Goal: Use online tool/utility: Utilize a website feature to perform a specific function

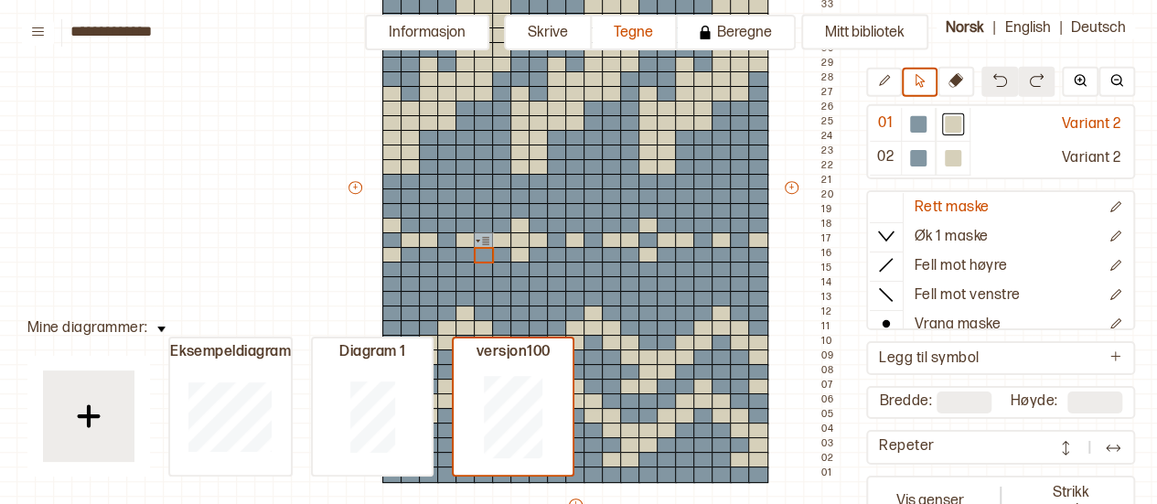
scroll to position [60, 0]
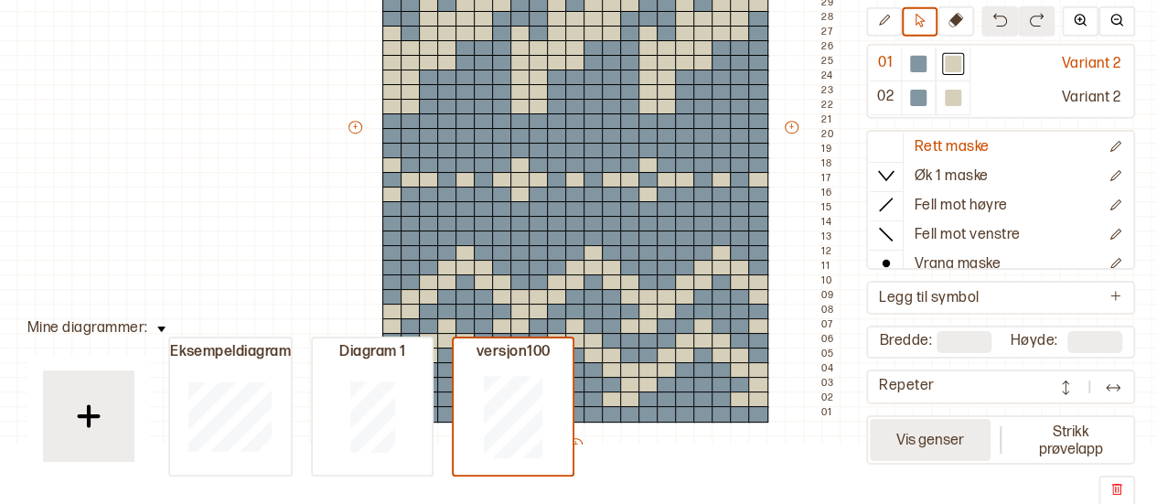
click at [941, 439] on button "Vis genser" at bounding box center [930, 439] width 121 height 42
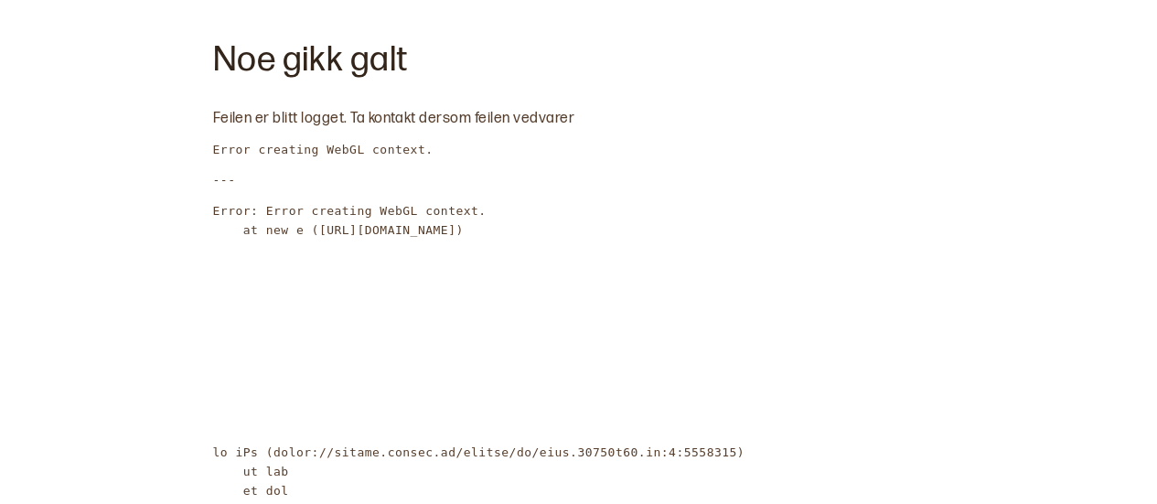
scroll to position [0, 0]
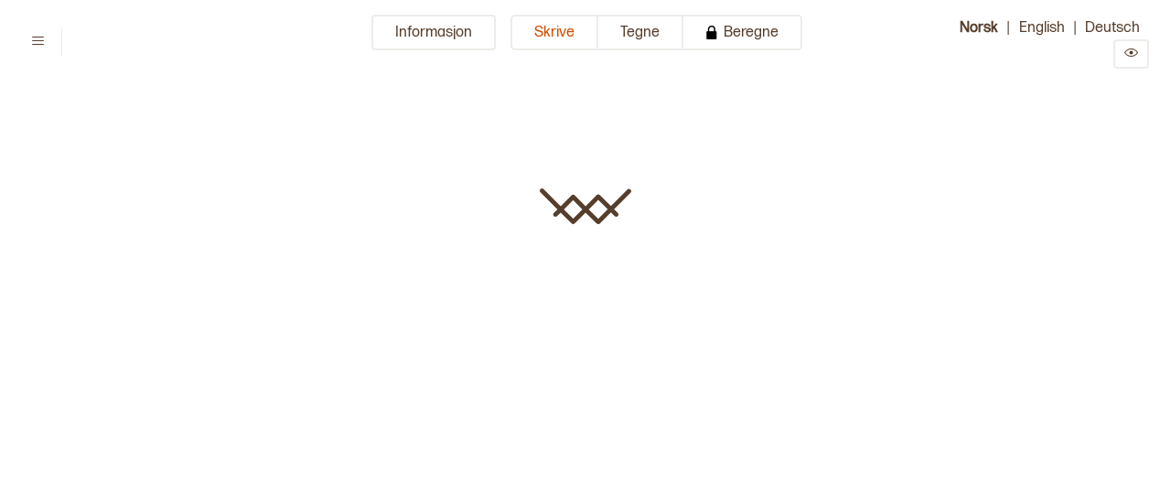
type input "**********"
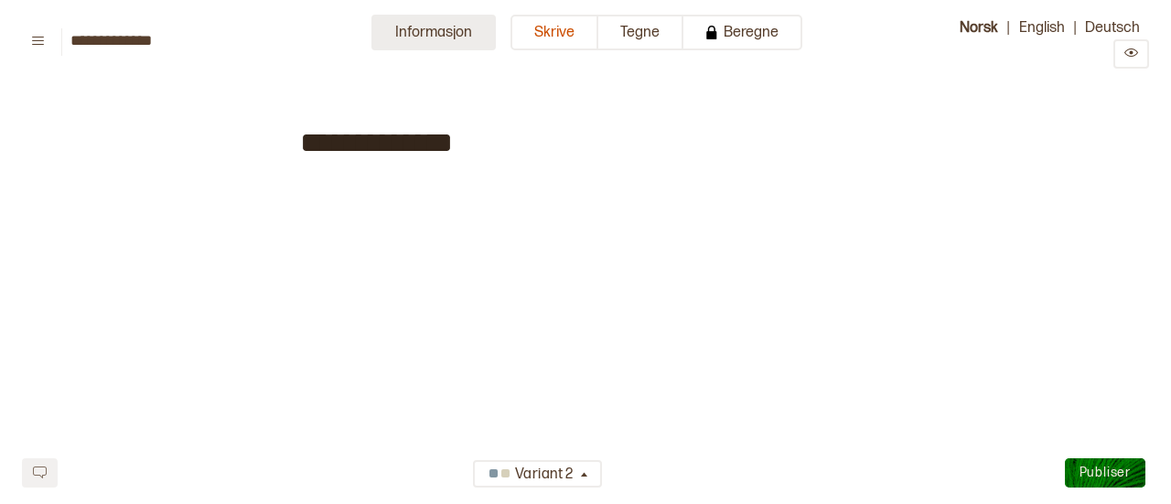
click at [404, 39] on button "Informasjon" at bounding box center [433, 33] width 124 height 36
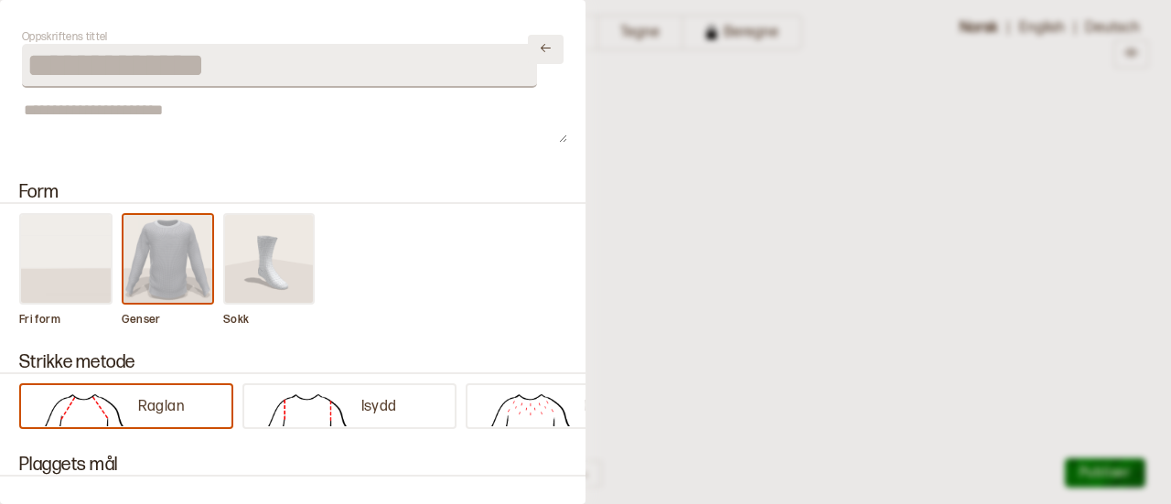
click at [539, 54] on icon "Lukk" at bounding box center [546, 48] width 14 height 14
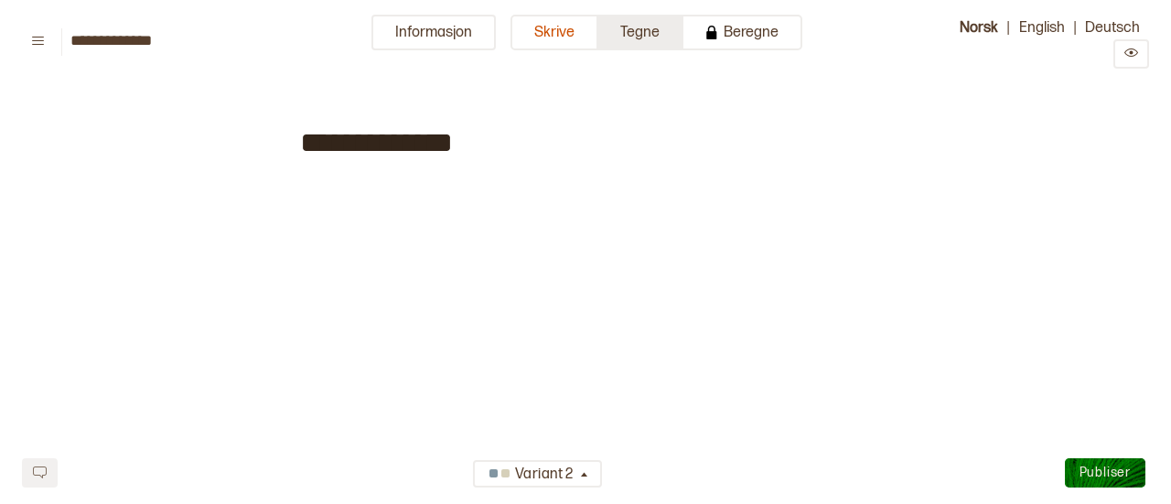
click at [642, 40] on button "Tegne" at bounding box center [640, 33] width 85 height 36
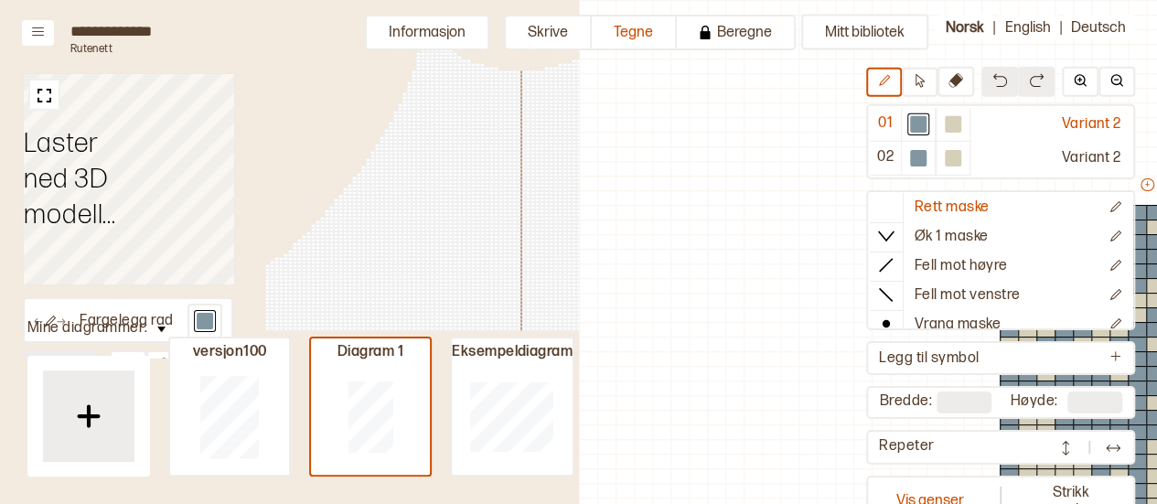
scroll to position [201, 505]
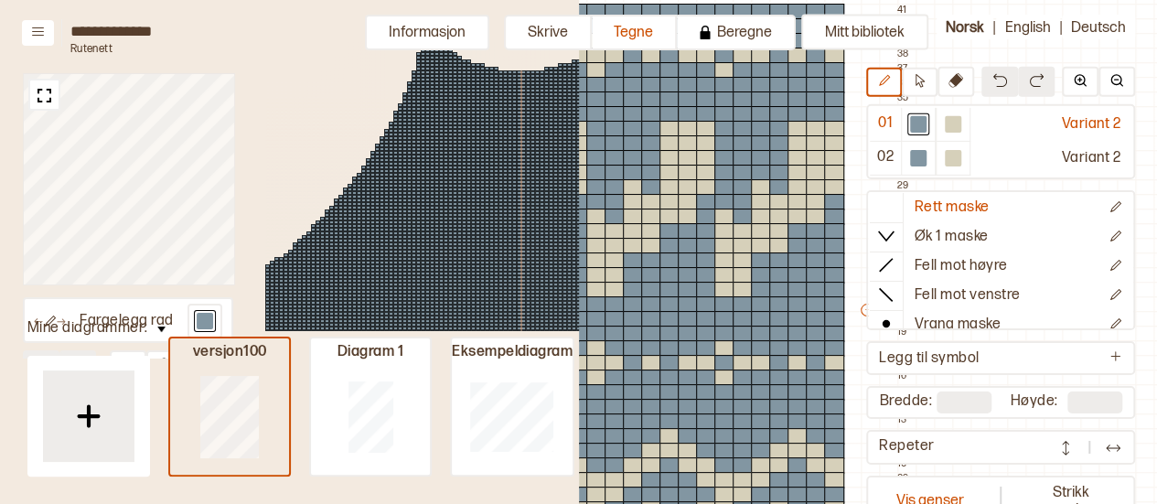
type input "**"
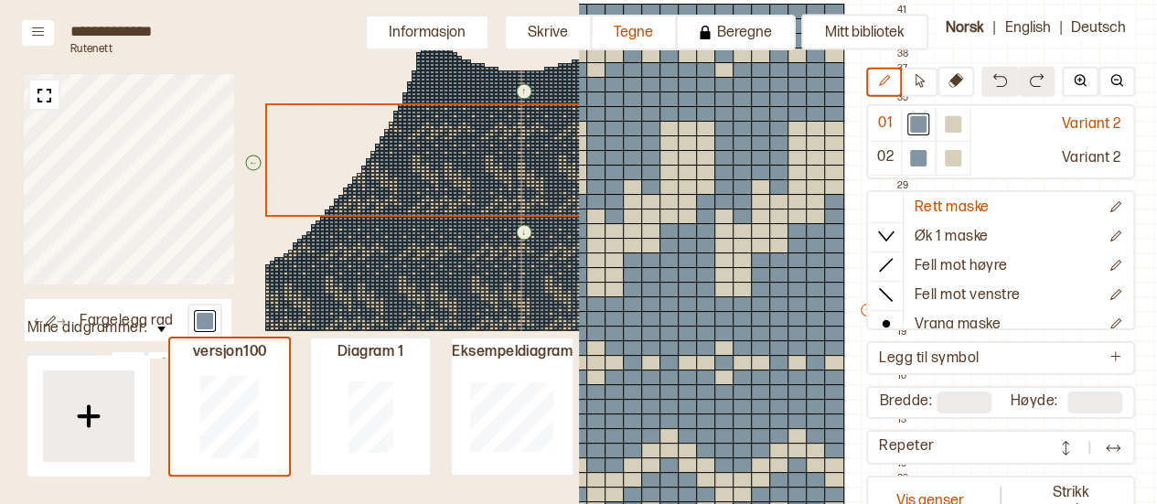
click at [403, 186] on div "↑ ← ↓ → 147 117 114 84" at bounding box center [521, 341] width 622 height 628
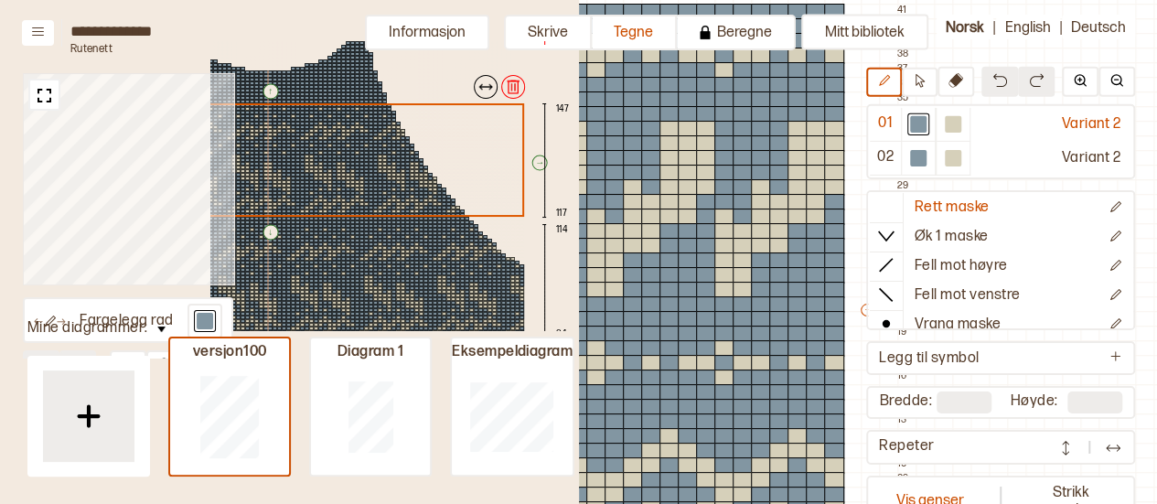
click at [520, 81] on div at bounding box center [522, 80] width 5 height 4
click at [351, 163] on div "↑ ← ↓ → 147 117 114 84" at bounding box center [268, 341] width 622 height 628
click at [504, 92] on img at bounding box center [513, 87] width 18 height 18
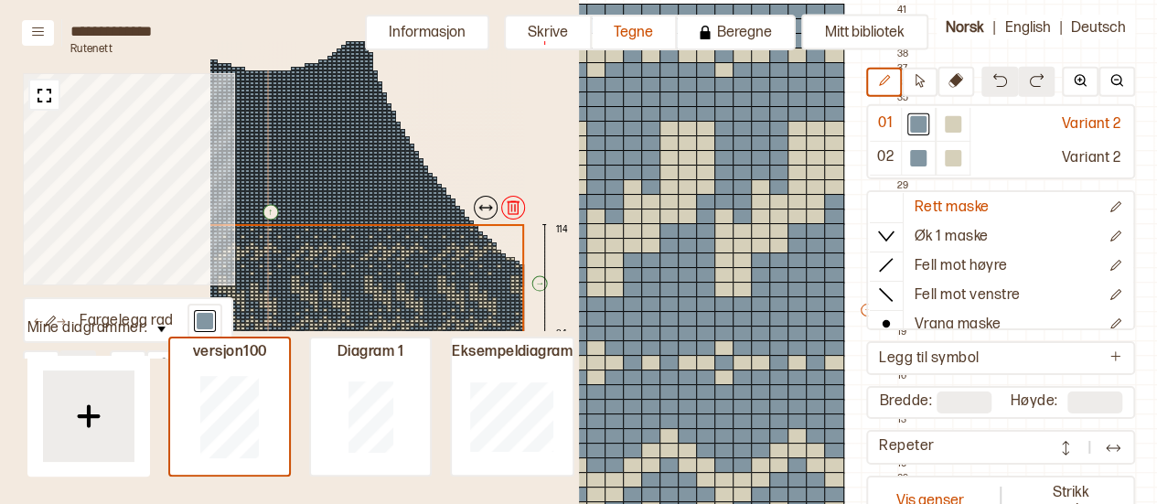
click at [349, 264] on div "↑ ← ↓ → 114 84" at bounding box center [268, 341] width 622 height 628
click at [505, 207] on img at bounding box center [513, 208] width 18 height 18
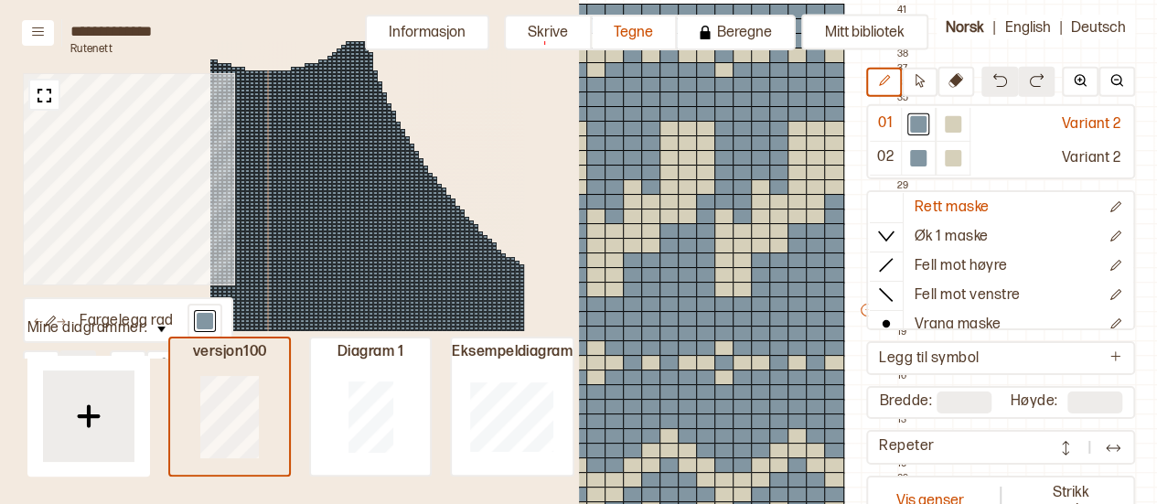
click at [263, 389] on div at bounding box center [229, 416] width 119 height 117
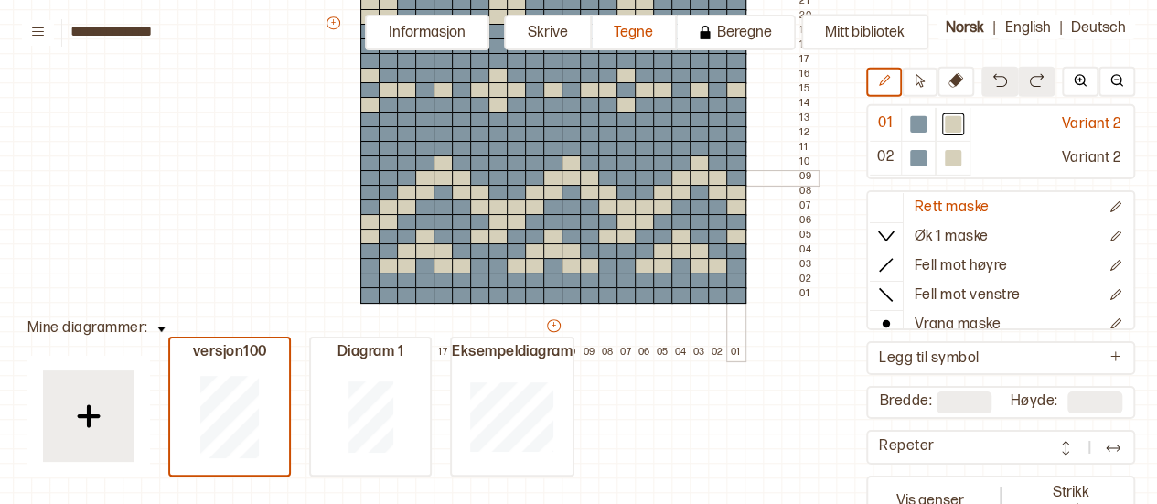
scroll to position [474, 24]
drag, startPoint x: 736, startPoint y: 279, endPoint x: 691, endPoint y: 168, distance: 119.4
click at [691, 168] on div "+ + + + 21 20 19 18 17 16 15 14 13 12 11 10 09 08 07 06 05 04 03 02 01 39 38 37…" at bounding box center [571, 31] width 494 height 659
click at [992, 91] on button at bounding box center [1000, 82] width 37 height 30
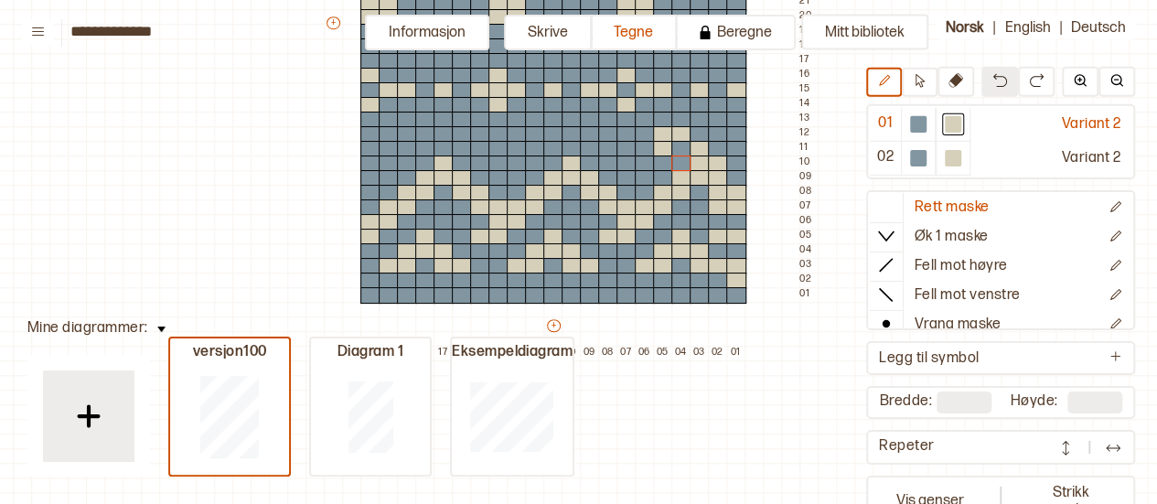
click at [992, 91] on button at bounding box center [1000, 82] width 37 height 30
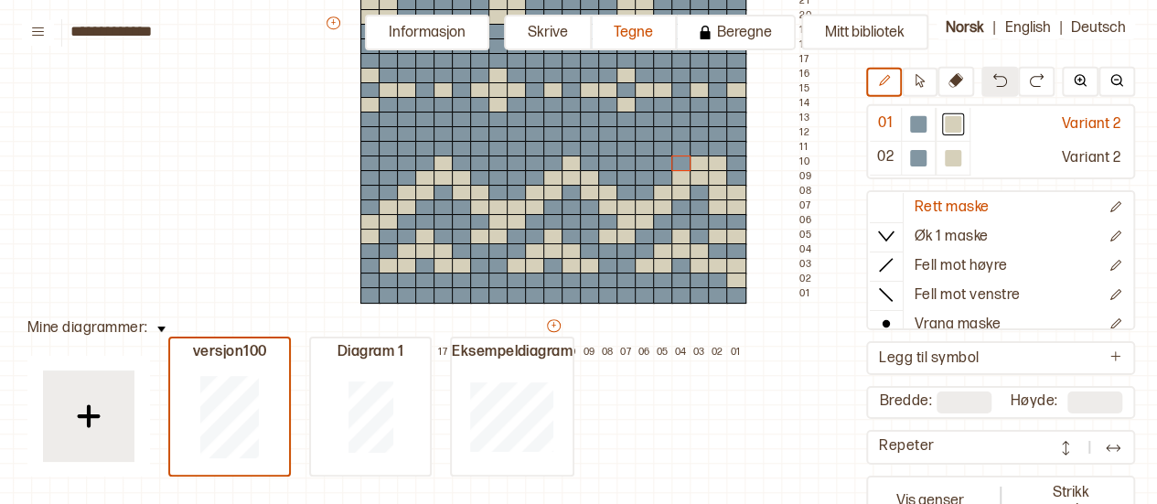
click at [992, 91] on button at bounding box center [1000, 82] width 37 height 30
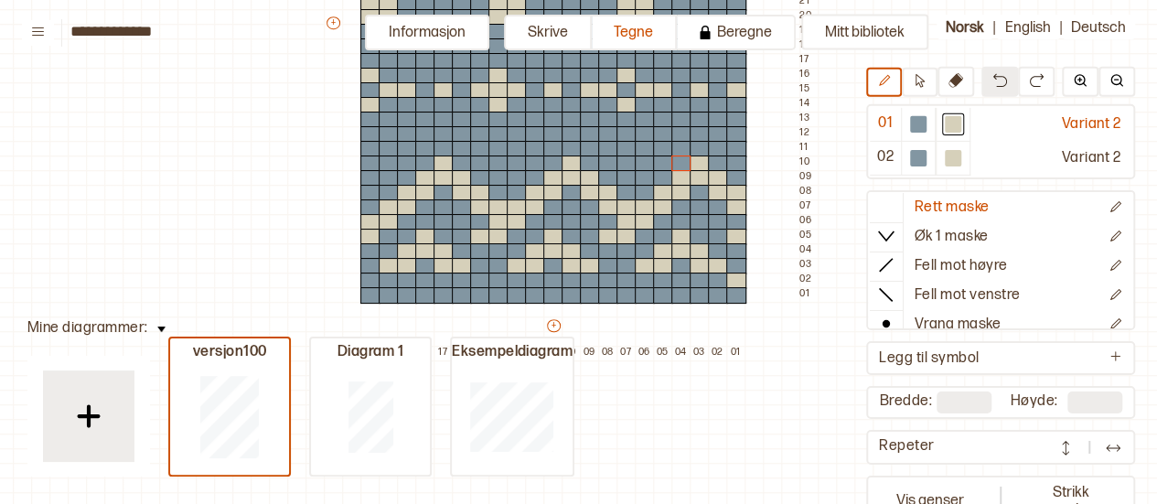
click at [992, 91] on button at bounding box center [1000, 82] width 37 height 30
click at [1020, 83] on button at bounding box center [1036, 82] width 37 height 30
click at [999, 83] on img at bounding box center [1000, 80] width 15 height 15
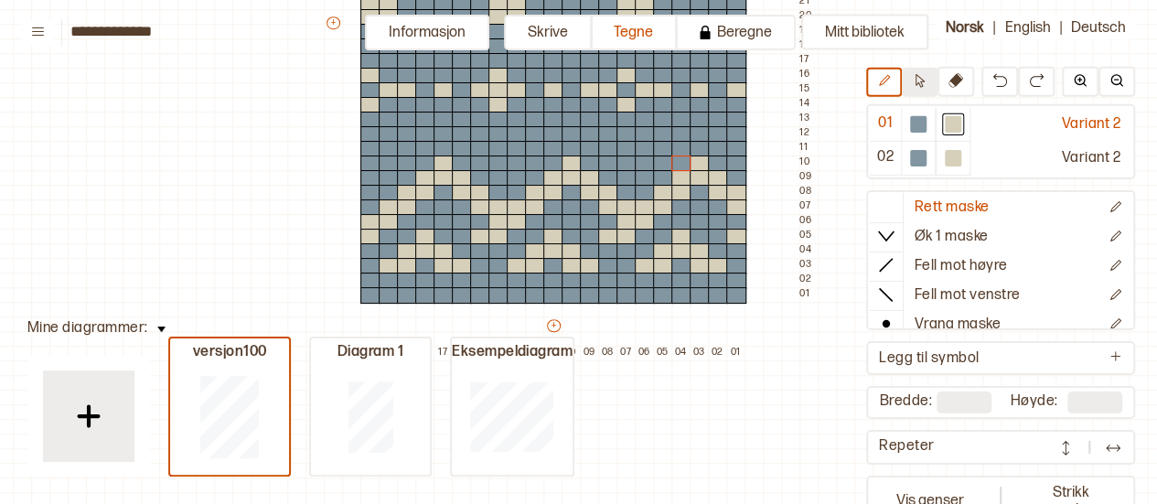
click at [928, 81] on button at bounding box center [920, 82] width 36 height 29
drag, startPoint x: 672, startPoint y: 159, endPoint x: 529, endPoint y: 163, distance: 143.7
click at [741, 274] on div at bounding box center [736, 281] width 20 height 16
click at [692, 280] on div at bounding box center [700, 281] width 20 height 16
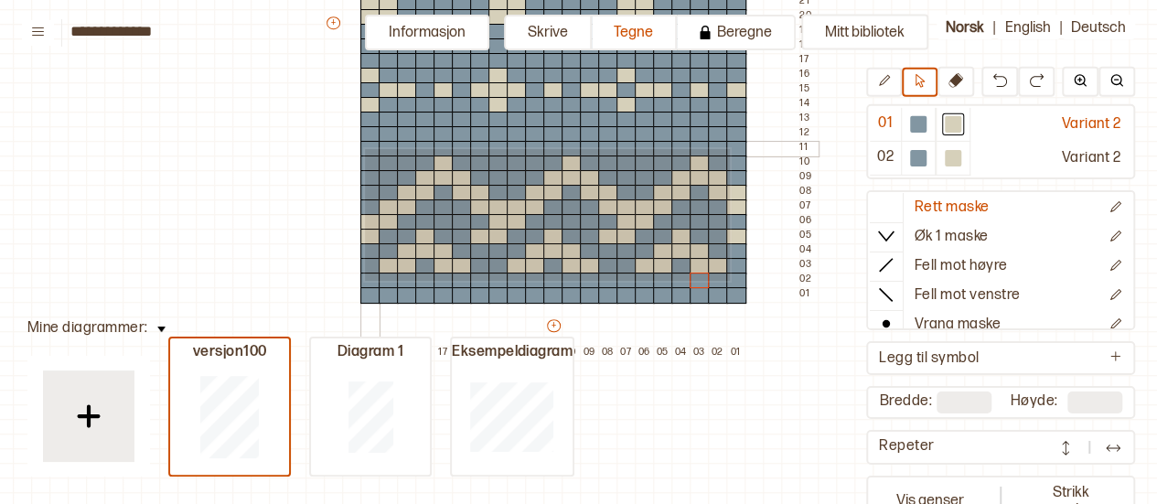
drag, startPoint x: 728, startPoint y: 279, endPoint x: 363, endPoint y: 147, distance: 388.1
click at [363, 147] on div "+ + + + 21 20 19 18 17 16 15 14 13 12 11 10 09 08 07 06 05 04 03 02 01 39 38 37…" at bounding box center [571, 31] width 494 height 659
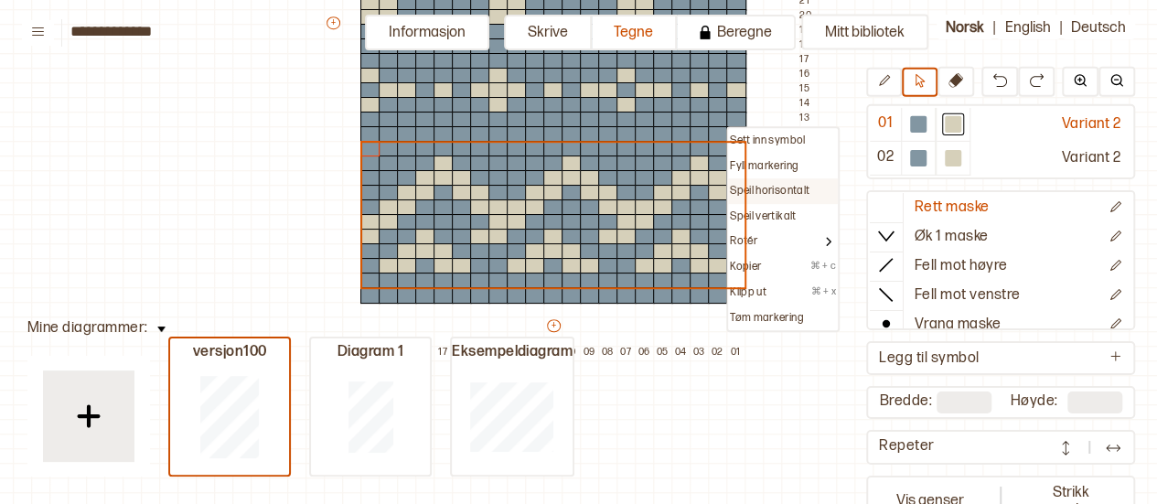
click at [760, 192] on p "Speil horisontalt" at bounding box center [770, 191] width 80 height 15
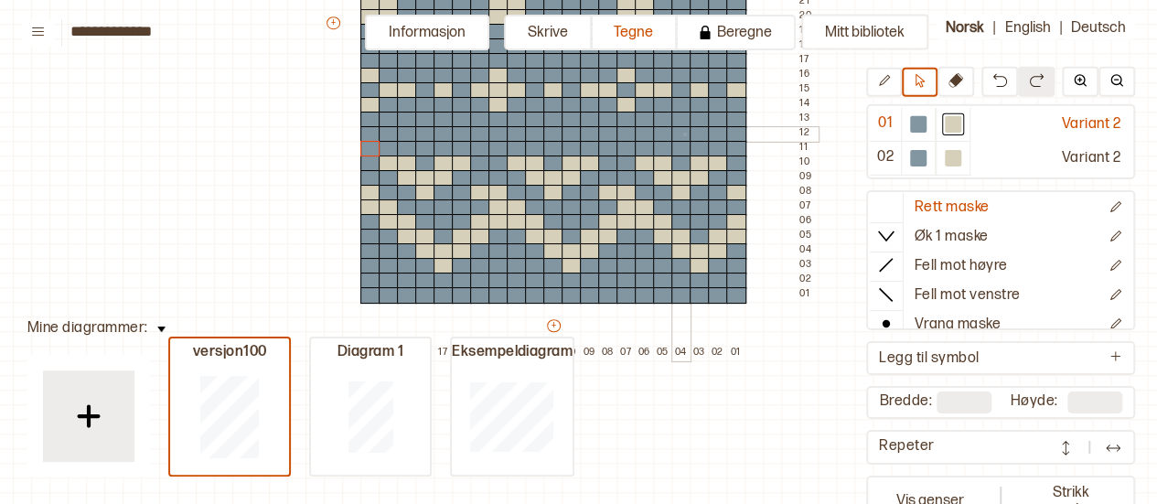
click at [683, 133] on div at bounding box center [681, 134] width 20 height 16
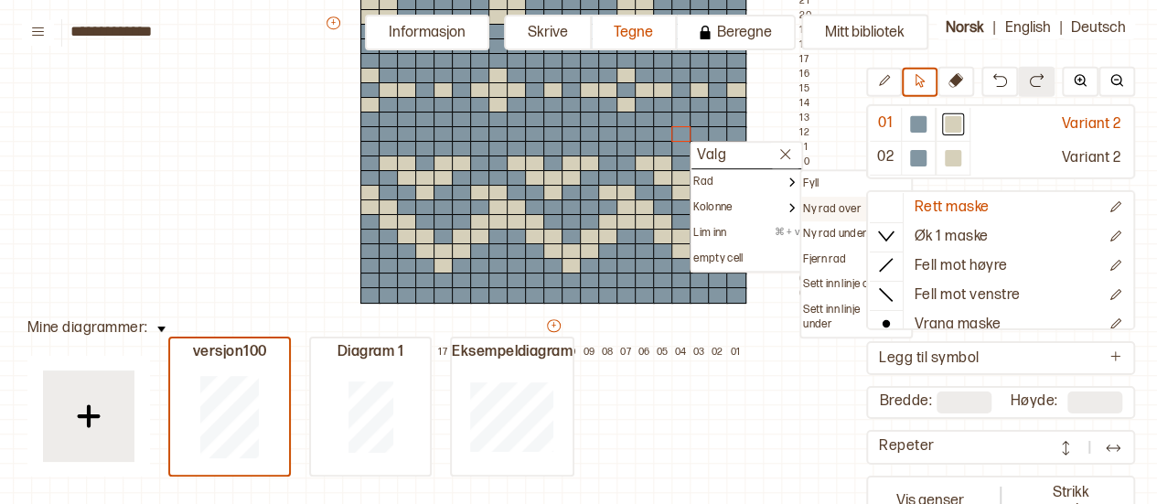
click at [821, 213] on p "Ny rad over" at bounding box center [832, 209] width 58 height 15
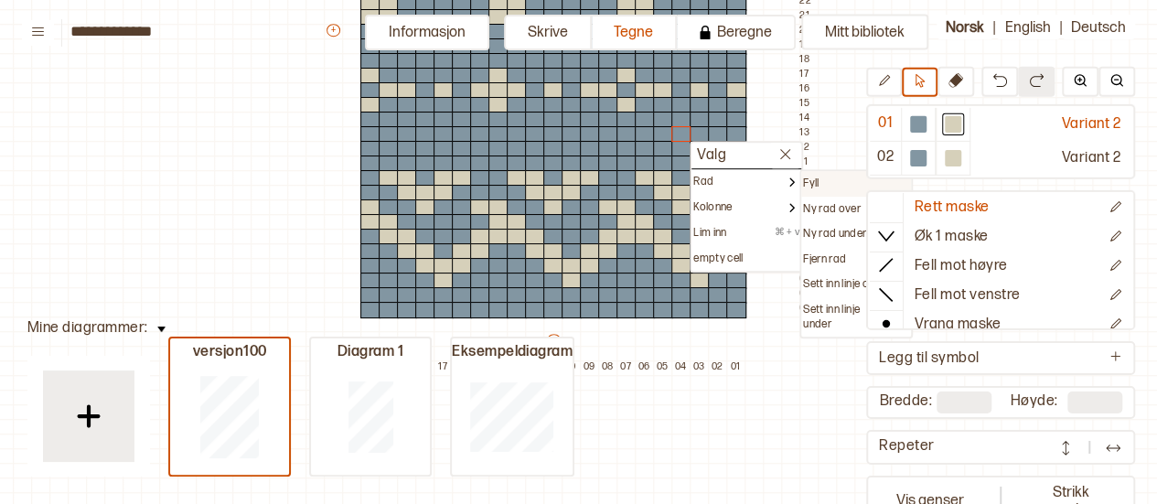
click at [814, 188] on p "Fyll" at bounding box center [811, 184] width 16 height 15
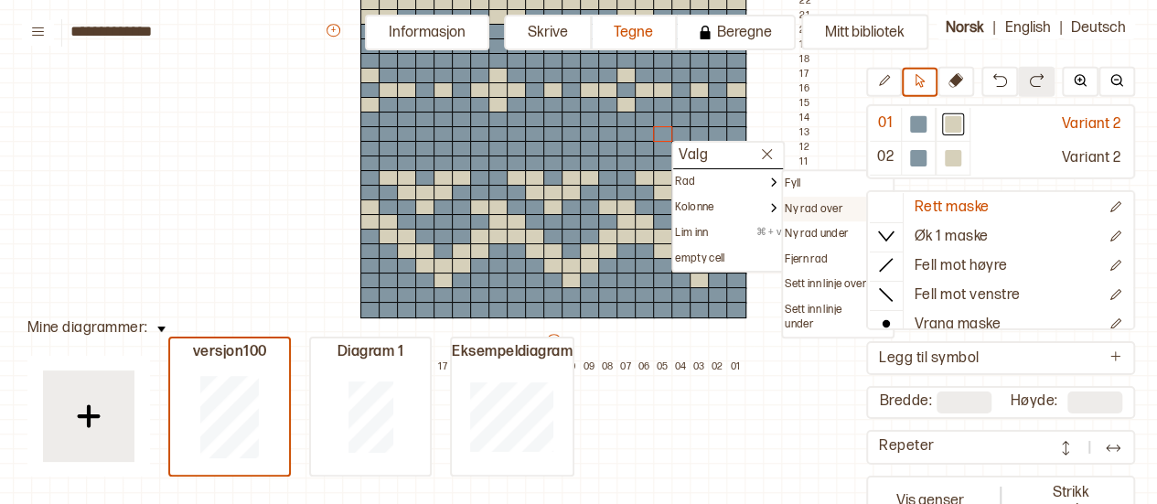
click at [800, 202] on p "Ny rad over" at bounding box center [814, 209] width 58 height 15
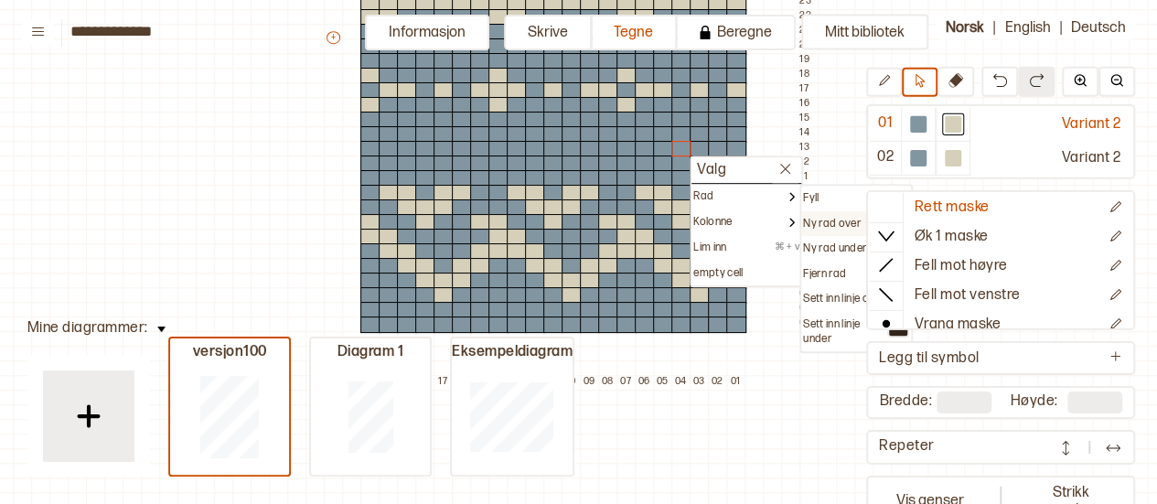
click at [821, 214] on div "Ny rad over" at bounding box center [856, 224] width 110 height 26
click at [821, 217] on p "Ny rad over" at bounding box center [832, 224] width 58 height 15
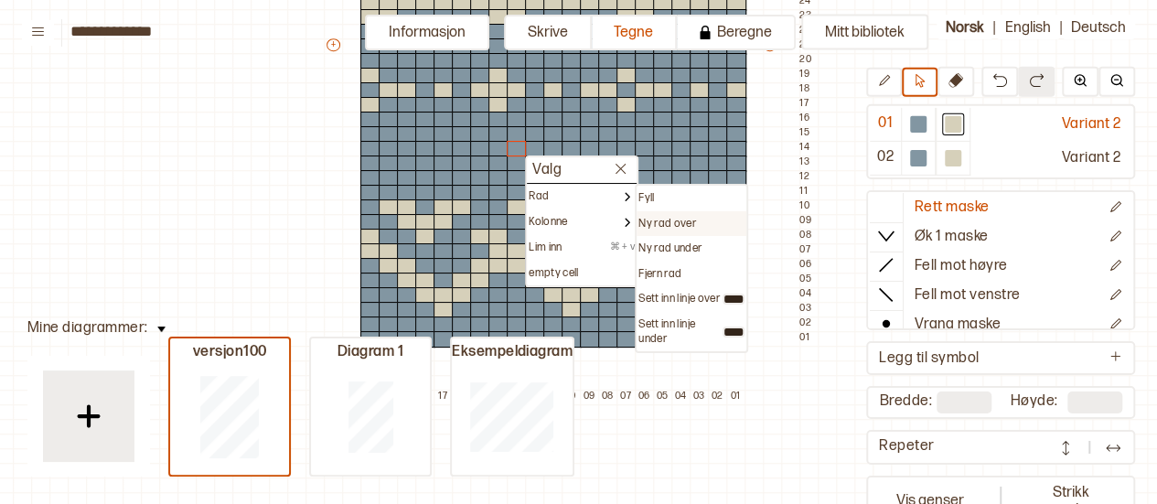
click at [656, 220] on p "Ny rad over" at bounding box center [668, 224] width 58 height 15
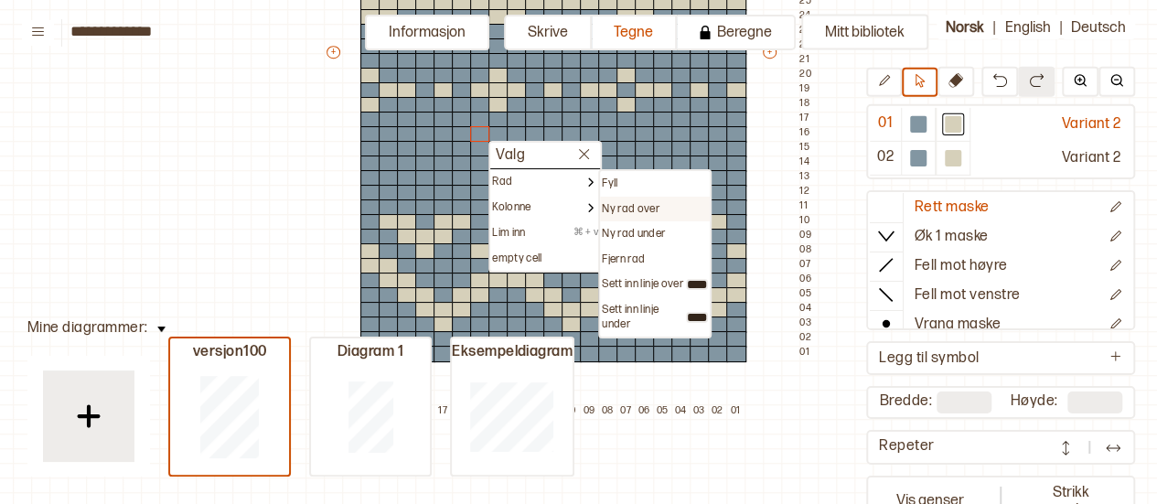
click at [620, 206] on p "Ny rad over" at bounding box center [631, 209] width 58 height 15
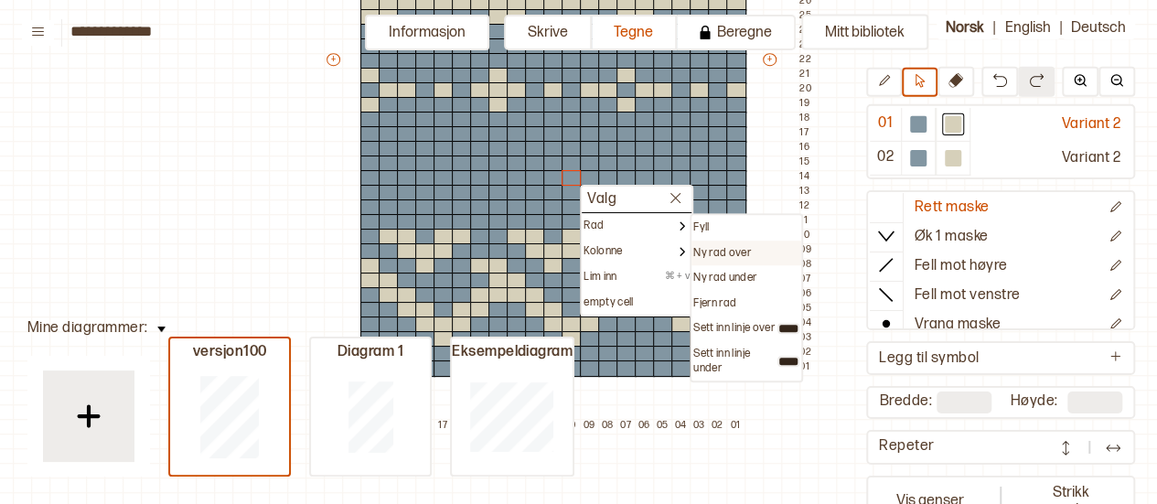
click at [704, 241] on div "Ny rad over" at bounding box center [747, 254] width 110 height 26
click at [718, 250] on p "Ny rad over" at bounding box center [722, 253] width 58 height 15
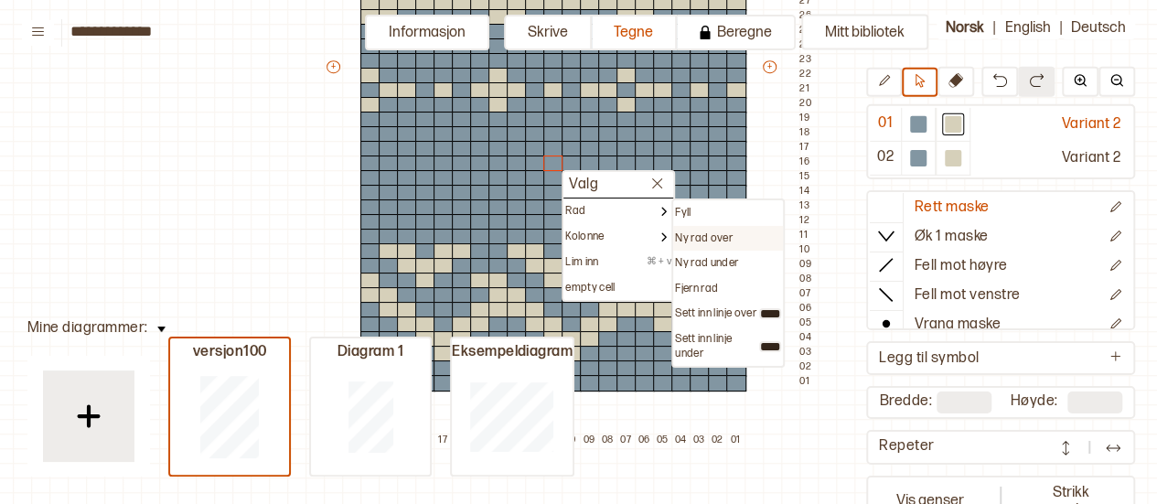
click at [736, 233] on div "Ny rad over" at bounding box center [728, 238] width 106 height 15
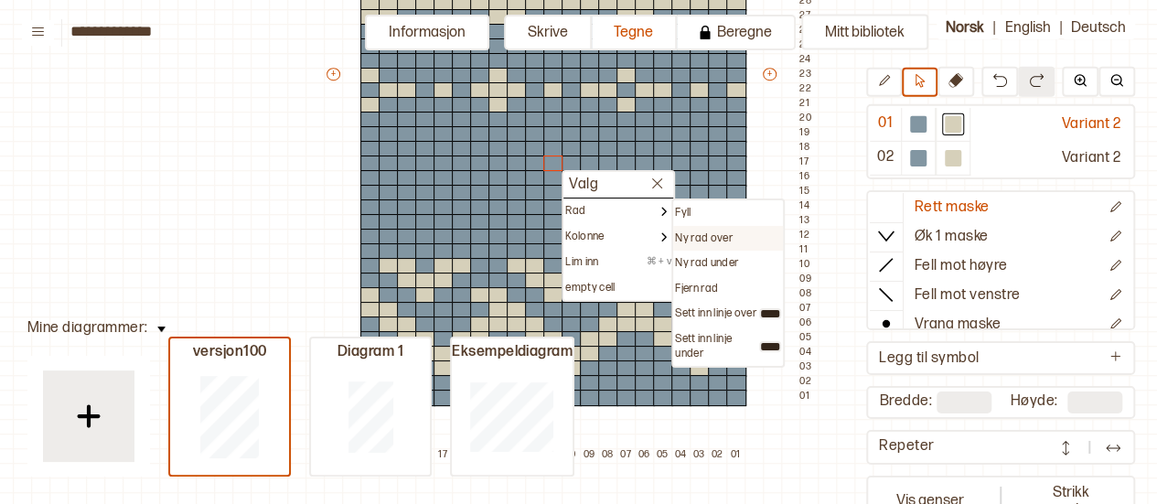
click at [690, 228] on div "Ny rad over" at bounding box center [728, 239] width 110 height 26
click at [695, 234] on p "Ny rad over" at bounding box center [704, 238] width 58 height 15
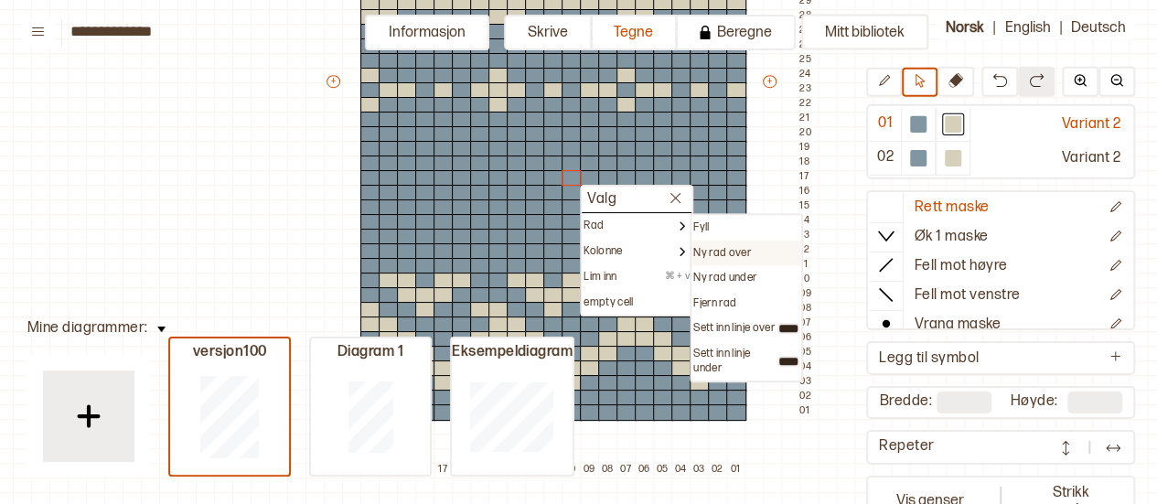
click at [720, 243] on div "Ny rad over" at bounding box center [747, 254] width 110 height 26
click at [722, 257] on p "Ny rad over" at bounding box center [722, 253] width 58 height 15
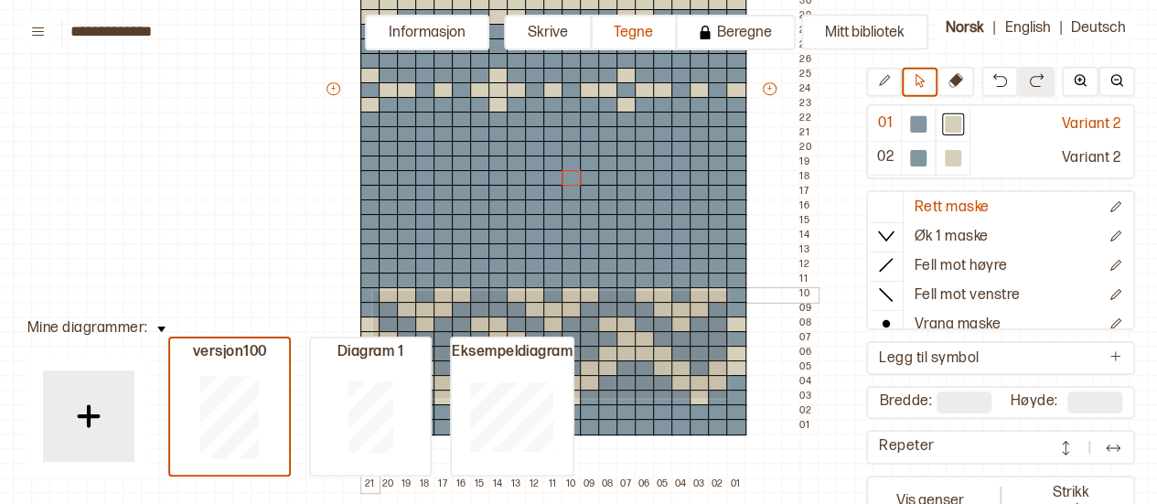
drag, startPoint x: 726, startPoint y: 396, endPoint x: 371, endPoint y: 289, distance: 370.7
click at [371, 289] on div "+ + + + 21 20 19 18 17 16 15 14 13 12 11 10 09 08 07 06 05 04 03 02 01 48 47 46…" at bounding box center [571, 97] width 494 height 790
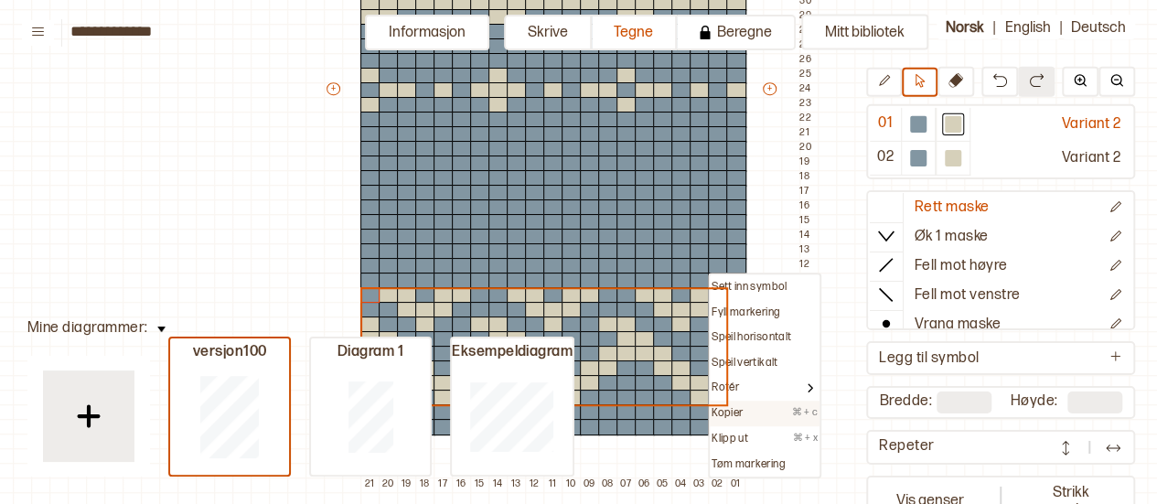
click at [729, 414] on p "Kopier" at bounding box center [727, 413] width 31 height 15
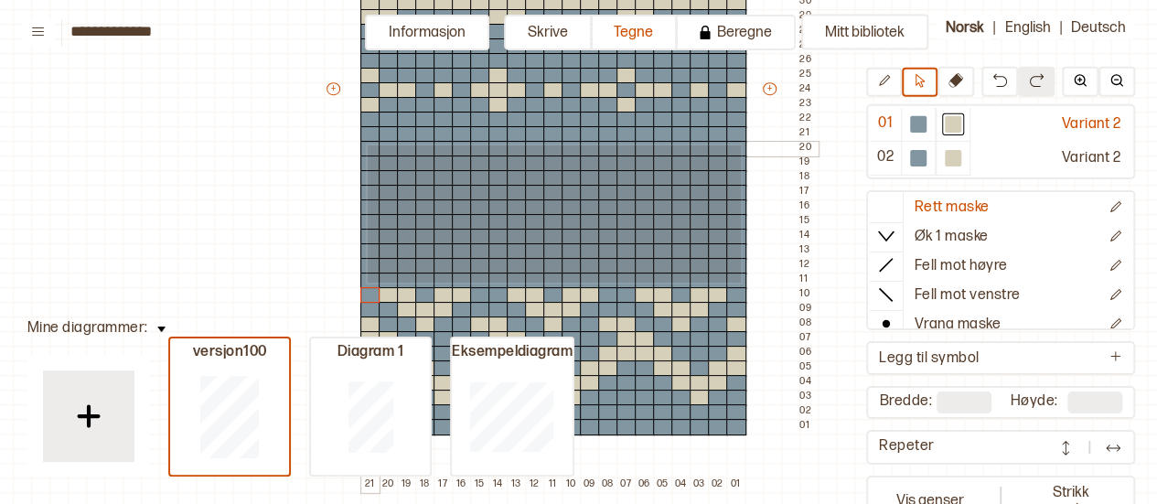
drag, startPoint x: 739, startPoint y: 281, endPoint x: 366, endPoint y: 144, distance: 397.7
click at [366, 144] on div "+ + + + 21 20 19 18 17 16 15 14 13 12 11 10 09 08 07 06 05 04 03 02 01 48 47 46…" at bounding box center [571, 97] width 494 height 790
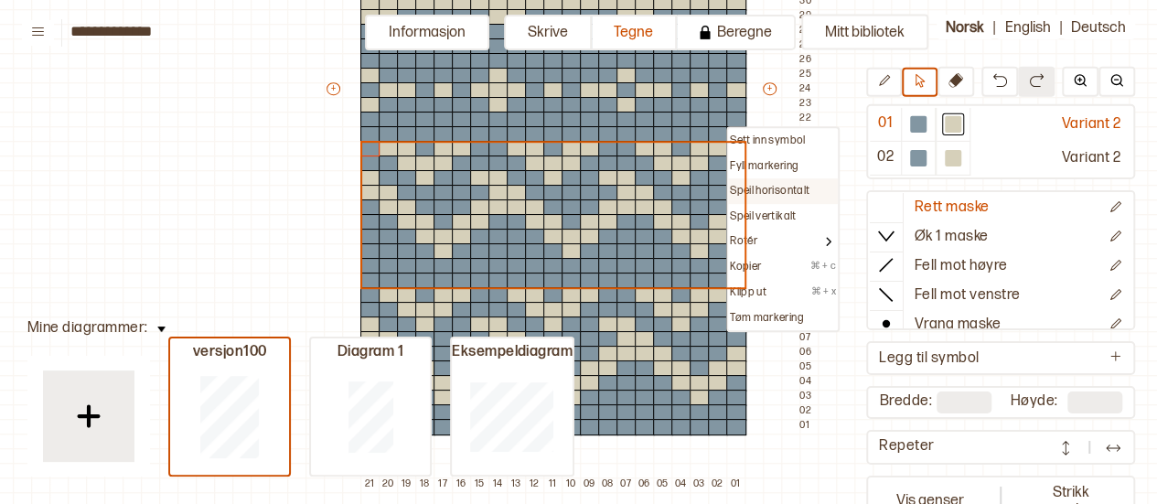
click at [781, 197] on p "Speil horisontalt" at bounding box center [770, 191] width 80 height 15
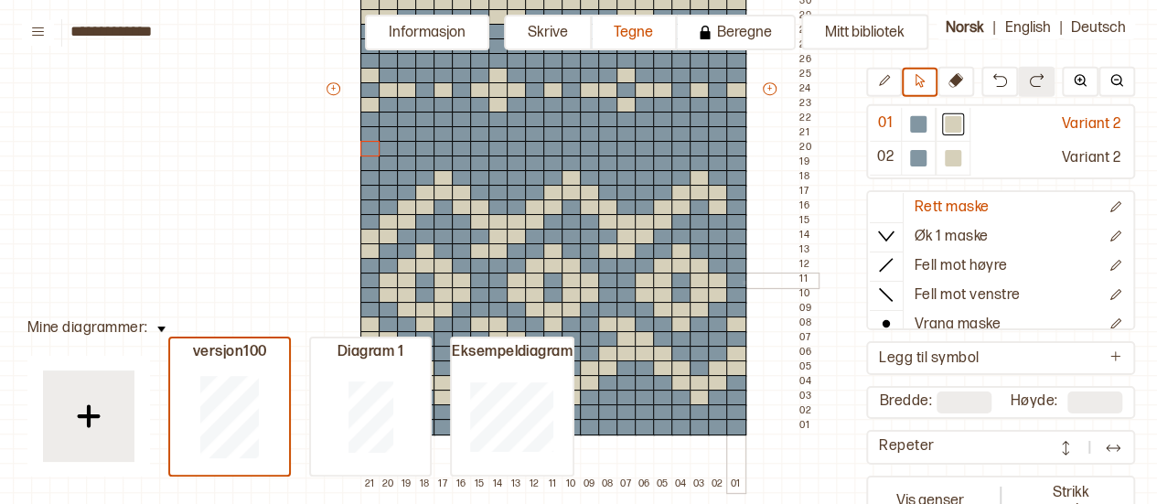
click at [743, 281] on div at bounding box center [736, 281] width 20 height 16
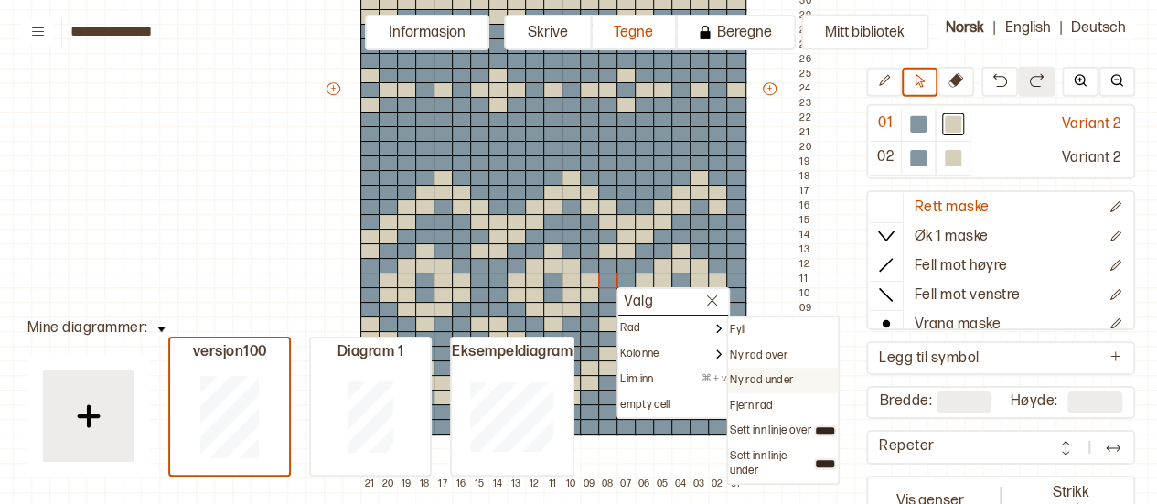
click at [758, 376] on p "Ny rad under" at bounding box center [761, 380] width 63 height 15
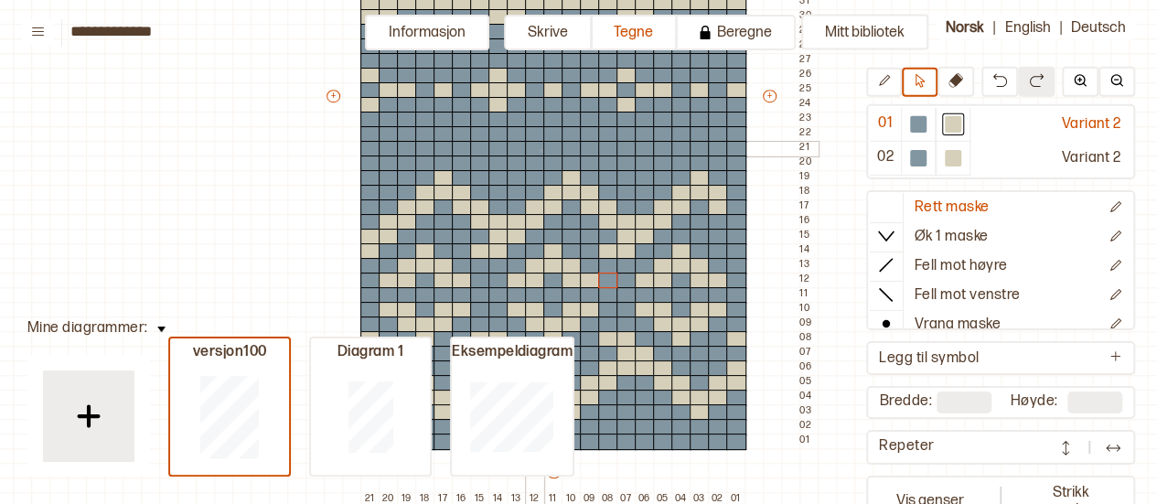
click at [540, 149] on div at bounding box center [535, 149] width 20 height 16
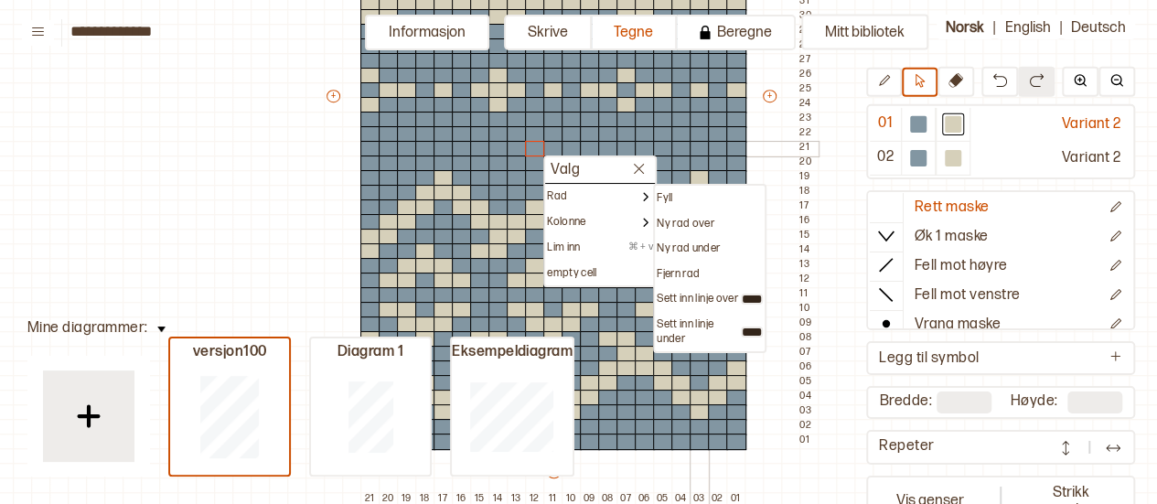
click at [691, 147] on div at bounding box center [700, 149] width 20 height 16
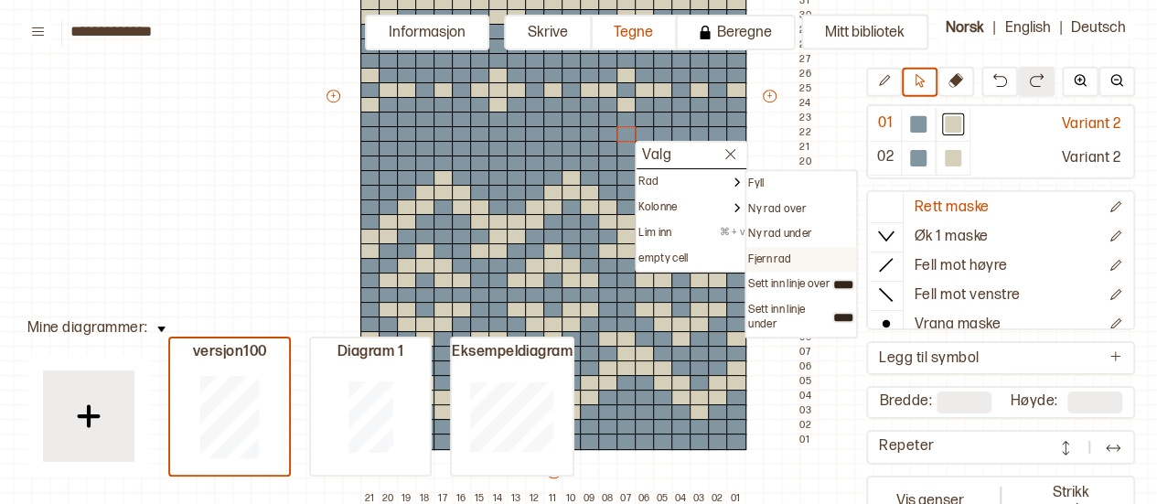
click at [768, 255] on p "Fjern rad" at bounding box center [769, 259] width 43 height 15
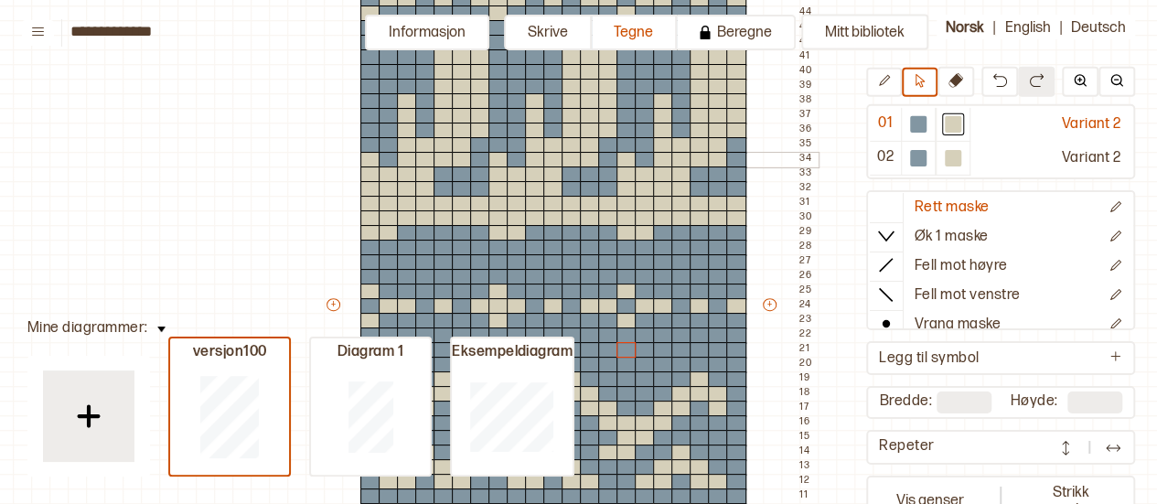
scroll to position [258, 24]
click at [916, 128] on div at bounding box center [918, 124] width 16 height 16
drag, startPoint x: 715, startPoint y: 218, endPoint x: 730, endPoint y: 205, distance: 19.4
click at [730, 205] on div "+ + + + 21 20 19 18 17 16 15 14 13 12 11 10 09 08 07 06 05 04 03 02 01 48 47 46…" at bounding box center [571, 313] width 494 height 790
click at [889, 82] on icon at bounding box center [884, 81] width 14 height 14
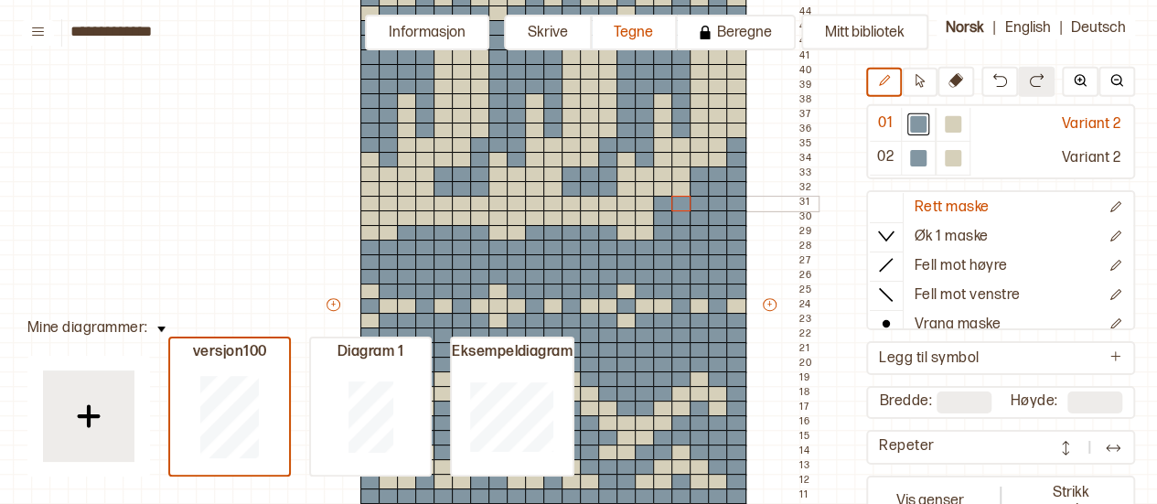
drag, startPoint x: 732, startPoint y: 200, endPoint x: 679, endPoint y: 195, distance: 53.3
click at [679, 195] on div "+ + + + 21 20 19 18 17 16 15 14 13 12 11 10 09 08 07 06 05 04 03 02 01 48 47 46…" at bounding box center [571, 313] width 494 height 790
drag, startPoint x: 588, startPoint y: 219, endPoint x: 556, endPoint y: 221, distance: 32.1
click at [556, 221] on div "+ + + + 21 20 19 18 17 16 15 14 13 12 11 10 09 08 07 06 05 04 03 02 01 48 47 46…" at bounding box center [571, 313] width 494 height 790
drag, startPoint x: 472, startPoint y: 220, endPoint x: 476, endPoint y: 196, distance: 24.1
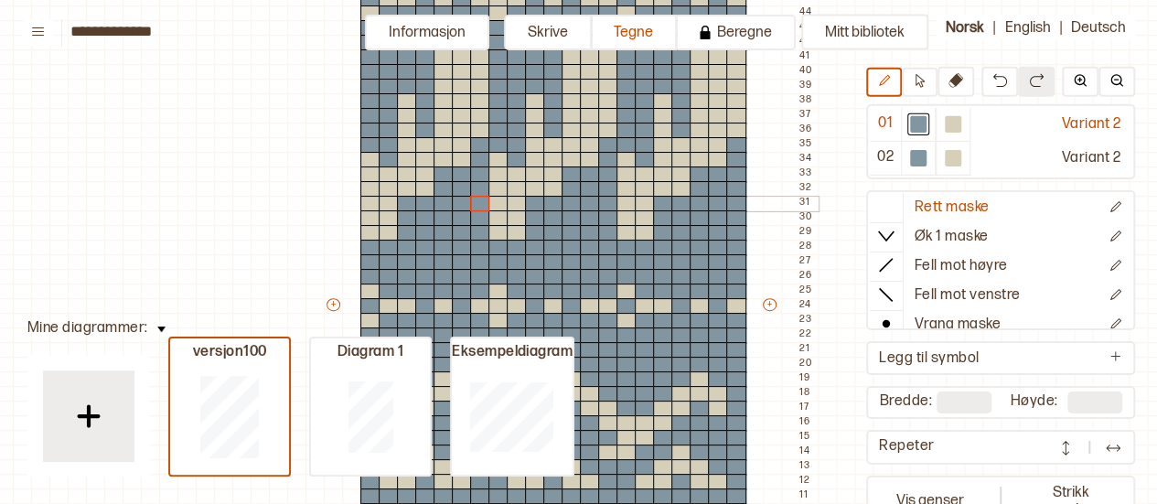
click at [476, 196] on div "+ + + + 21 20 19 18 17 16 15 14 13 12 11 10 09 08 07 06 05 04 03 02 01 48 47 46…" at bounding box center [571, 313] width 494 height 790
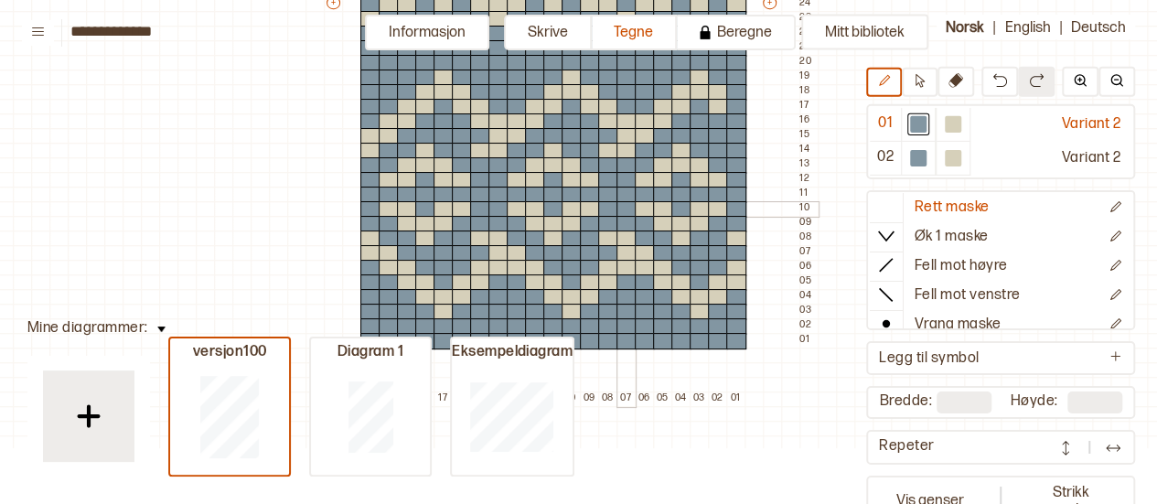
scroll to position [580, 24]
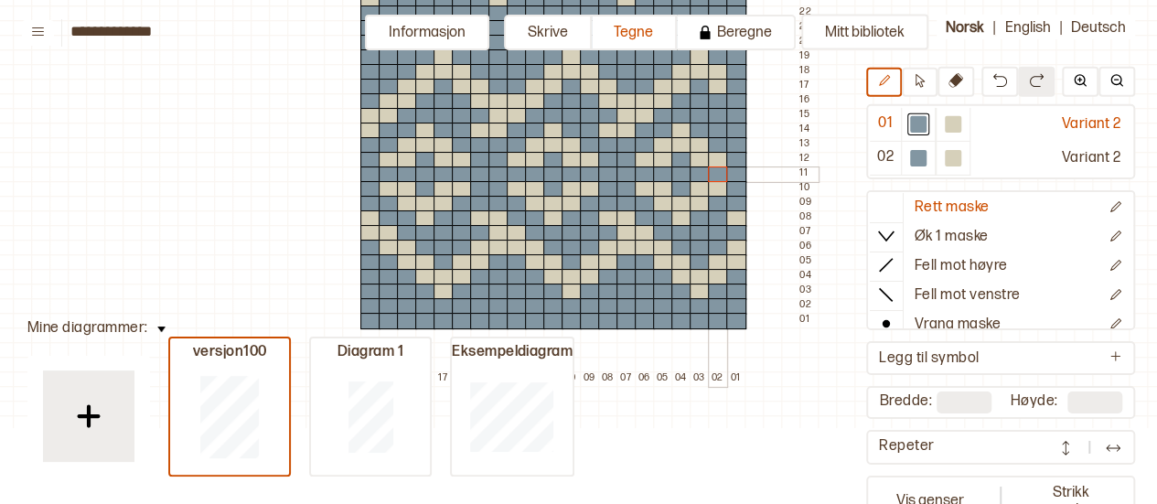
click at [719, 169] on div at bounding box center [718, 174] width 20 height 16
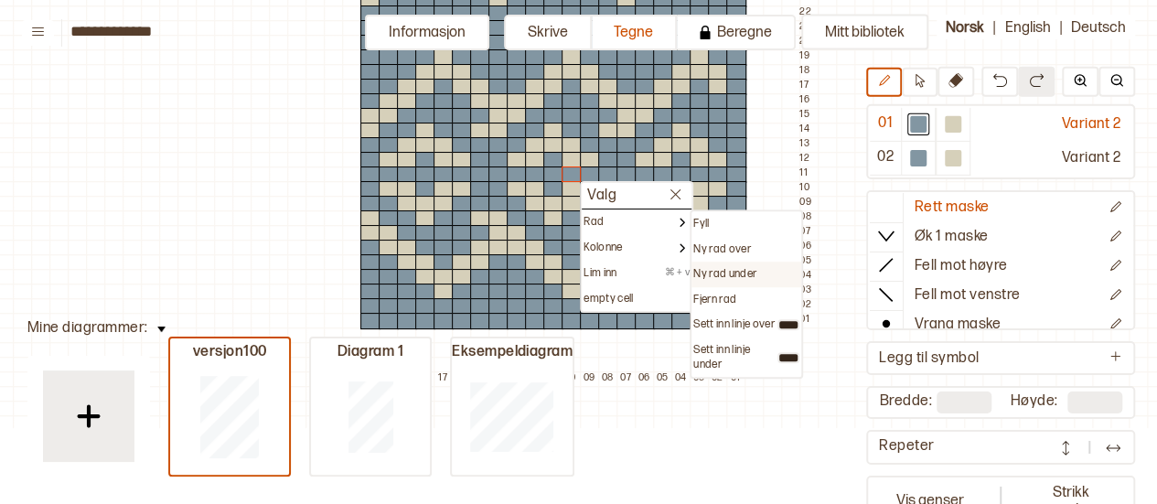
click at [713, 264] on div "Ny rad under" at bounding box center [747, 275] width 110 height 26
click at [711, 264] on div "Ny rad under" at bounding box center [747, 275] width 110 height 26
click at [721, 278] on p "Ny rad under" at bounding box center [724, 274] width 63 height 15
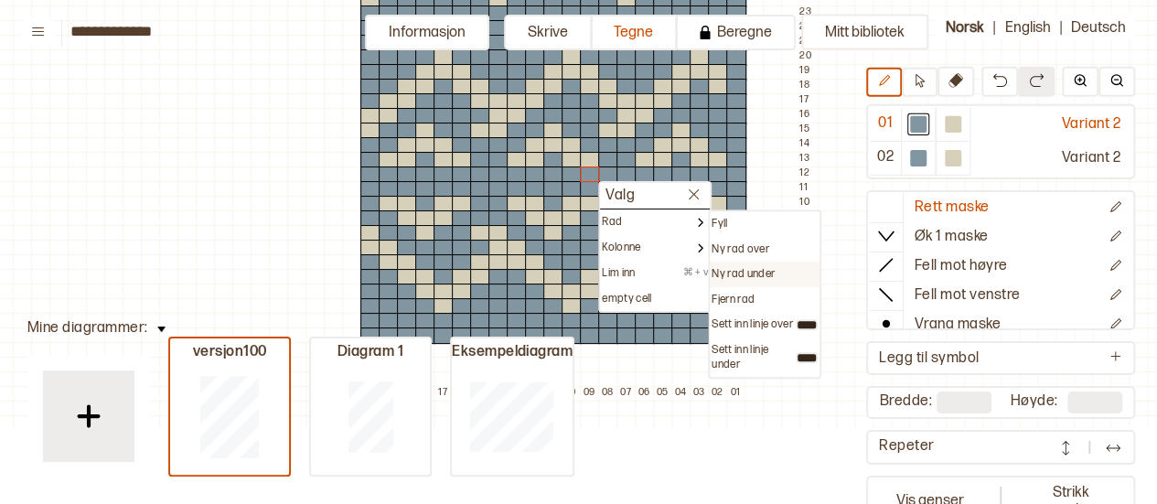
click at [725, 268] on p "Ny rad under" at bounding box center [743, 274] width 63 height 15
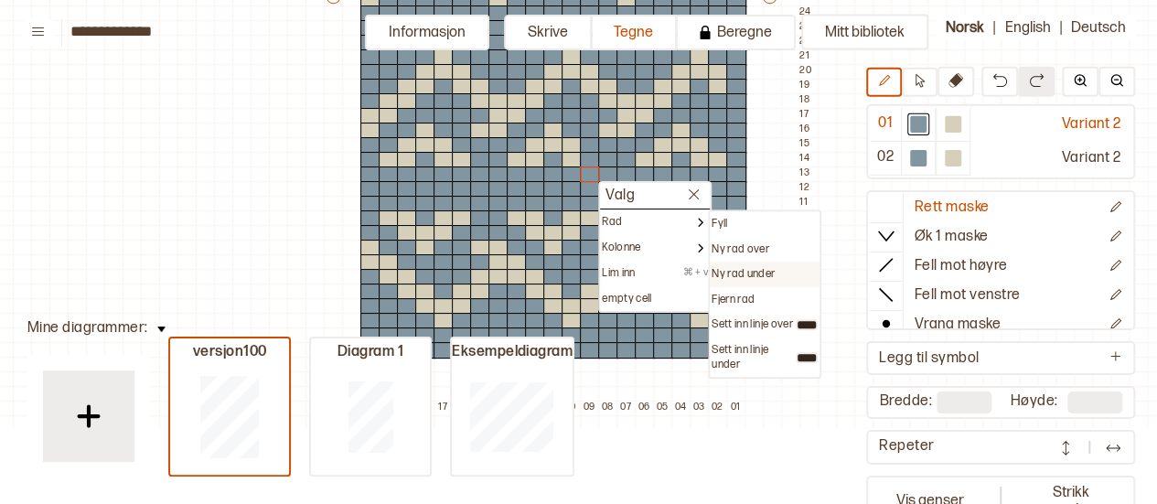
click at [725, 270] on p "Ny rad under" at bounding box center [743, 274] width 63 height 15
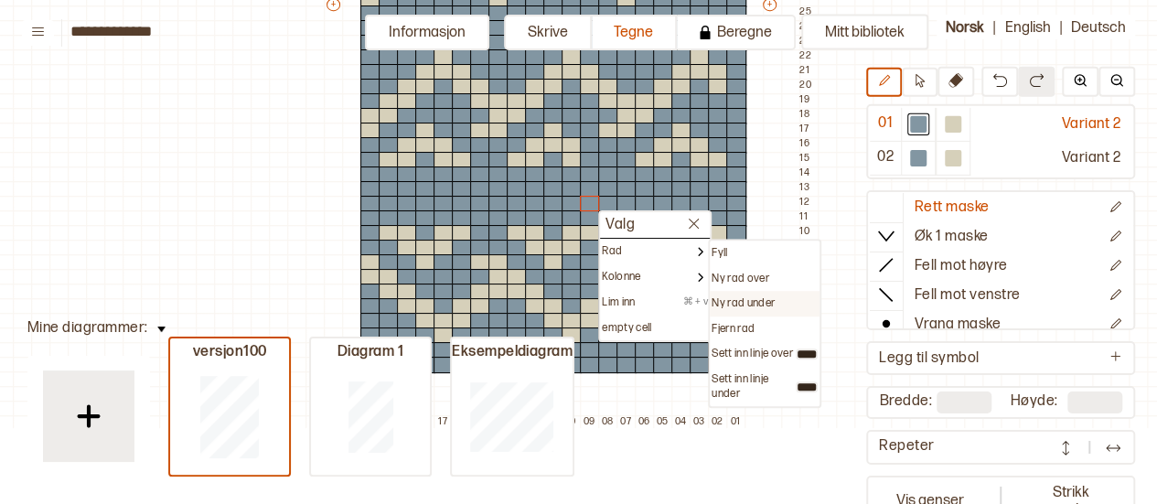
click at [724, 298] on p "Ny rad under" at bounding box center [743, 303] width 63 height 15
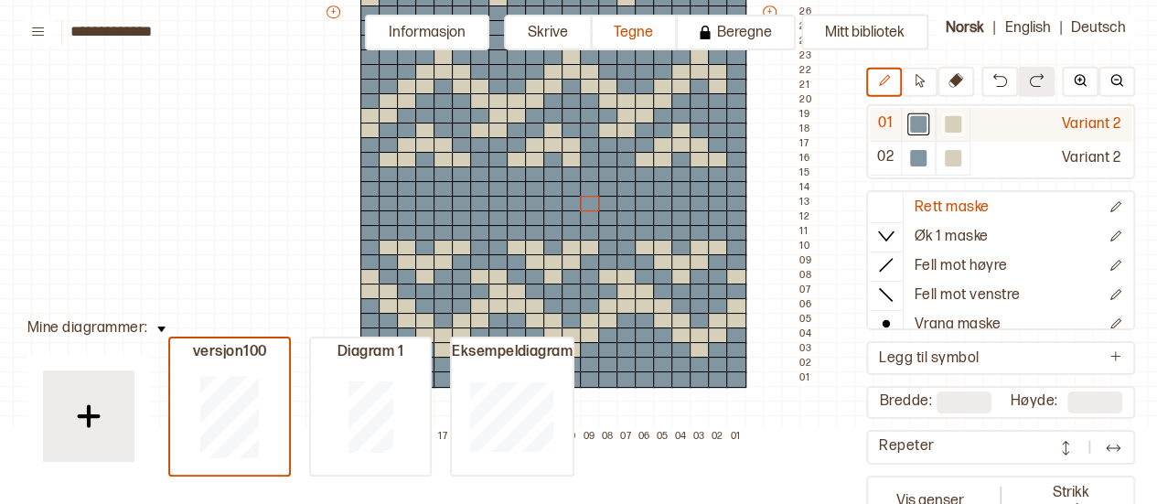
click at [937, 126] on div at bounding box center [953, 125] width 35 height 34
click at [594, 153] on div at bounding box center [590, 160] width 20 height 16
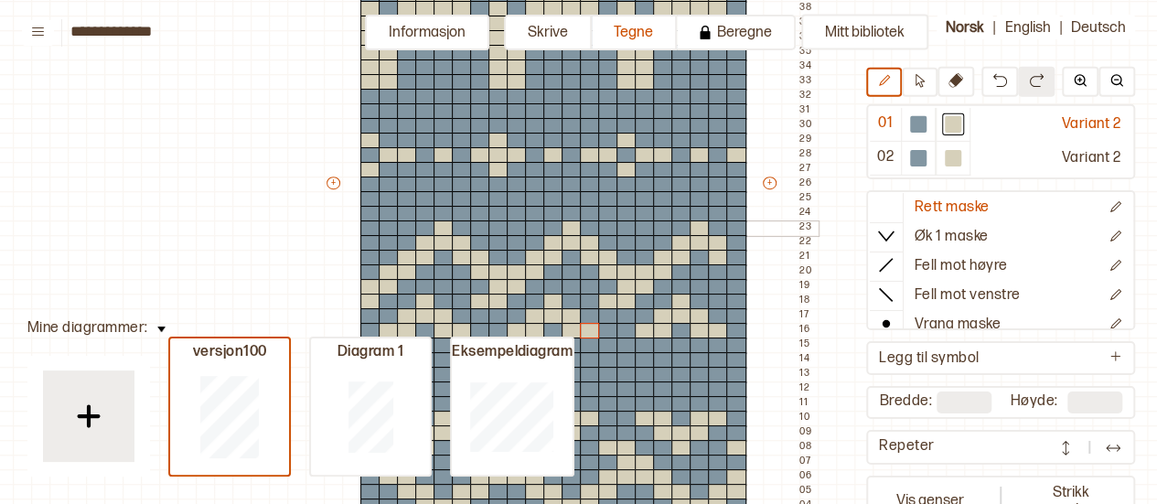
scroll to position [407, 24]
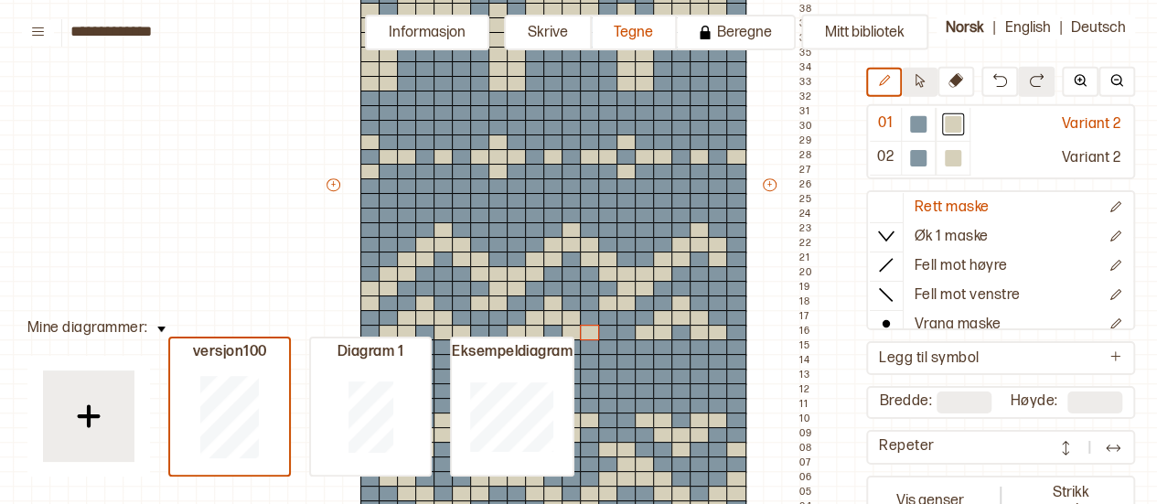
click at [907, 83] on button at bounding box center [920, 82] width 36 height 29
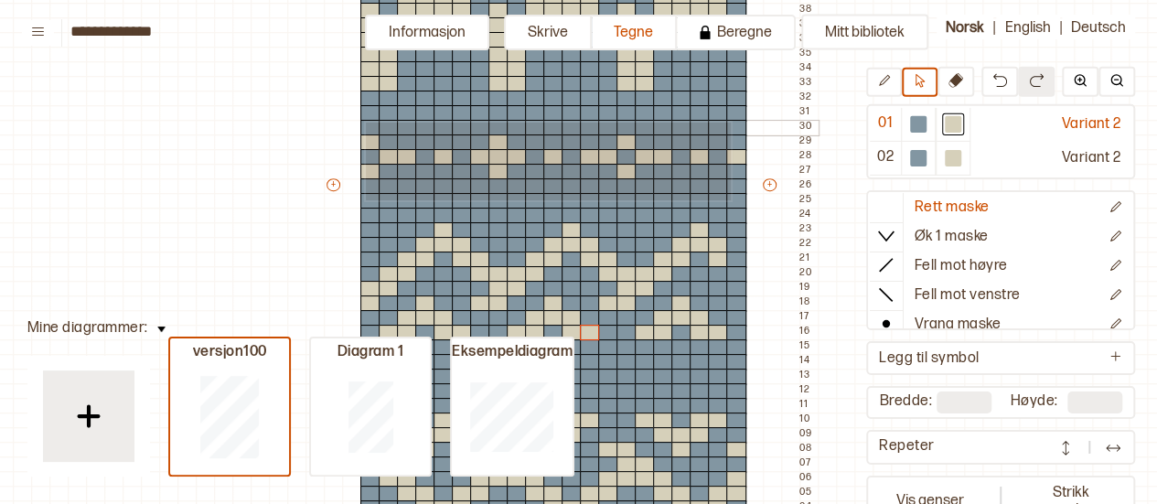
drag, startPoint x: 729, startPoint y: 199, endPoint x: 364, endPoint y: 121, distance: 373.2
click at [364, 121] on div "+ + + + 21 20 19 18 17 16 15 14 13 12 11 10 09 08 07 06 05 04 03 02 01 52 51 50…" at bounding box center [571, 193] width 494 height 849
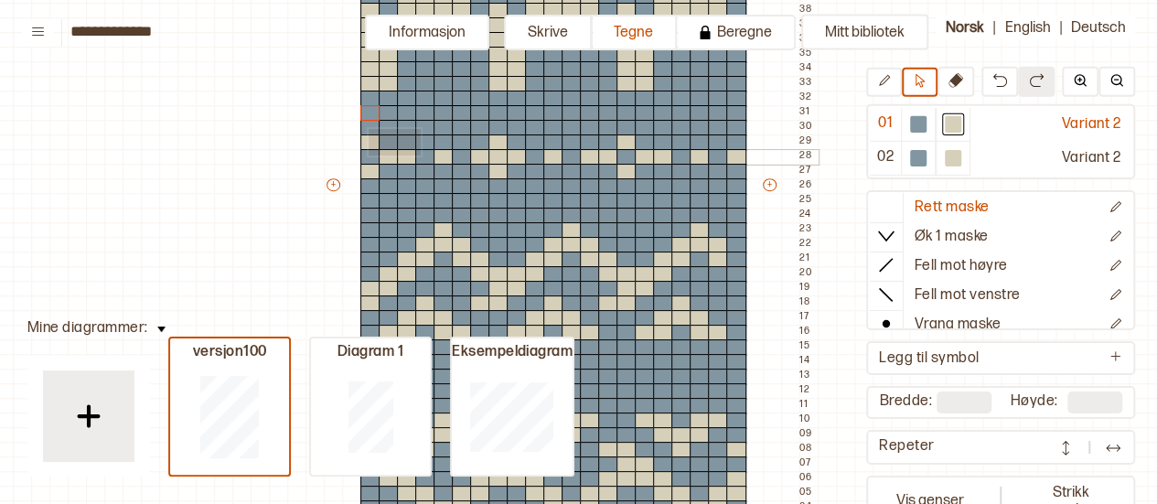
drag, startPoint x: 367, startPoint y: 127, endPoint x: 424, endPoint y: 157, distance: 65.1
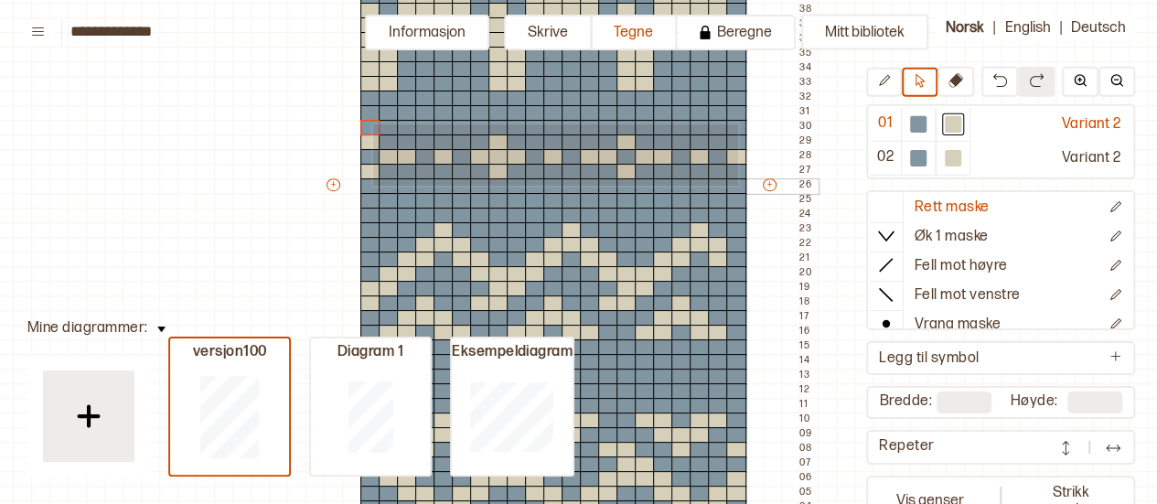
drag, startPoint x: 371, startPoint y: 123, endPoint x: 736, endPoint y: 184, distance: 370.1
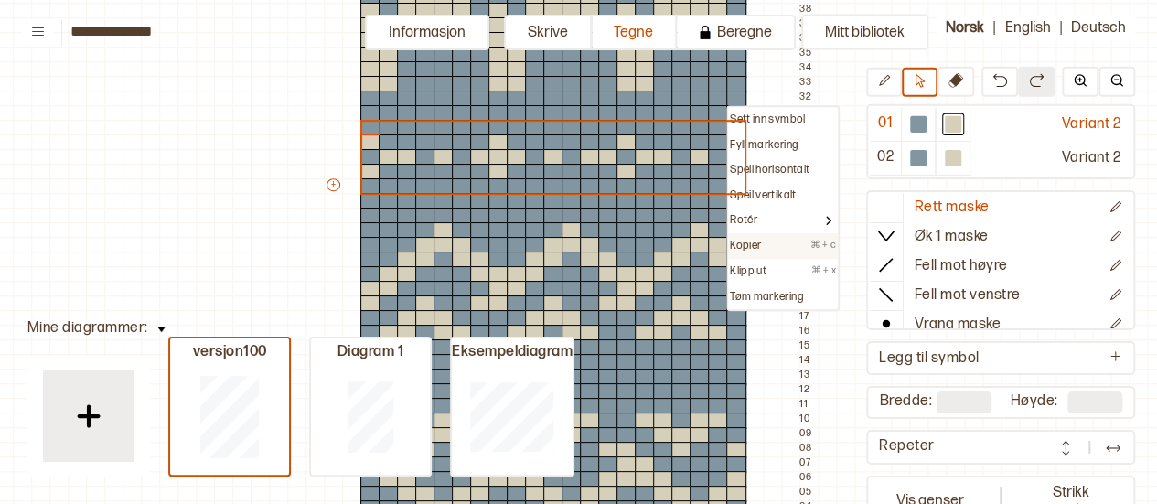
click at [740, 241] on p "Kopier" at bounding box center [745, 246] width 31 height 15
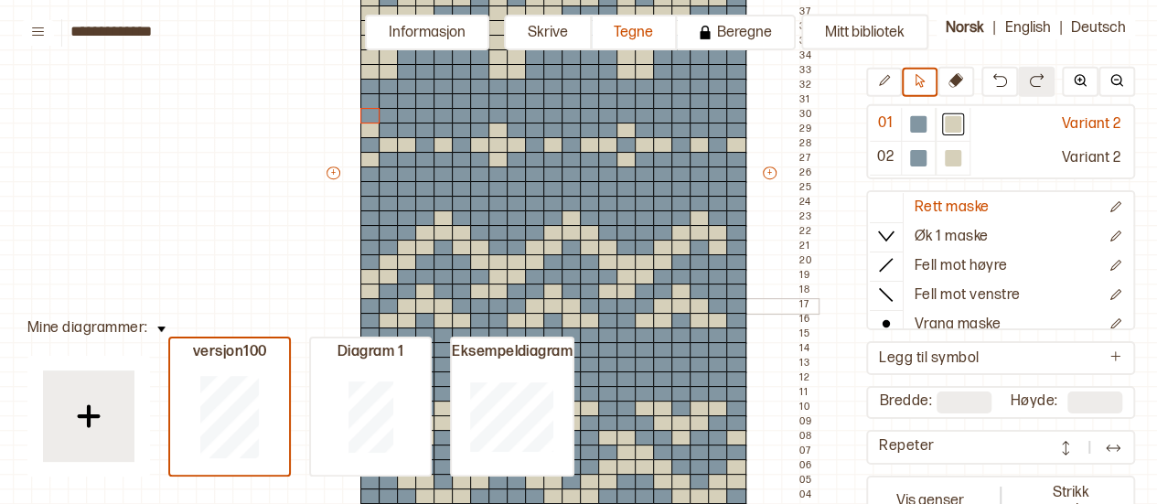
scroll to position [416, 24]
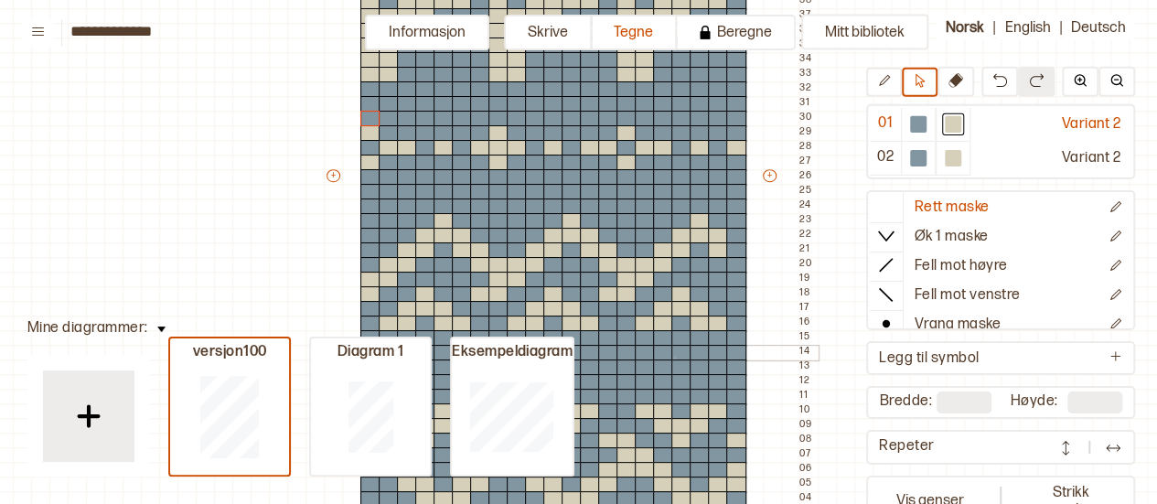
click at [673, 356] on div at bounding box center [681, 353] width 20 height 16
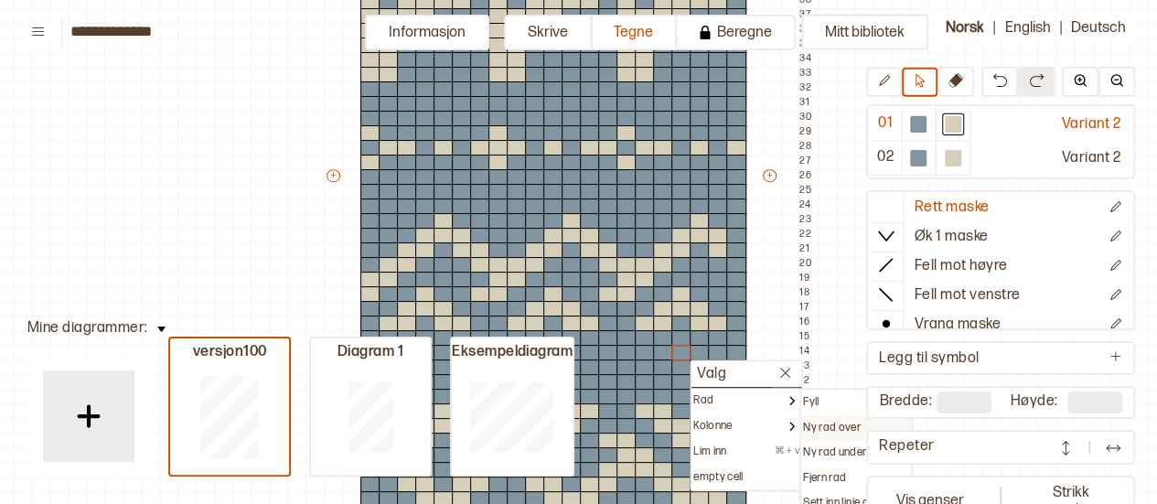
click at [820, 425] on p "Ny rad over" at bounding box center [832, 428] width 58 height 15
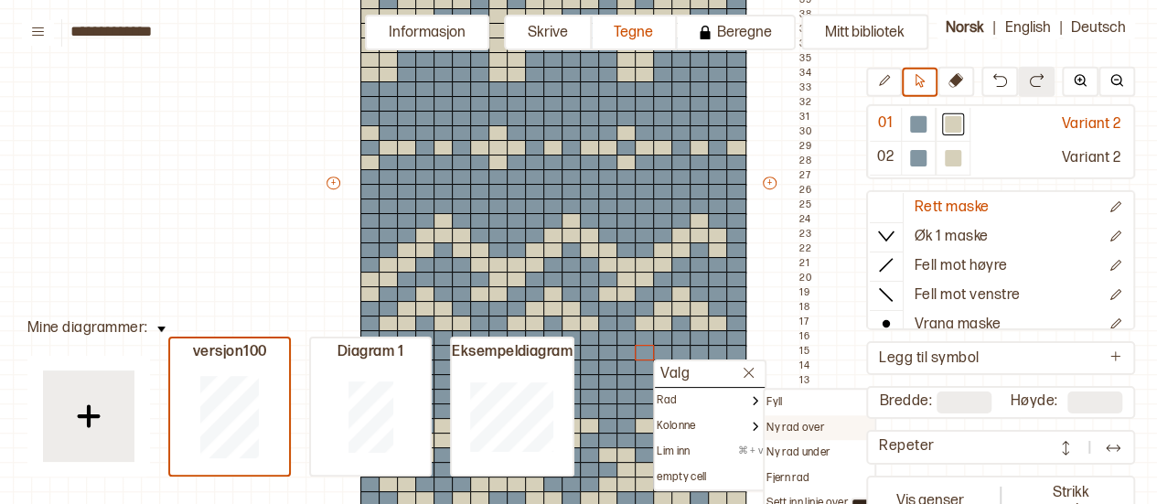
click at [777, 421] on p "Ny rad over" at bounding box center [796, 428] width 58 height 15
type input "**"
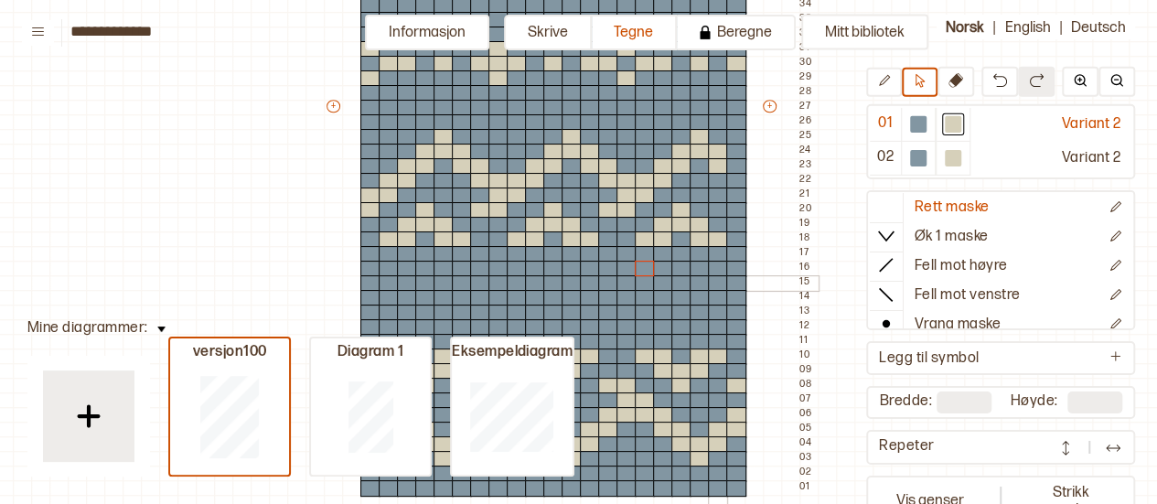
scroll to position [505, 24]
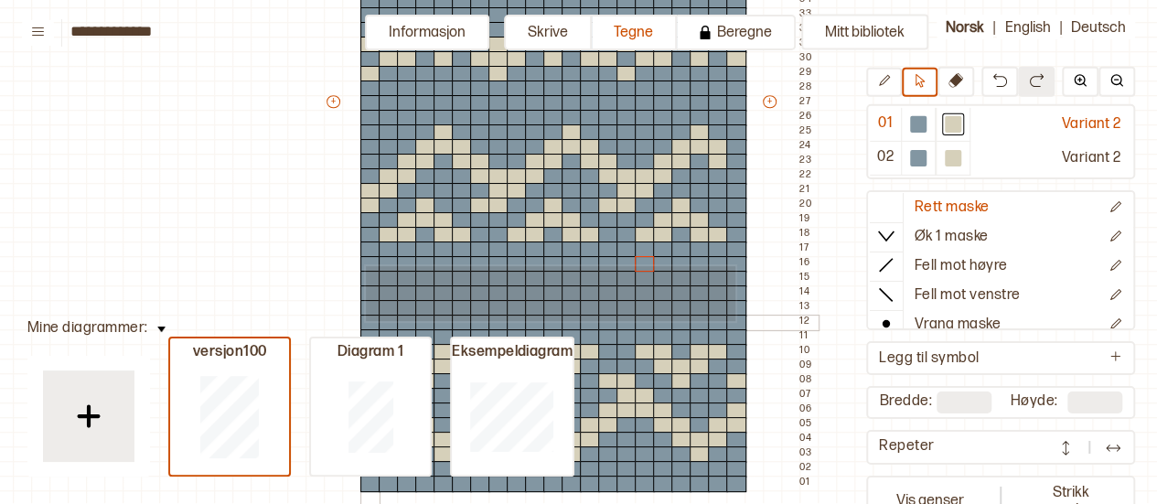
drag, startPoint x: 734, startPoint y: 264, endPoint x: 364, endPoint y: 319, distance: 373.6
click at [364, 319] on div "+ + + + 21 20 19 18 17 16 15 14 13 12 11 10 09 08 07 06 05 04 03 02 01 54 53 52…" at bounding box center [571, 110] width 494 height 878
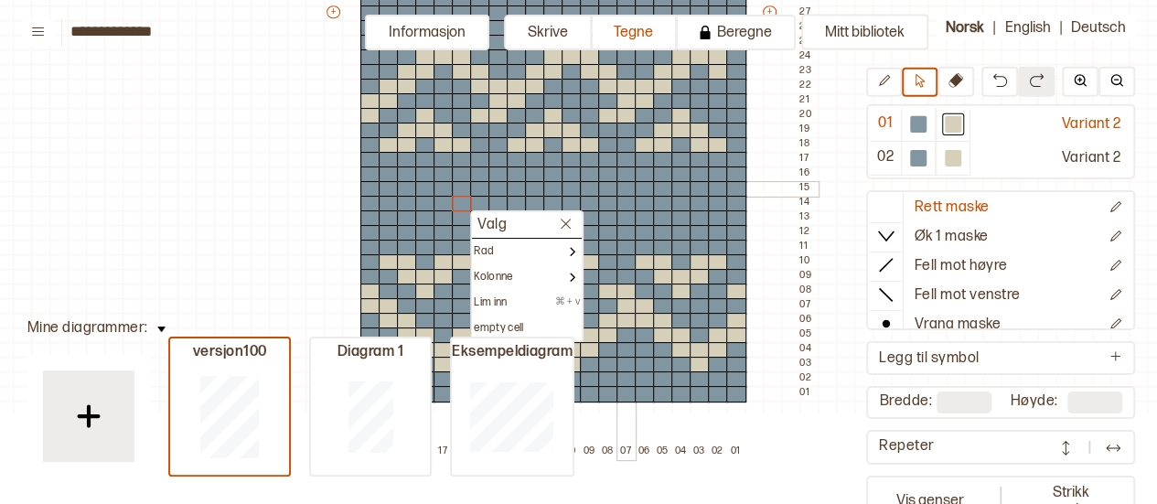
scroll to position [599, 24]
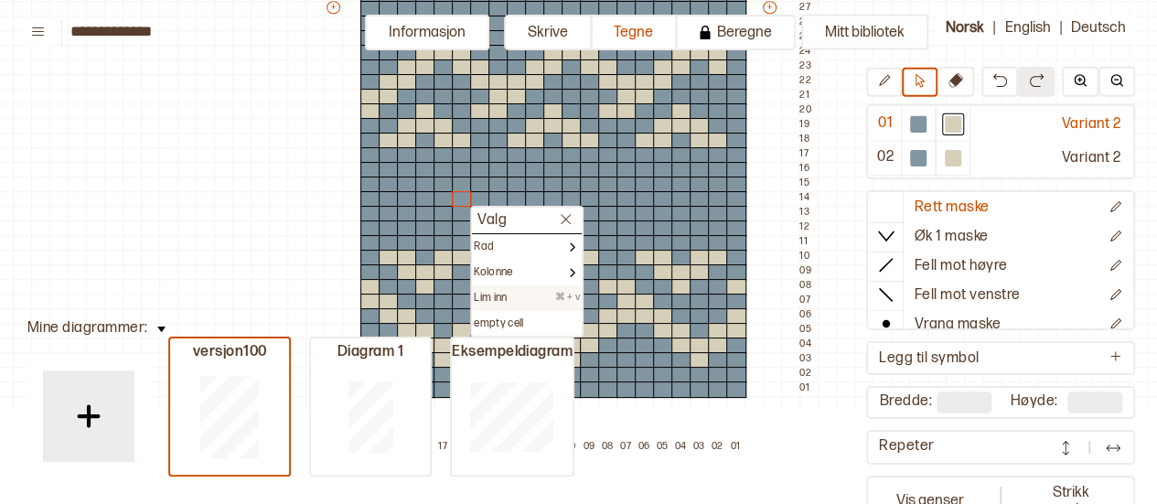
click at [528, 291] on div "Lim inn ⌘ + v" at bounding box center [527, 298] width 106 height 15
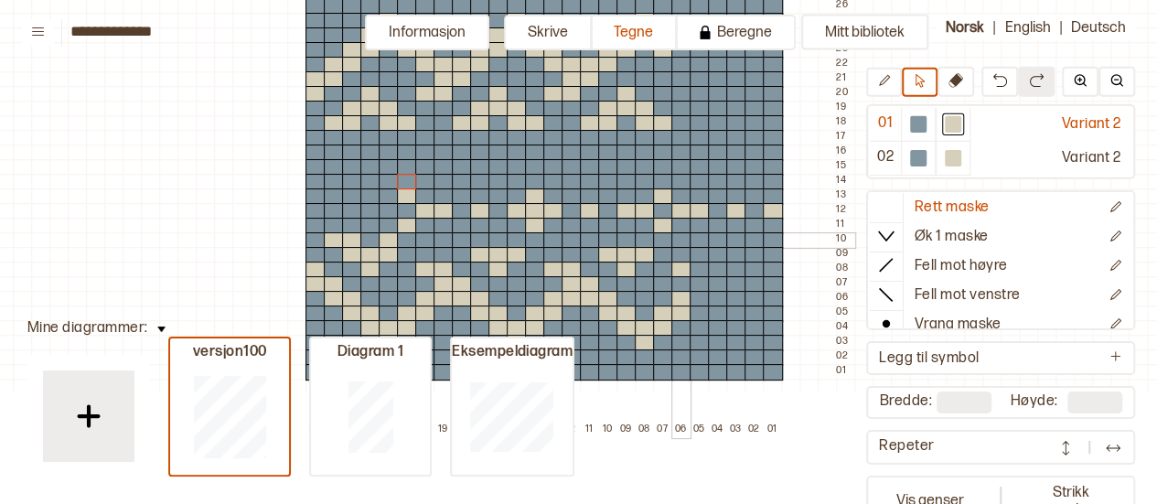
scroll to position [616, 24]
click at [1006, 78] on img at bounding box center [1000, 80] width 15 height 15
type input "**"
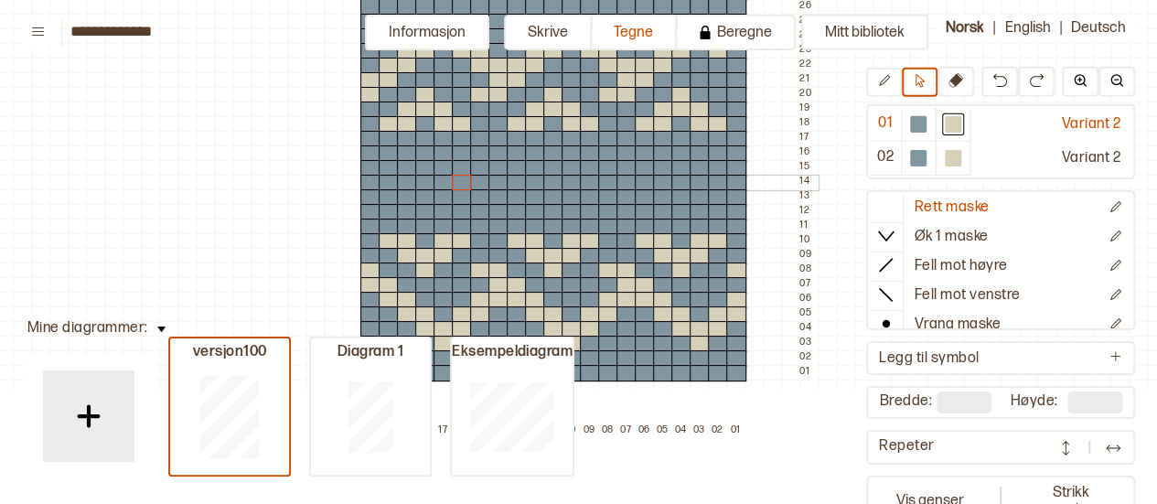
click at [368, 178] on div at bounding box center [370, 183] width 20 height 16
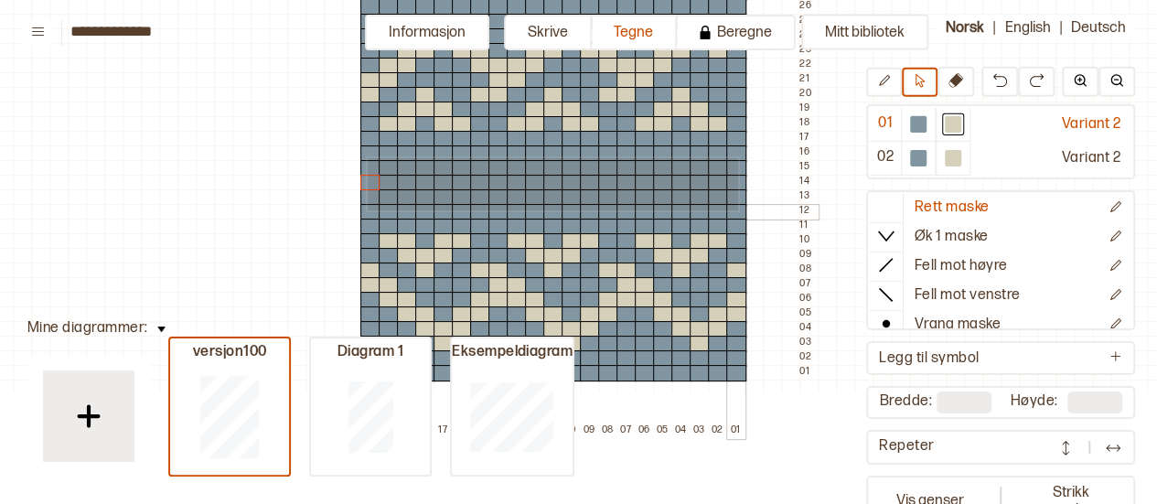
drag, startPoint x: 366, startPoint y: 156, endPoint x: 736, endPoint y: 209, distance: 374.1
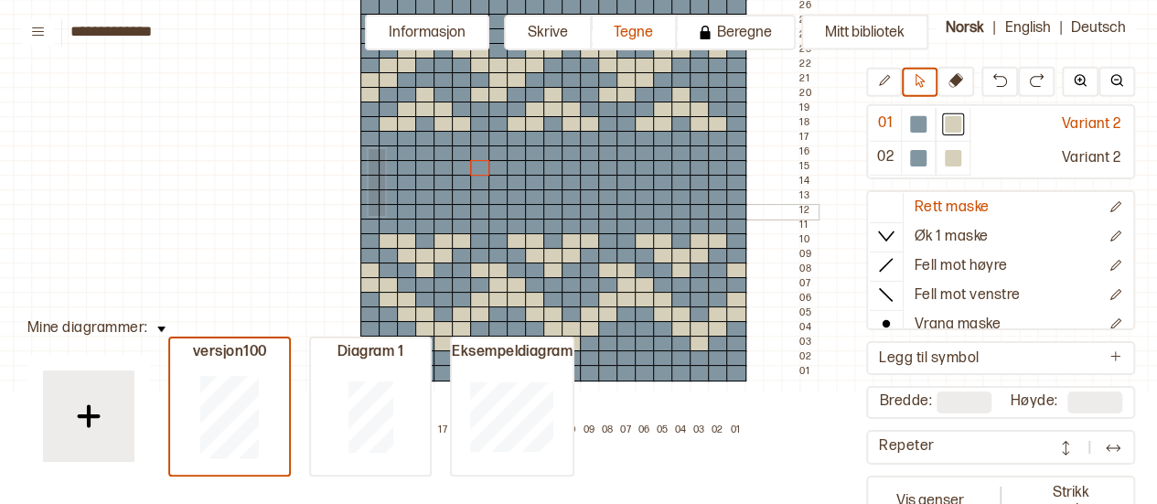
drag, startPoint x: 367, startPoint y: 147, endPoint x: 381, endPoint y: 214, distance: 68.4
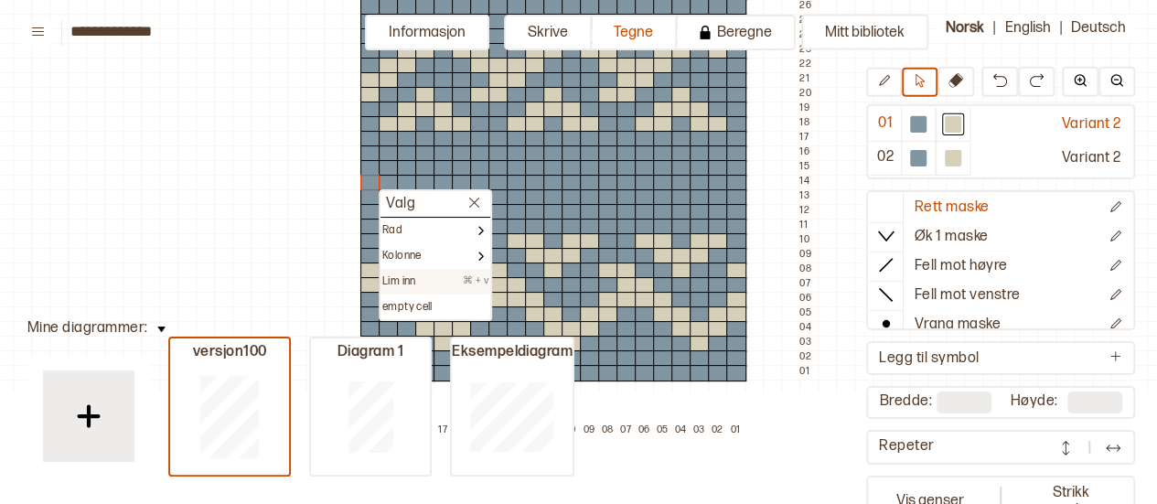
click at [423, 279] on div "Lim inn ⌘ + v" at bounding box center [435, 281] width 106 height 15
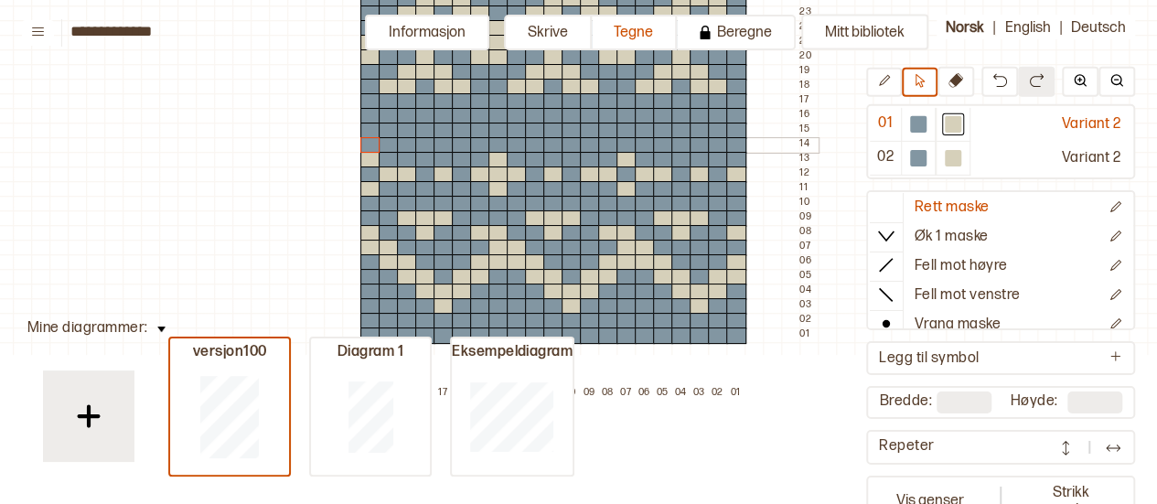
scroll to position [654, 24]
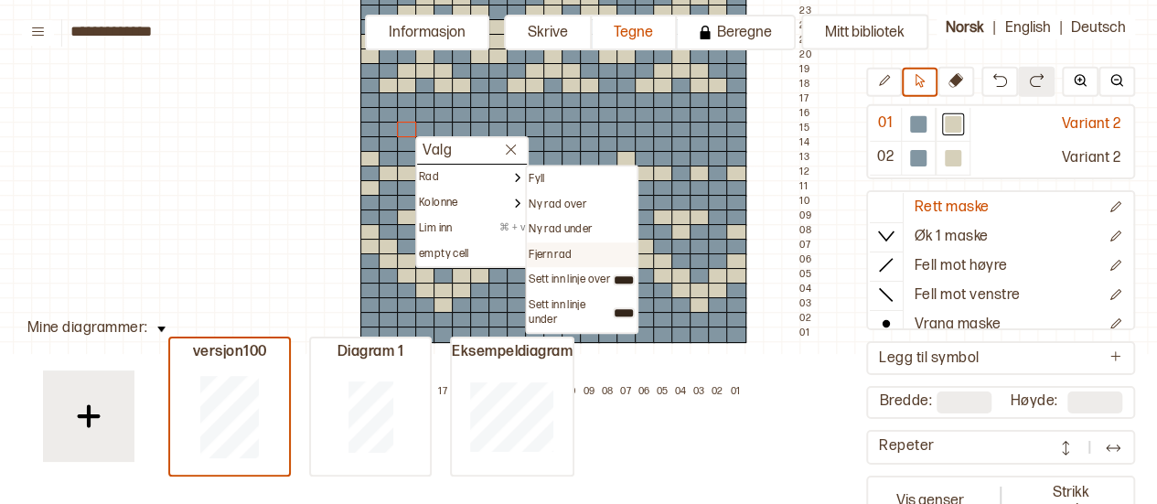
click at [558, 253] on p "Fjern rad" at bounding box center [550, 255] width 43 height 15
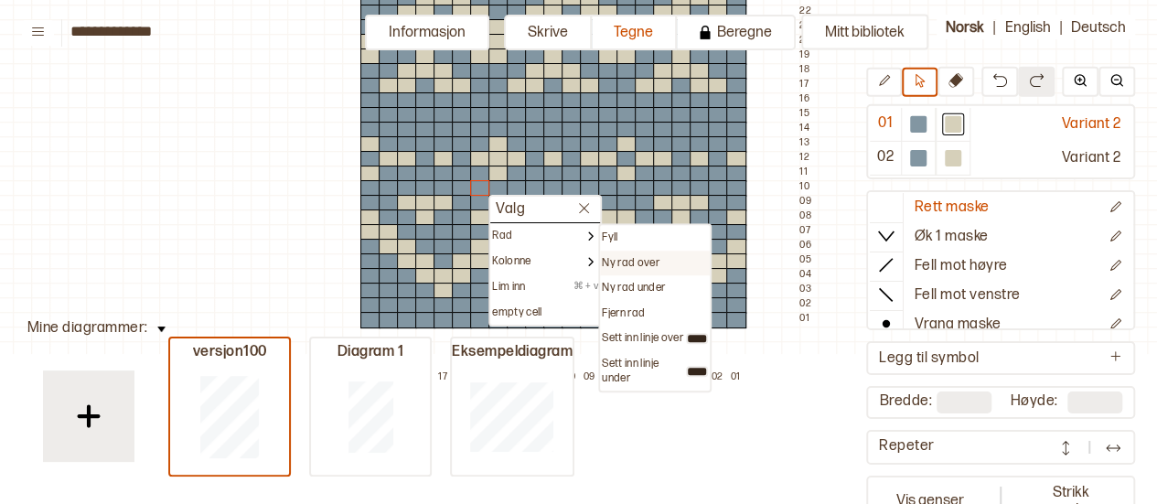
click at [622, 267] on p "Ny rad over" at bounding box center [631, 263] width 58 height 15
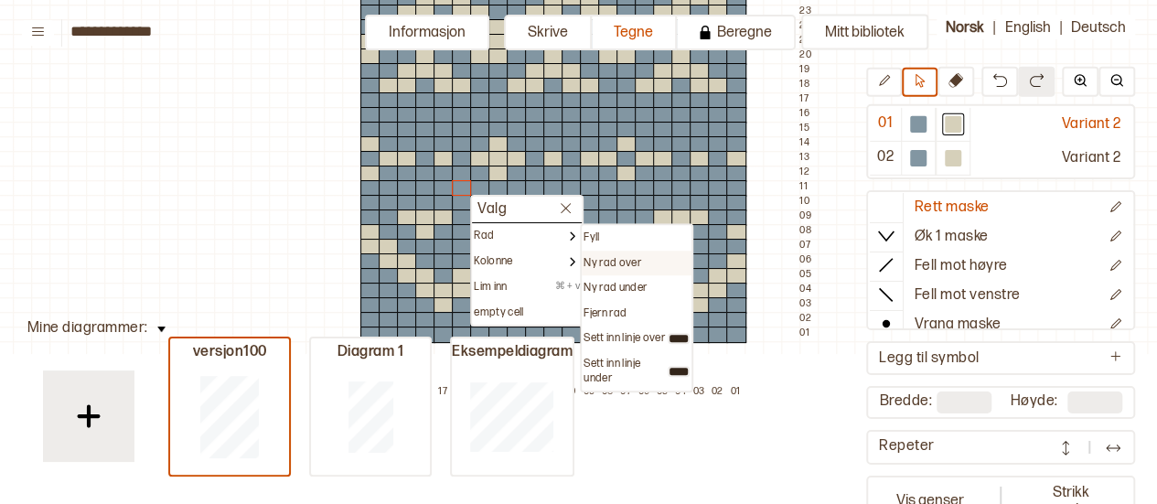
click at [607, 260] on p "Ny rad over" at bounding box center [613, 263] width 58 height 15
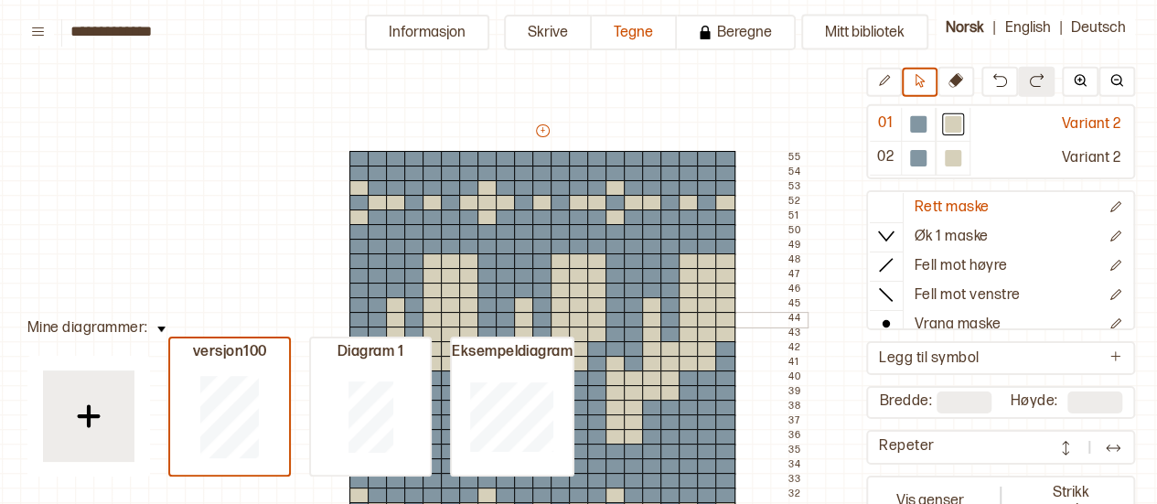
scroll to position [51, 35]
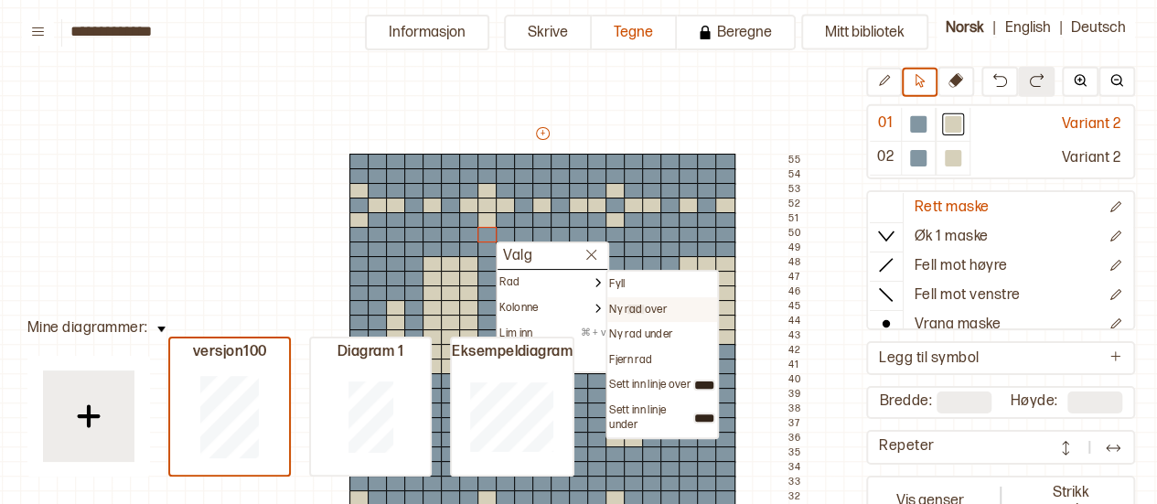
drag, startPoint x: 642, startPoint y: 303, endPoint x: 626, endPoint y: 312, distance: 18.8
click at [626, 312] on p "Ny rad over" at bounding box center [638, 310] width 58 height 15
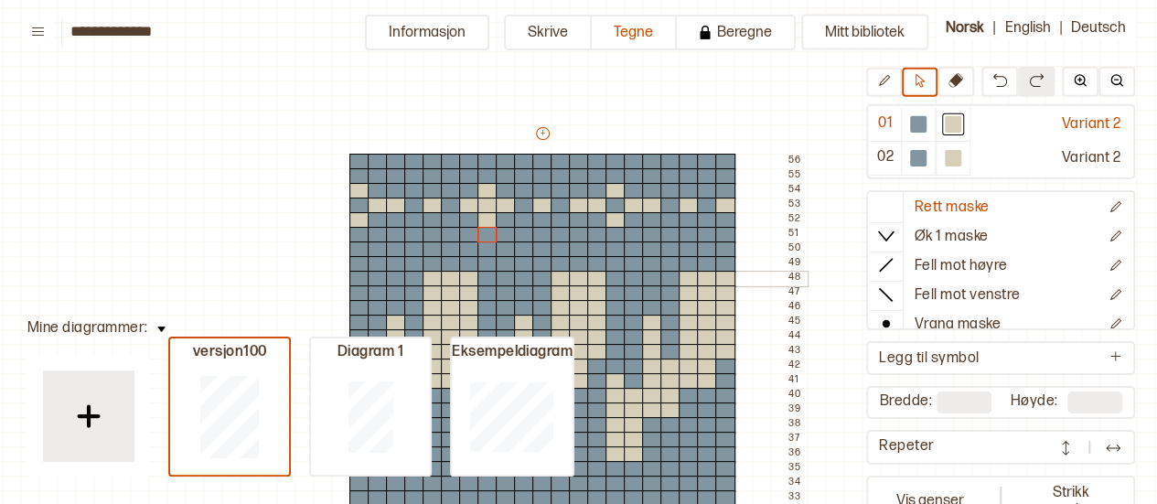
click at [573, 276] on div at bounding box center [579, 279] width 20 height 16
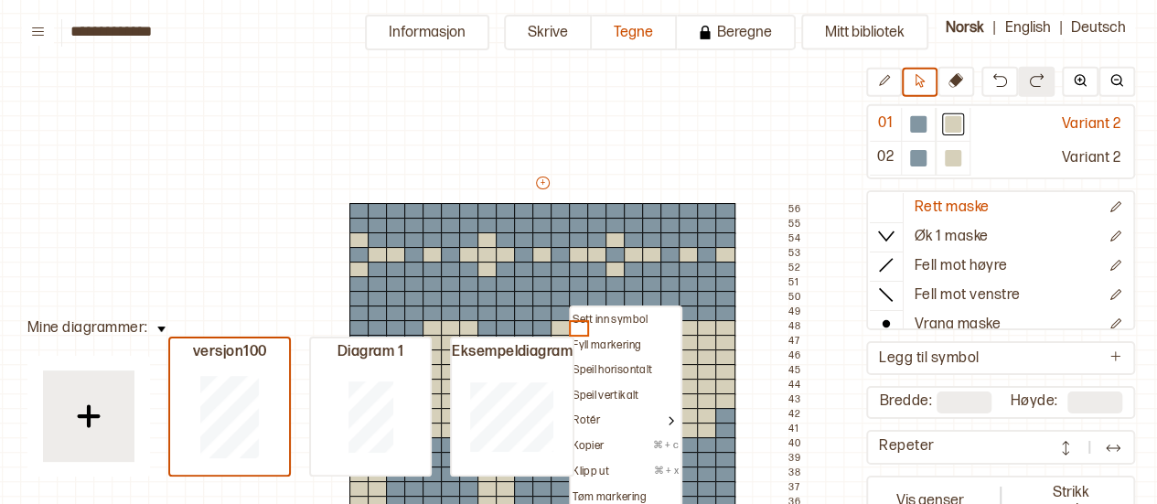
scroll to position [1, 35]
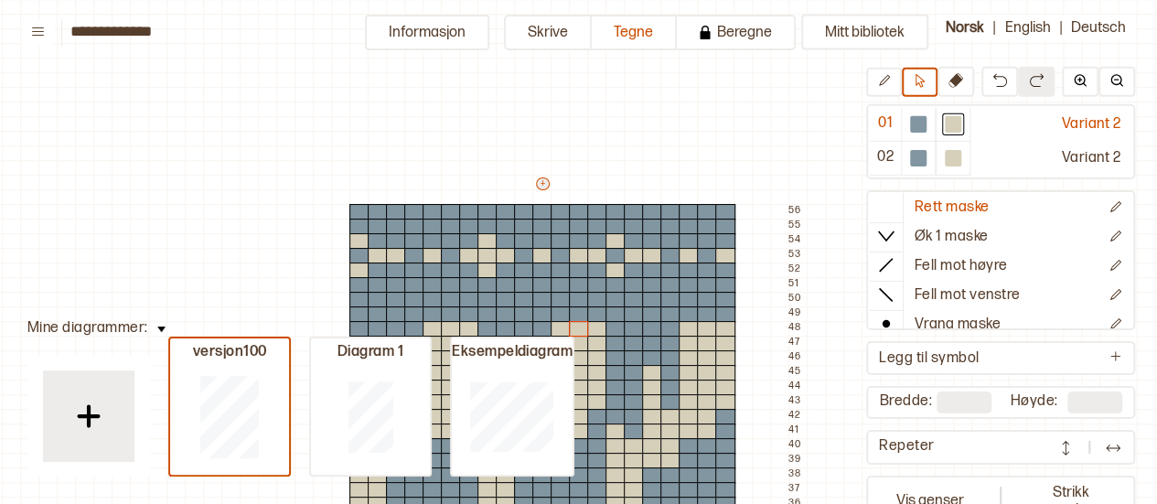
click at [542, 182] on button "+" at bounding box center [543, 183] width 14 height 13
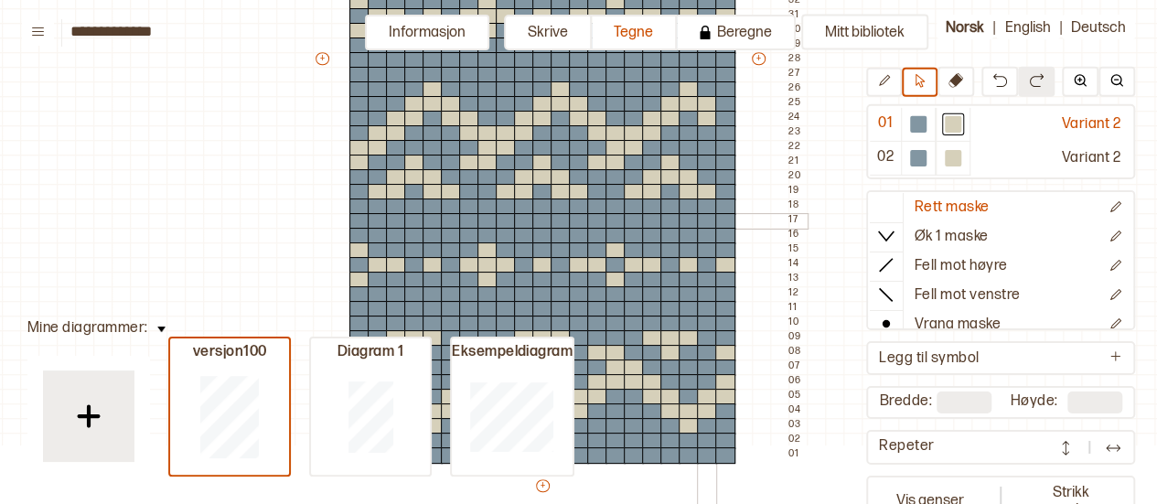
scroll to position [558, 35]
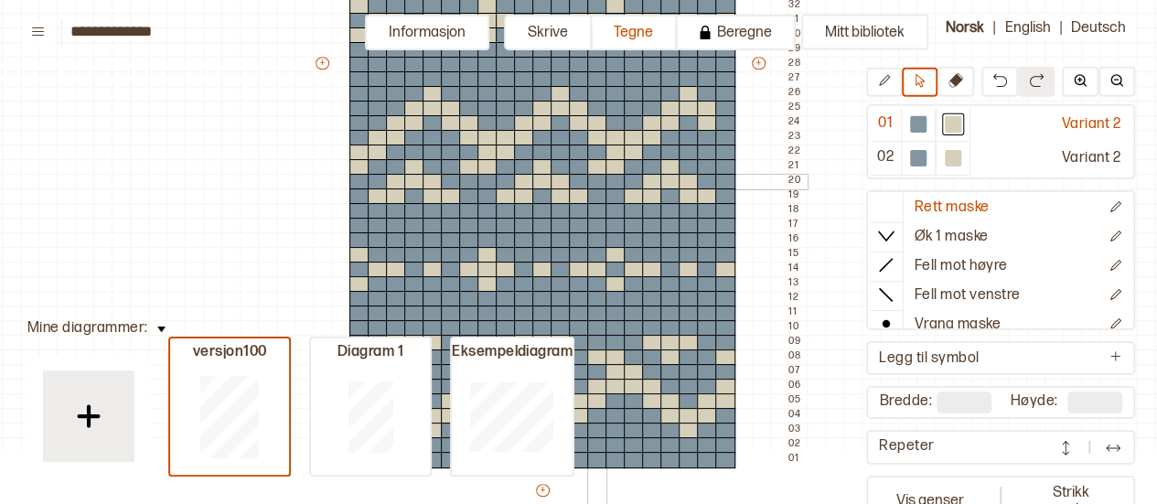
drag, startPoint x: 723, startPoint y: 223, endPoint x: 597, endPoint y: 185, distance: 131.1
click at [597, 185] on div "+ + + + 21 20 19 18 17 16 15 14 13 12 11 10 09 08 07 06 05 04 03 02 01 56 55 54…" at bounding box center [560, 71] width 494 height 907
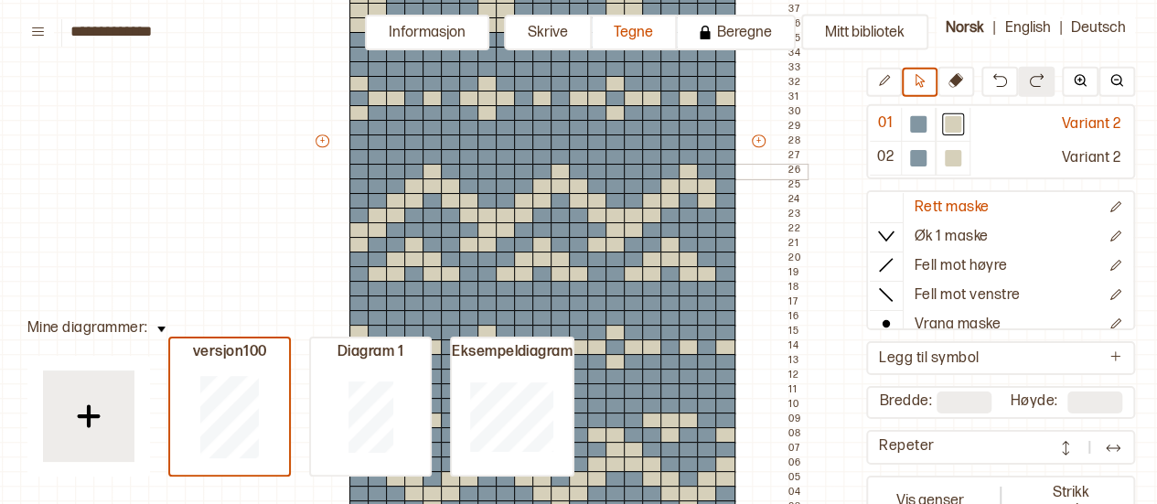
scroll to position [479, 35]
drag, startPoint x: 357, startPoint y: 70, endPoint x: 381, endPoint y: 205, distance: 137.5
click at [381, 205] on div "+ + + + 21 20 19 18 17 16 15 14 13 12 11 10 09 08 07 06 05 04 03 02 01 56 55 54…" at bounding box center [560, 149] width 494 height 907
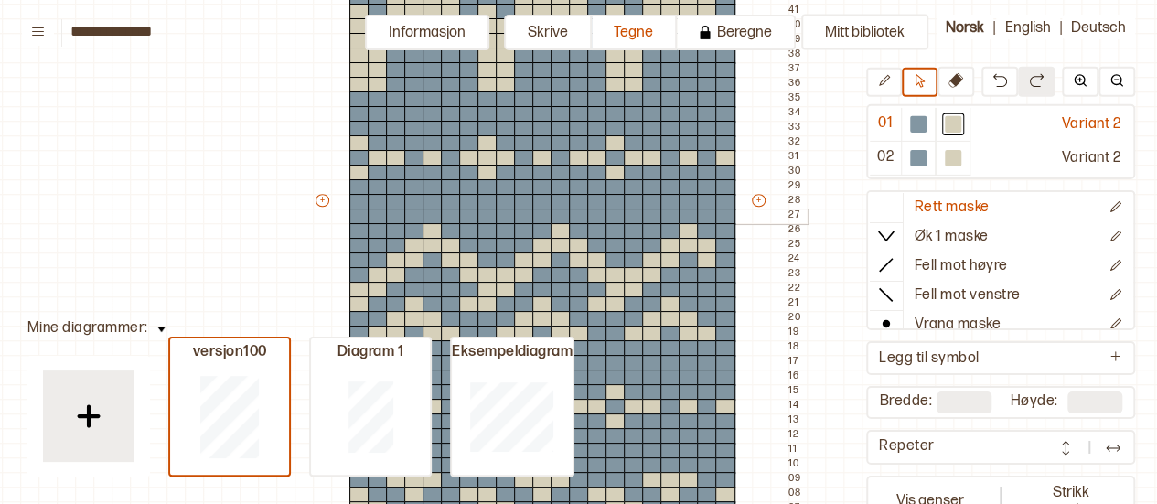
scroll to position [414, 35]
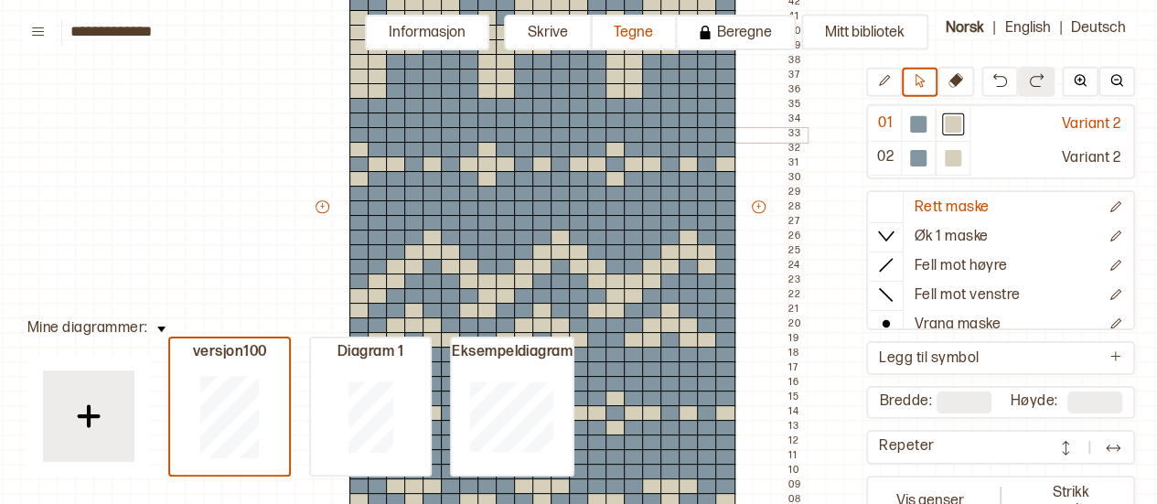
click at [357, 129] on div at bounding box center [359, 135] width 20 height 16
drag, startPoint x: 357, startPoint y: 121, endPoint x: 503, endPoint y: 171, distance: 154.8
click at [503, 171] on div "+ + + + 21 20 19 18 17 16 15 14 13 12 11 10 09 08 07 06 05 04 03 02 01 56 55 54…" at bounding box center [560, 214] width 494 height 907
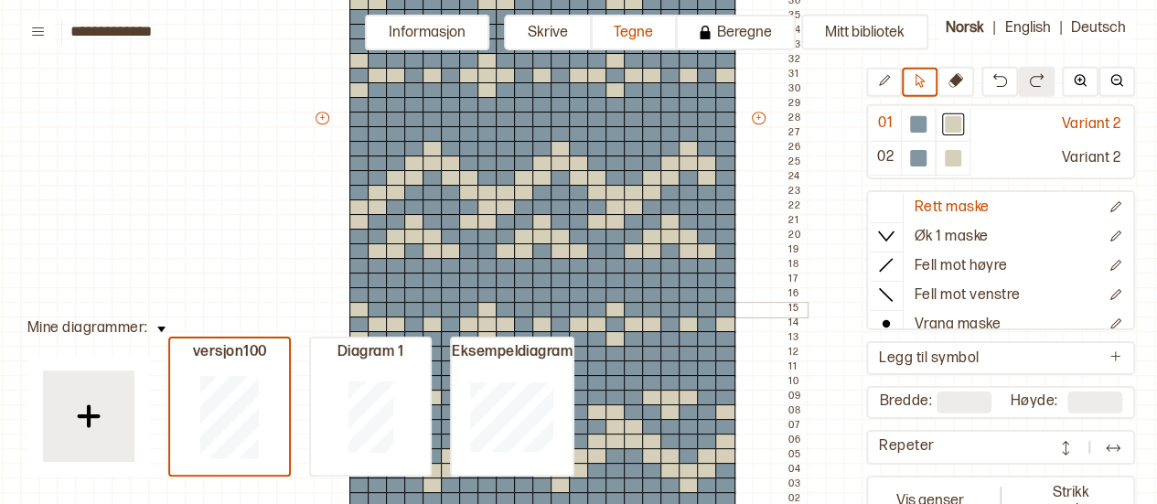
scroll to position [502, 35]
click at [523, 139] on div at bounding box center [524, 135] width 20 height 16
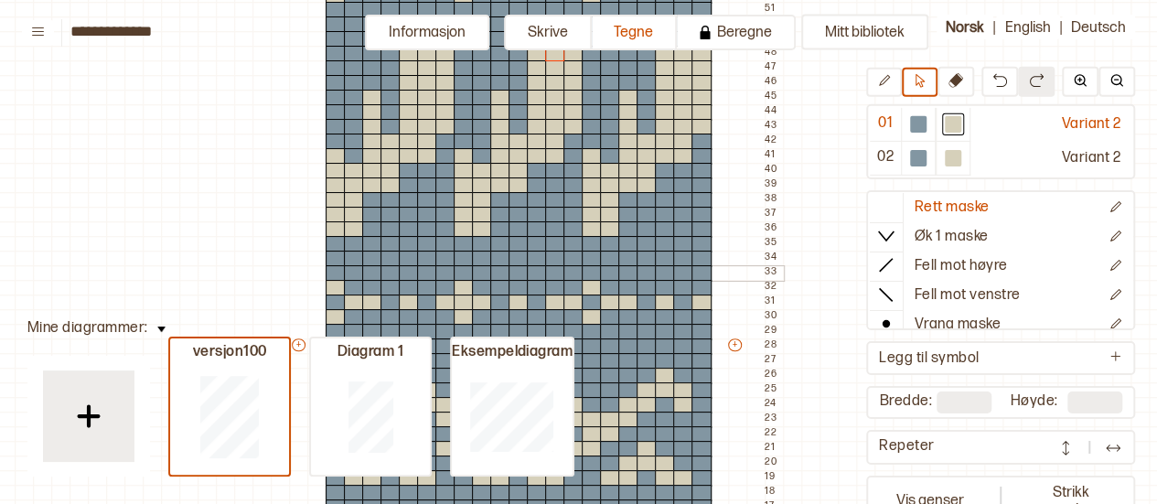
scroll to position [429, 59]
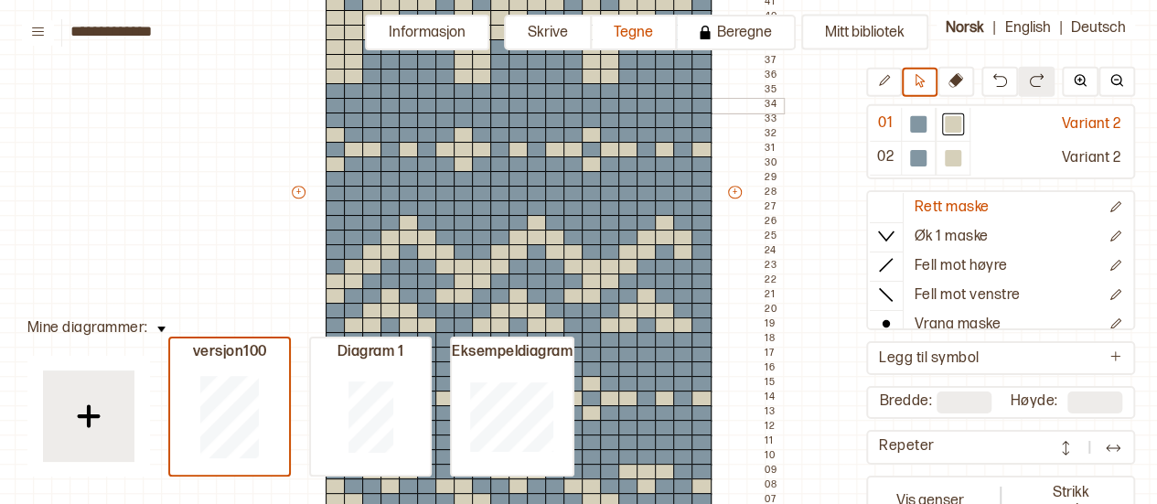
click at [691, 111] on div at bounding box center [683, 106] width 20 height 16
click at [683, 105] on div at bounding box center [683, 106] width 20 height 16
click at [683, 136] on div at bounding box center [683, 135] width 20 height 16
click at [890, 91] on button at bounding box center [884, 82] width 36 height 29
click at [643, 119] on div at bounding box center [647, 121] width 20 height 16
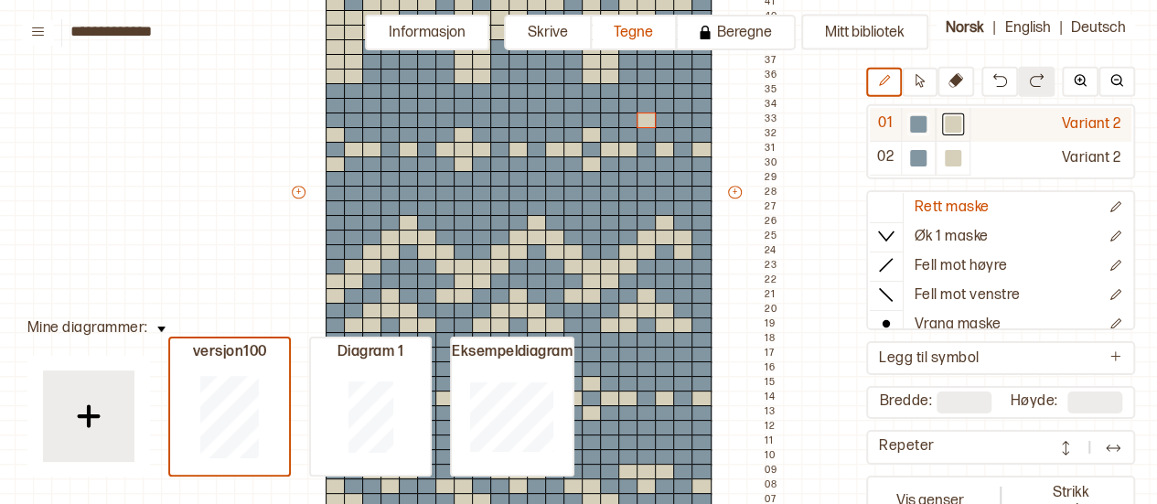
click at [929, 123] on div at bounding box center [918, 125] width 35 height 34
click at [643, 118] on div at bounding box center [647, 121] width 20 height 16
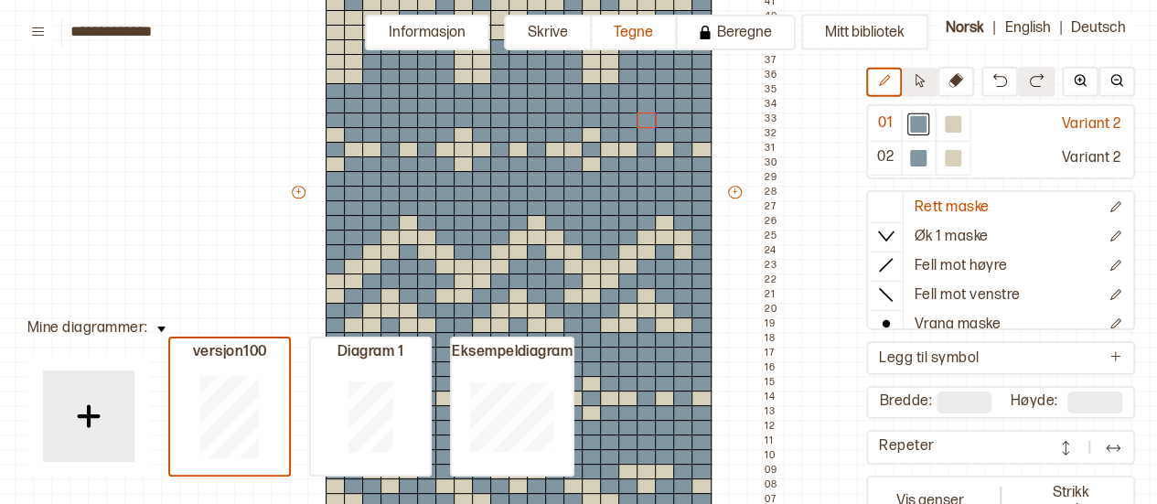
click at [916, 81] on icon at bounding box center [920, 81] width 9 height 14
drag, startPoint x: 695, startPoint y: 118, endPoint x: 373, endPoint y: 121, distance: 322.0
click at [373, 121] on div "+ + + + 21 20 19 18 17 16 15 14 13 12 11 10 09 08 07 06 05 04 03 02 01 56 55 54…" at bounding box center [536, 200] width 494 height 907
drag, startPoint x: 694, startPoint y: 117, endPoint x: 518, endPoint y: 106, distance: 176.9
click at [518, 106] on div "+ + + + 21 20 19 18 17 16 15 14 13 12 11 10 09 08 07 06 05 04 03 02 01 56 55 54…" at bounding box center [536, 200] width 494 height 907
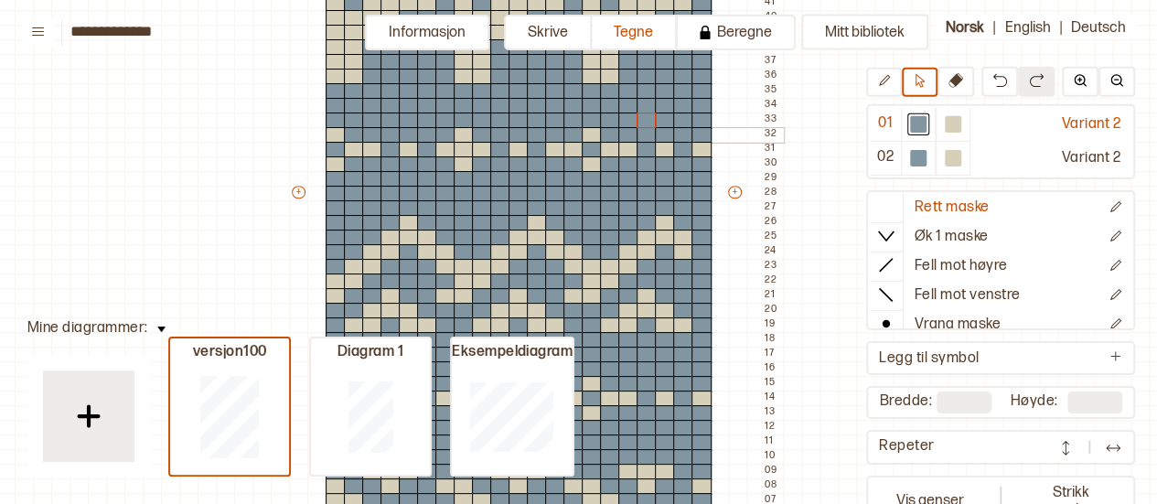
drag, startPoint x: 337, startPoint y: 119, endPoint x: 442, endPoint y: 173, distance: 118.2
click at [442, 173] on div "+ + + + 21 20 19 18 17 16 15 14 13 12 11 10 09 08 07 06 05 04 03 02 01 56 55 54…" at bounding box center [536, 200] width 494 height 907
drag, startPoint x: 336, startPoint y: 118, endPoint x: 703, endPoint y: 184, distance: 372.7
click at [703, 184] on div "+ + + + 21 20 19 18 17 16 15 14 13 12 11 10 09 08 07 06 05 04 03 02 01 56 55 54…" at bounding box center [536, 200] width 494 height 907
click at [703, 184] on div at bounding box center [702, 179] width 20 height 16
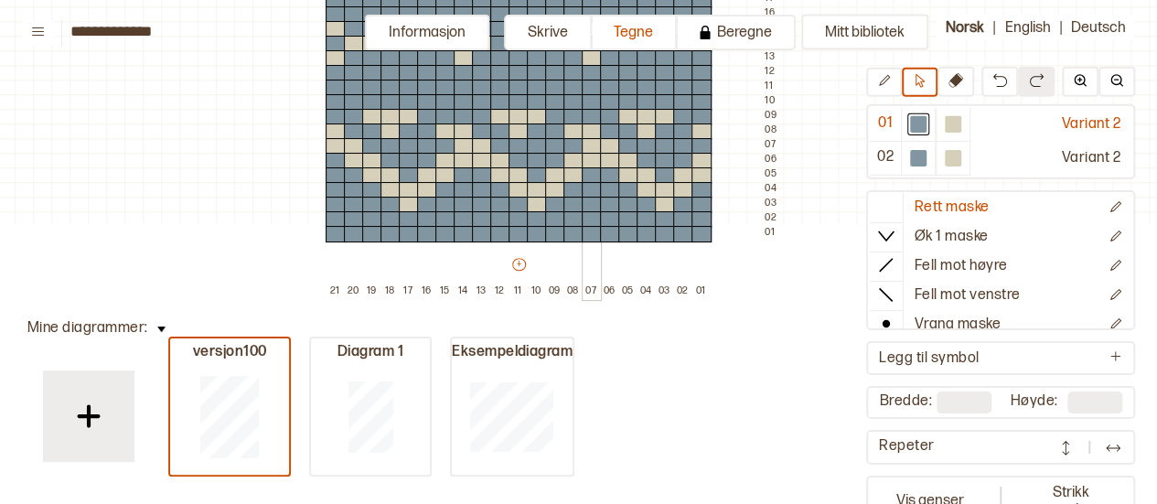
scroll to position [797, 59]
click at [613, 197] on div at bounding box center [610, 205] width 20 height 16
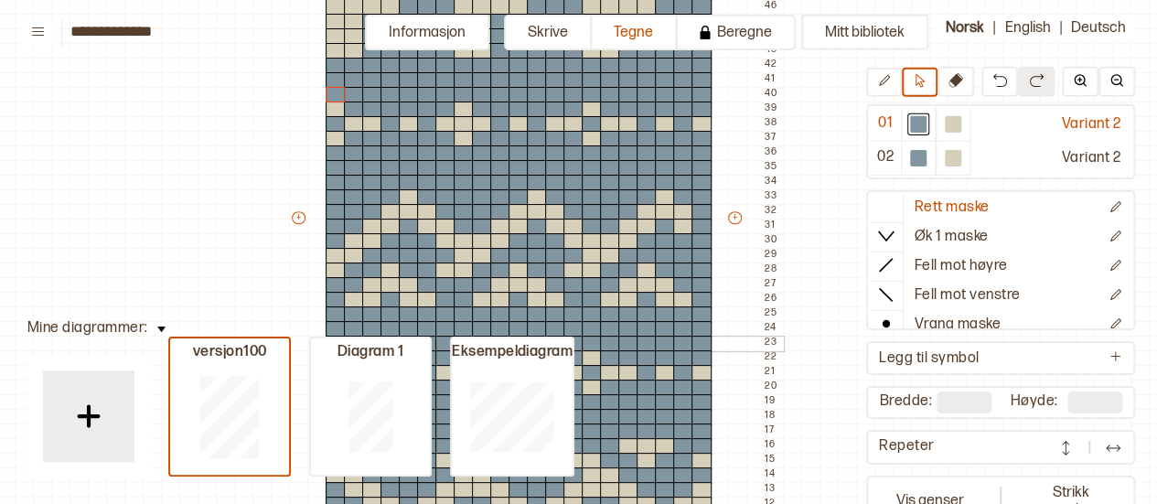
scroll to position [447, 59]
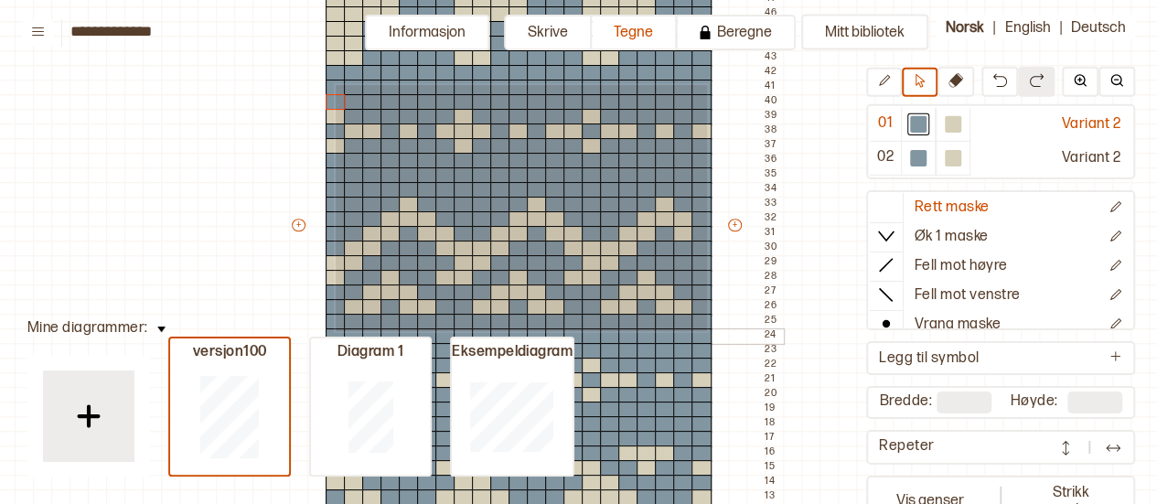
drag, startPoint x: 334, startPoint y: 83, endPoint x: 705, endPoint y: 329, distance: 445.5
click at [705, 329] on div "+ + + + 21 20 19 18 17 16 15 14 13 12 11 10 09 08 07 06 05 04 03 02 01 63 62 61…" at bounding box center [536, 233] width 494 height 1010
drag, startPoint x: 336, startPoint y: 100, endPoint x: 700, endPoint y: 323, distance: 427.1
drag, startPoint x: 334, startPoint y: 102, endPoint x: 699, endPoint y: 336, distance: 433.7
click at [699, 336] on div "+ + + + 21 20 19 18 17 16 15 14 13 12 11 10 09 08 07 06 05 04 03 02 01 63 62 61…" at bounding box center [536, 233] width 494 height 1010
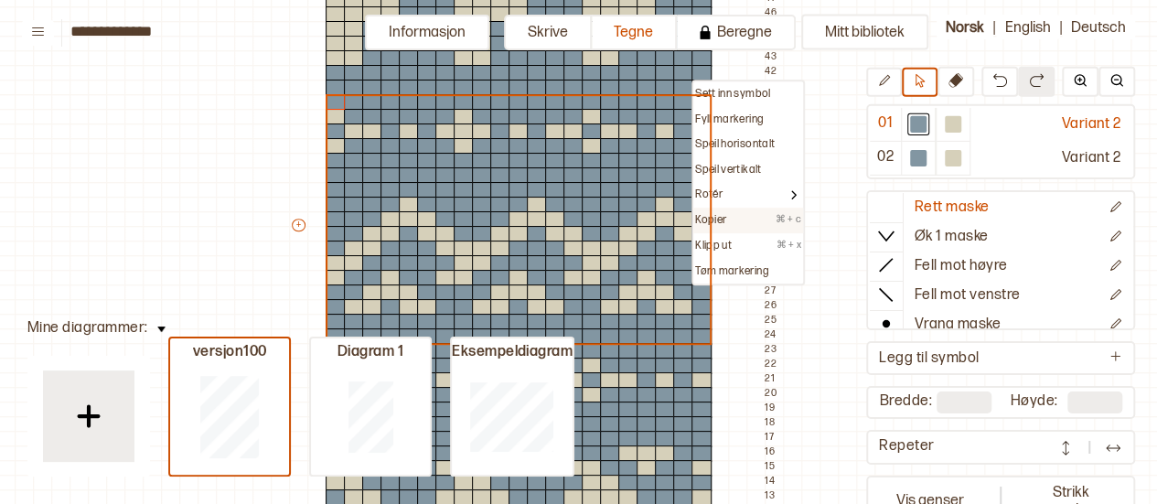
click at [730, 219] on div "Kopier ⌘ + c" at bounding box center [748, 220] width 106 height 15
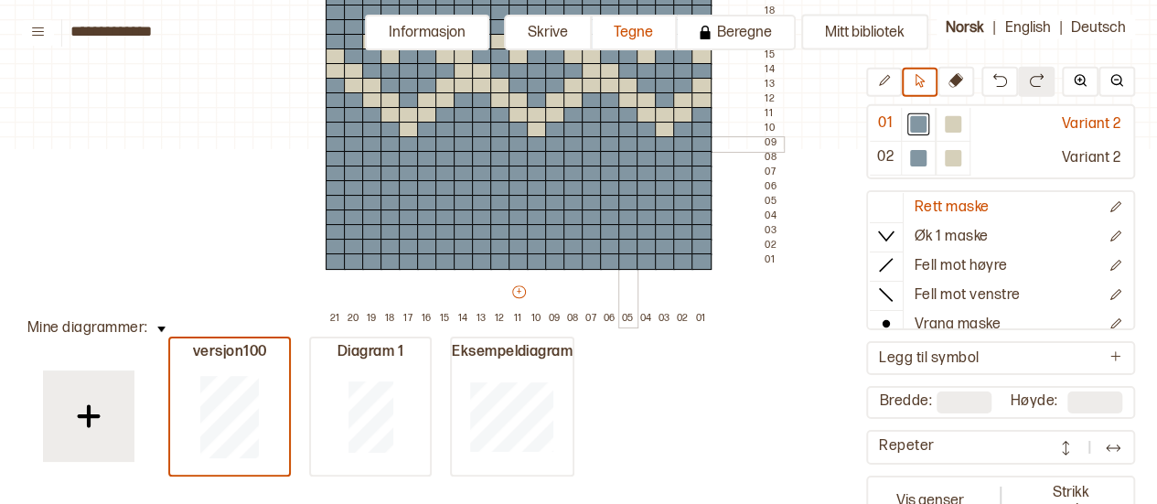
scroll to position [860, 59]
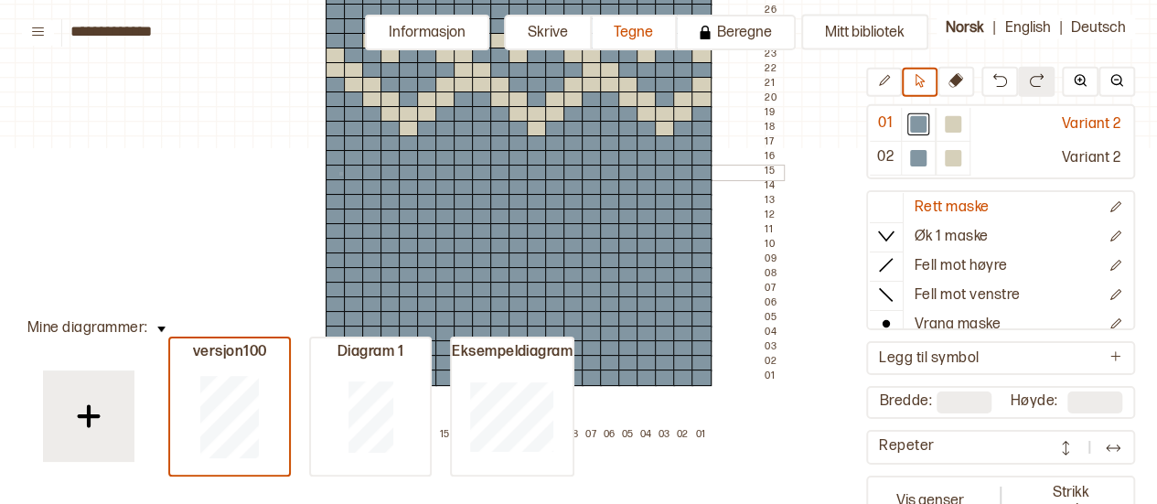
click at [339, 172] on div at bounding box center [336, 173] width 20 height 16
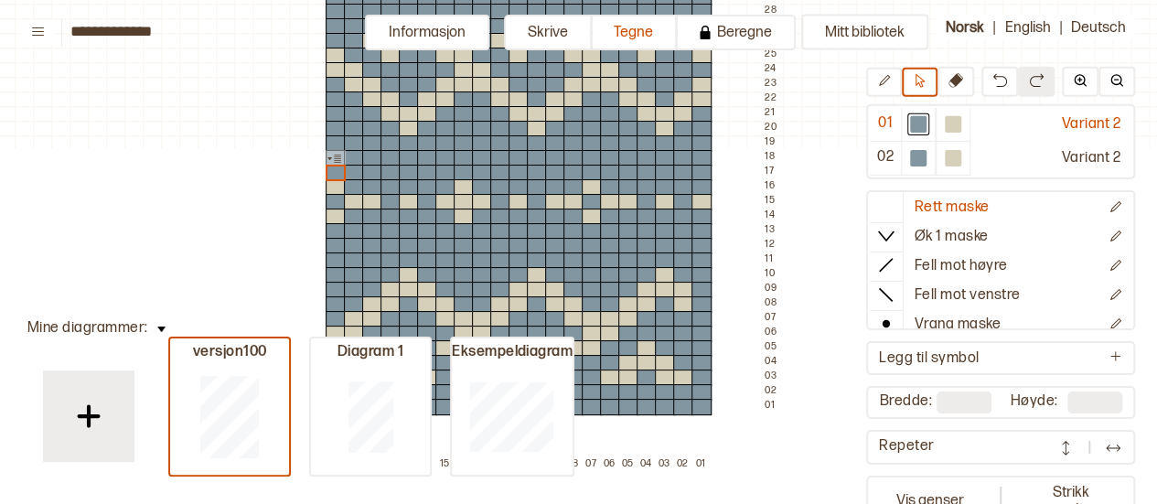
type input "**"
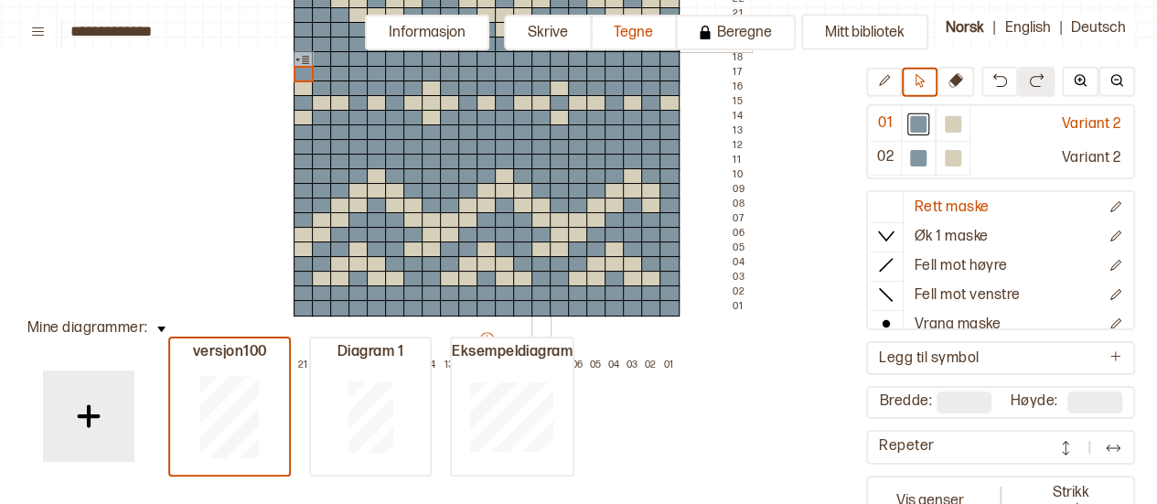
scroll to position [960, 91]
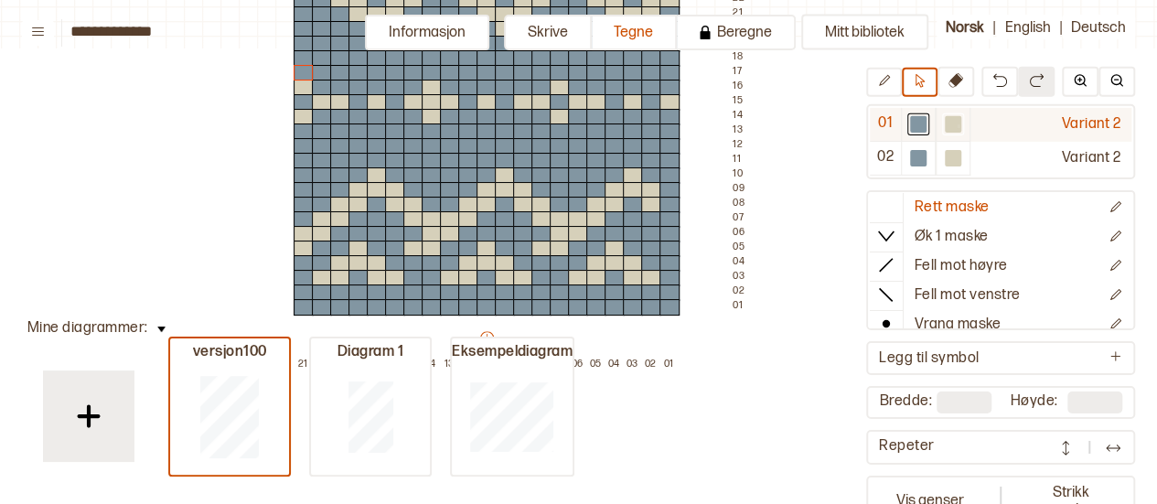
click at [957, 124] on div at bounding box center [953, 124] width 16 height 16
click at [664, 207] on div at bounding box center [670, 205] width 20 height 16
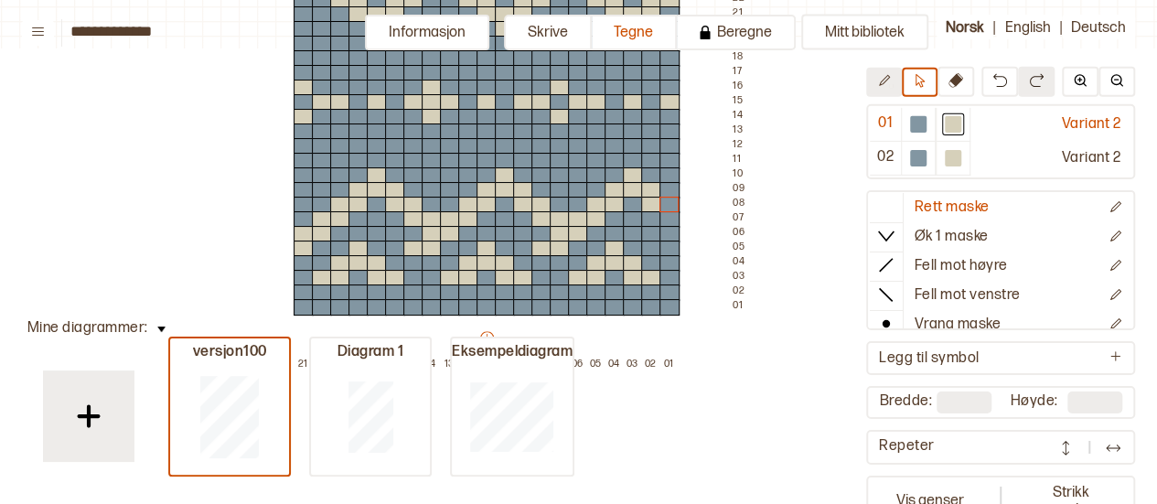
click at [889, 84] on icon at bounding box center [884, 81] width 14 height 14
click at [669, 211] on div at bounding box center [670, 219] width 20 height 16
click at [669, 203] on div at bounding box center [670, 205] width 20 height 16
click at [671, 253] on div at bounding box center [670, 249] width 20 height 16
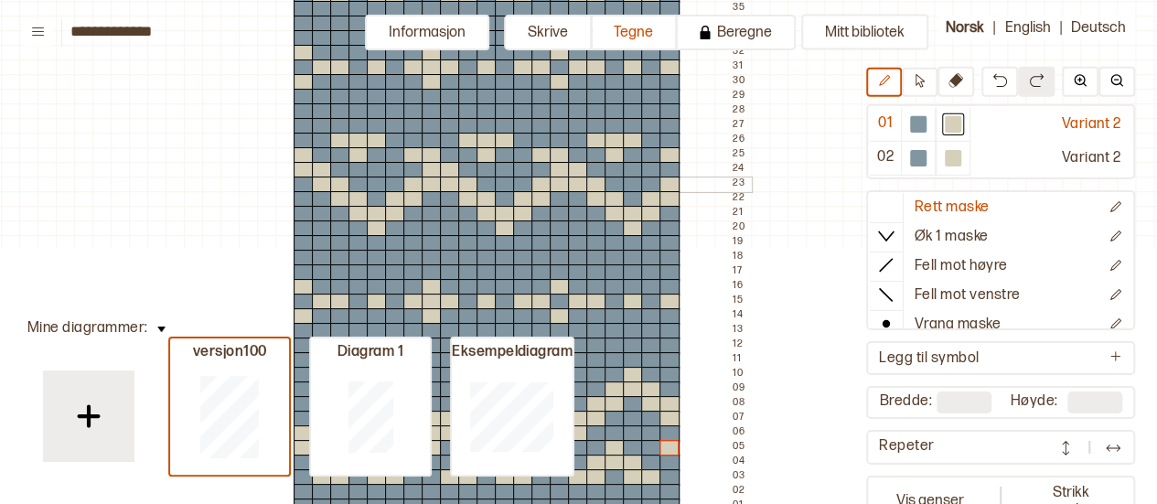
scroll to position [757, 91]
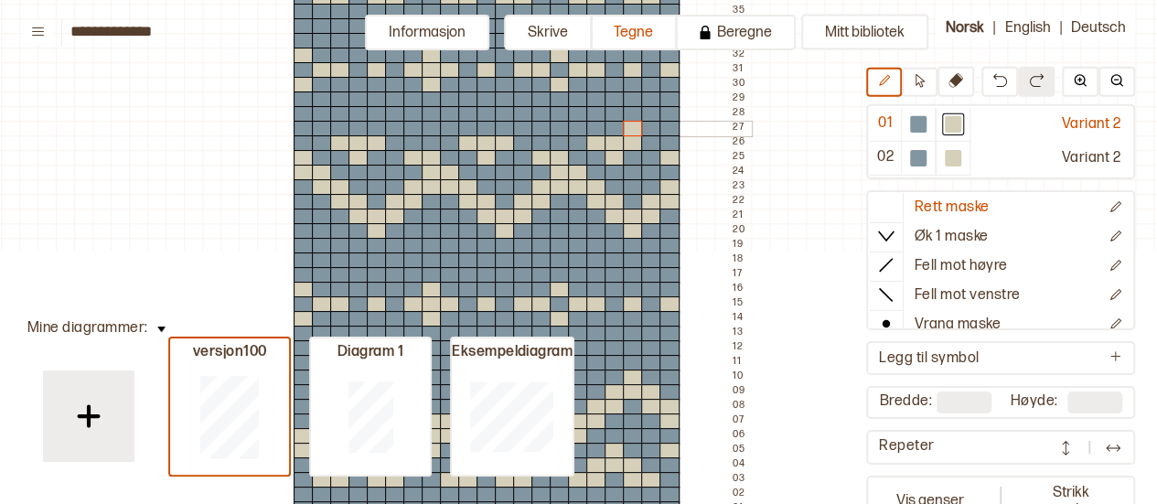
click at [634, 134] on div at bounding box center [633, 129] width 20 height 16
click at [646, 132] on div at bounding box center [651, 129] width 20 height 16
click at [595, 130] on div at bounding box center [596, 129] width 20 height 16
click at [574, 130] on div at bounding box center [578, 129] width 20 height 16
click at [497, 129] on div at bounding box center [505, 129] width 20 height 16
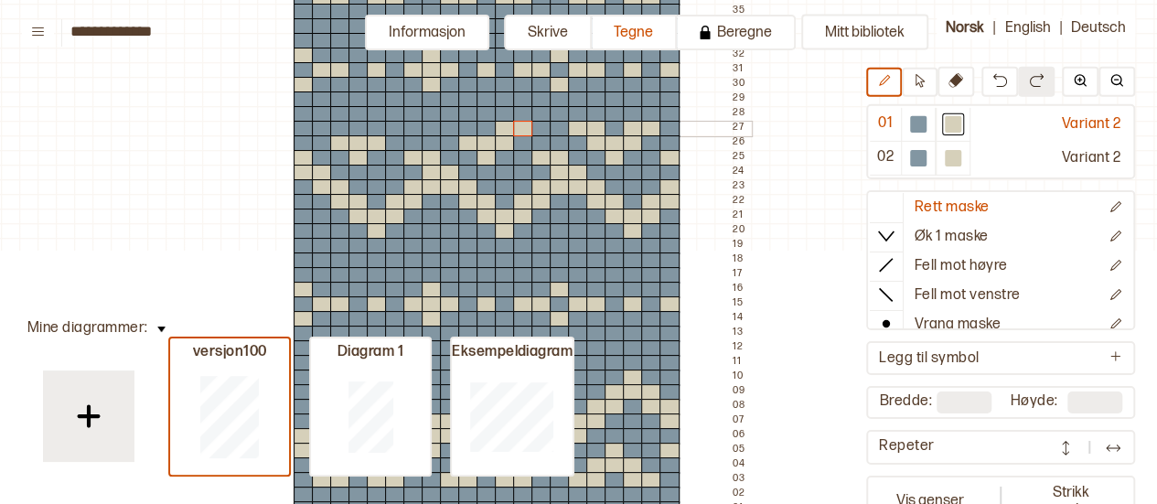
click at [520, 129] on div at bounding box center [523, 129] width 20 height 16
click at [464, 130] on div at bounding box center [468, 129] width 20 height 16
click at [446, 130] on div at bounding box center [450, 129] width 20 height 16
click at [366, 127] on div at bounding box center [359, 129] width 20 height 16
drag, startPoint x: 379, startPoint y: 125, endPoint x: 390, endPoint y: 126, distance: 11.0
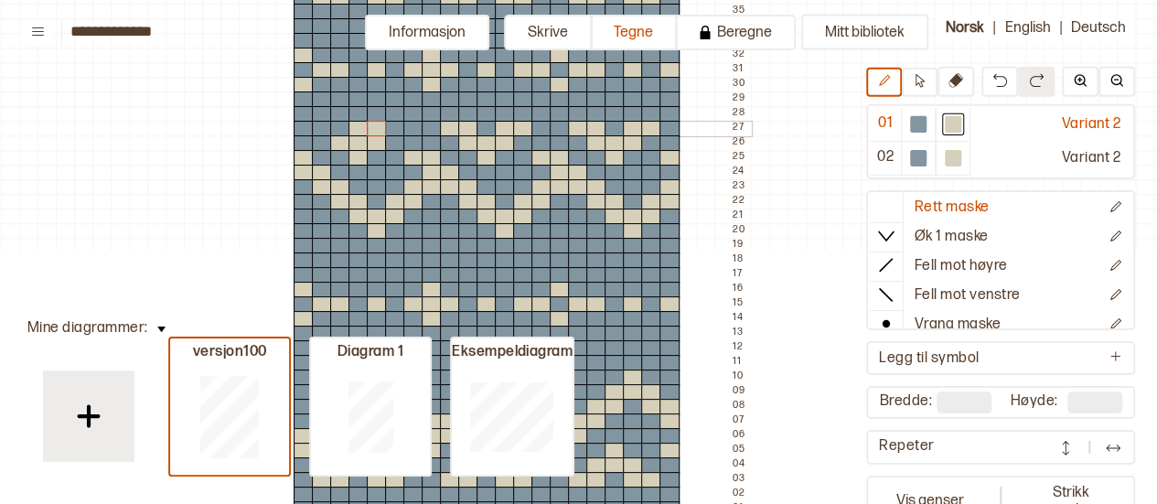
click at [390, 126] on div at bounding box center [395, 129] width 20 height 16
drag, startPoint x: 341, startPoint y: 128, endPoint x: 322, endPoint y: 128, distance: 19.2
click at [322, 128] on div at bounding box center [322, 129] width 20 height 16
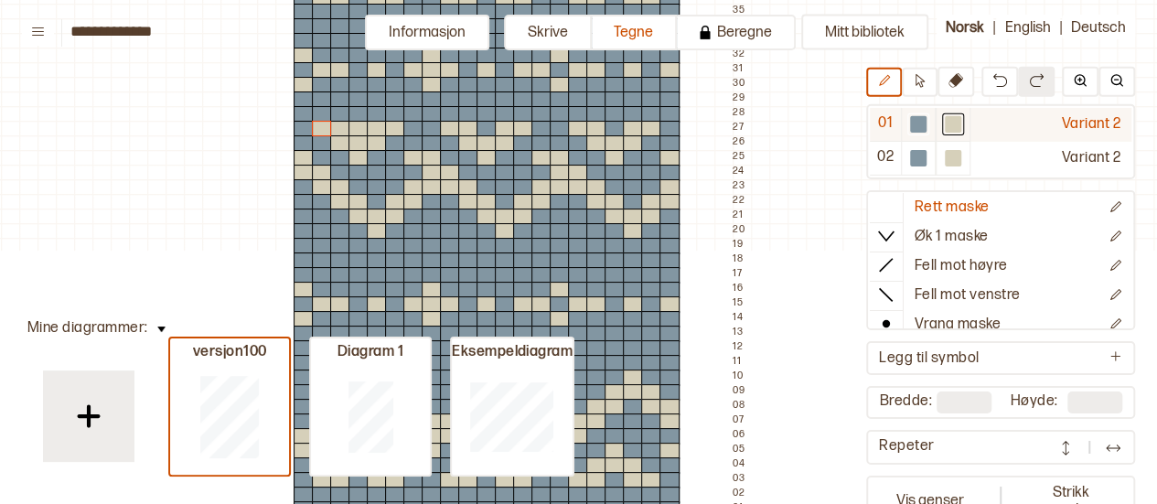
click at [908, 129] on div at bounding box center [918, 124] width 22 height 22
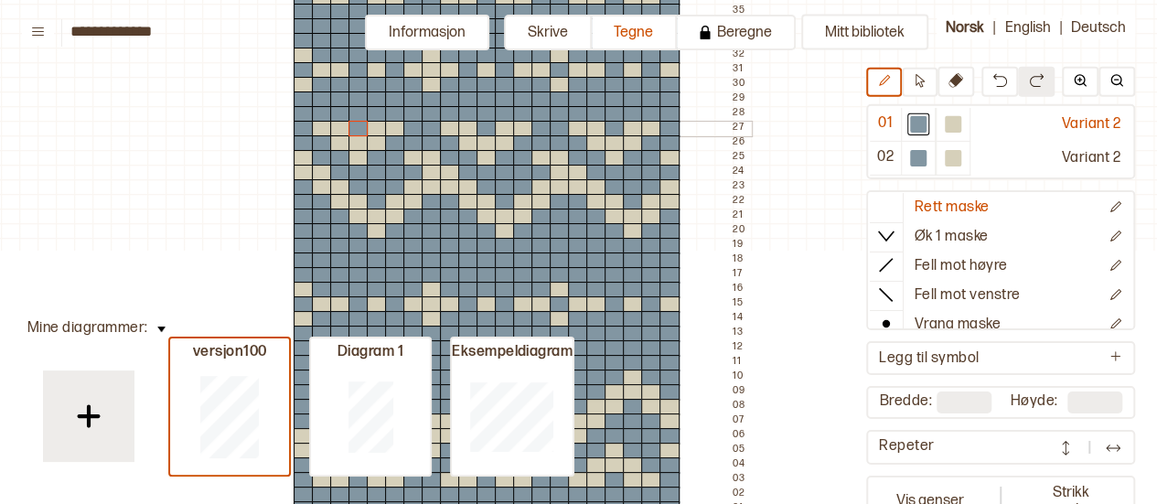
click at [358, 125] on div at bounding box center [359, 129] width 20 height 16
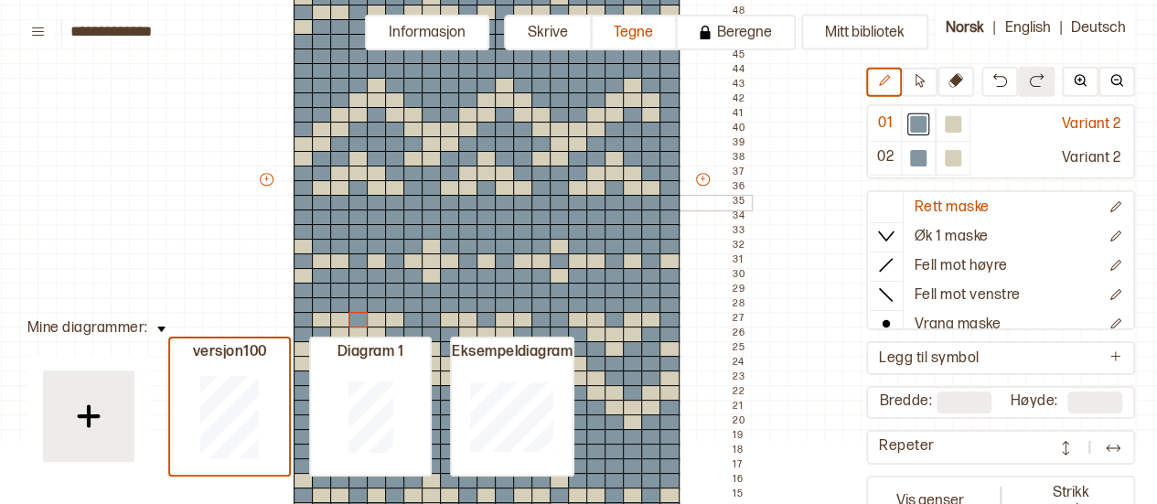
scroll to position [563, 91]
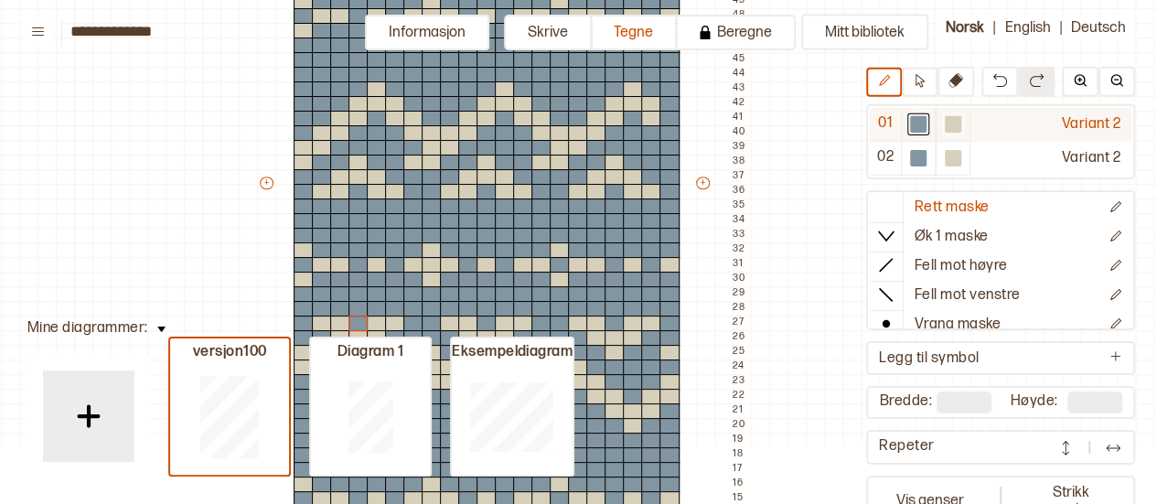
click at [948, 128] on div at bounding box center [953, 124] width 16 height 16
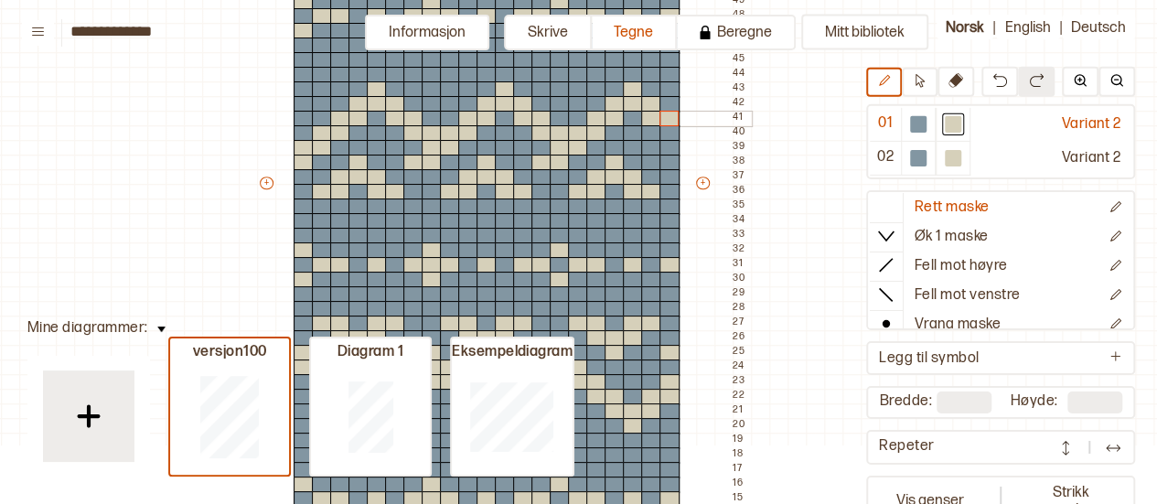
click at [671, 118] on div at bounding box center [670, 119] width 20 height 16
click at [665, 131] on div at bounding box center [670, 133] width 20 height 16
click at [670, 167] on div at bounding box center [670, 163] width 20 height 16
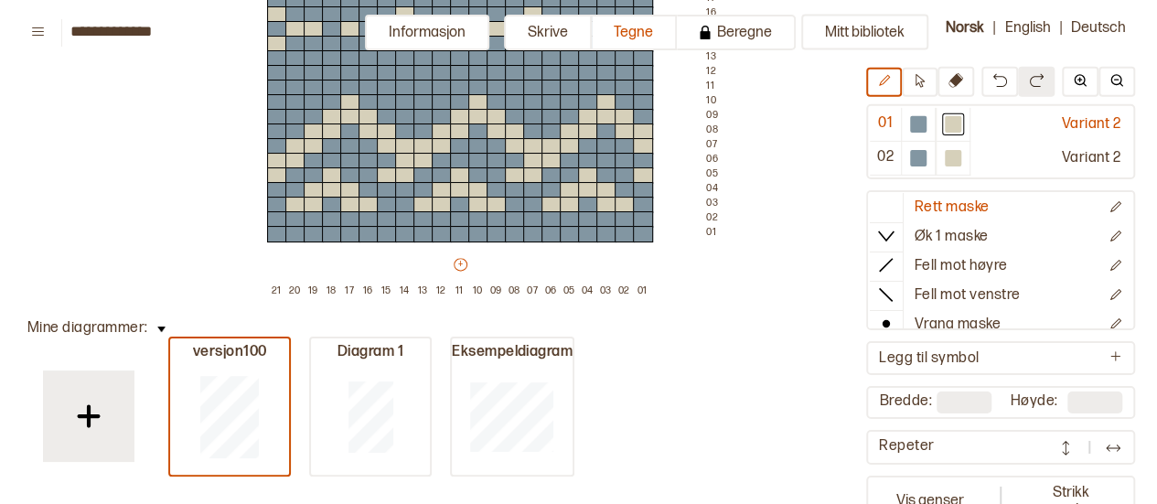
scroll to position [34, 0]
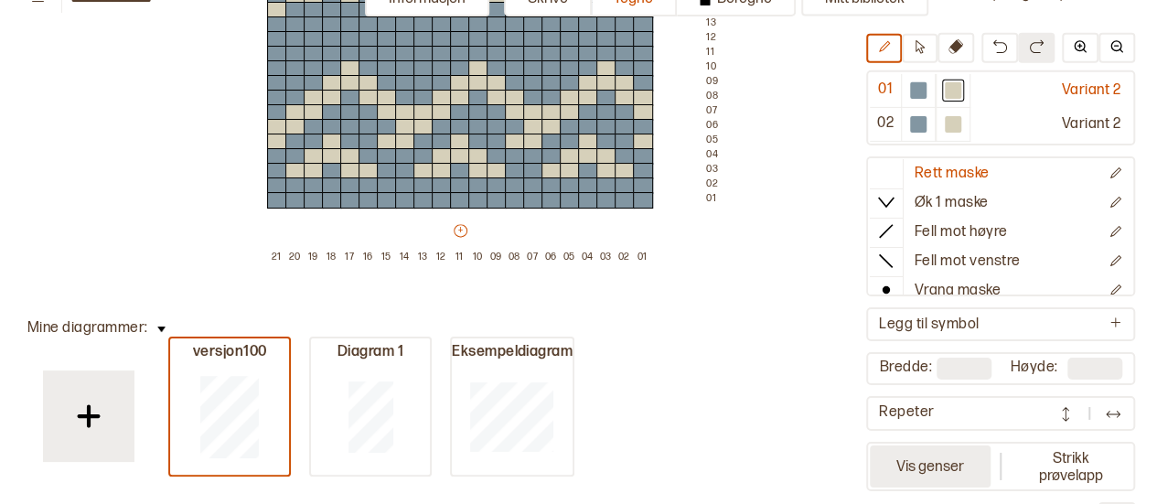
click at [939, 456] on button "Vis genser" at bounding box center [930, 466] width 121 height 42
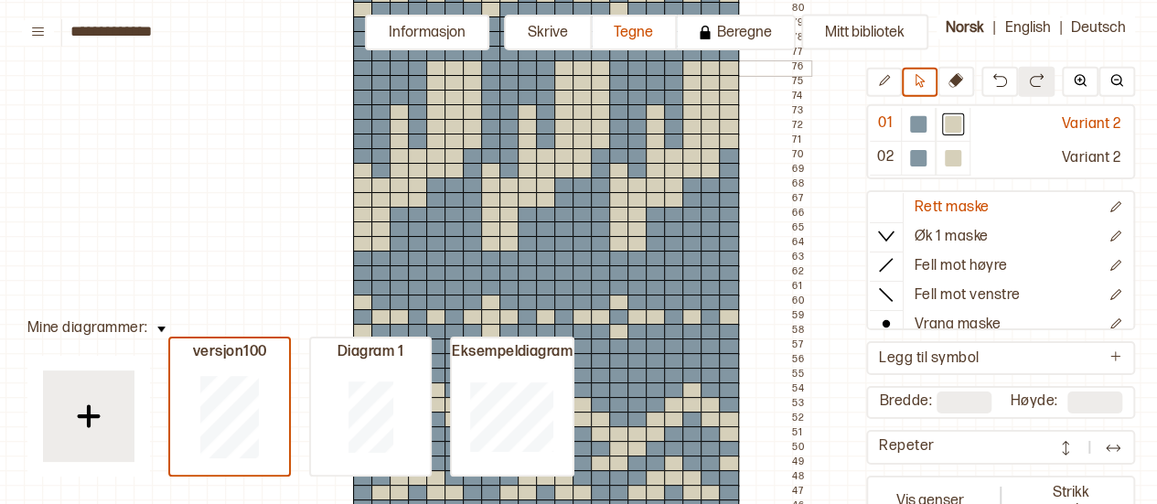
scroll to position [276, 31]
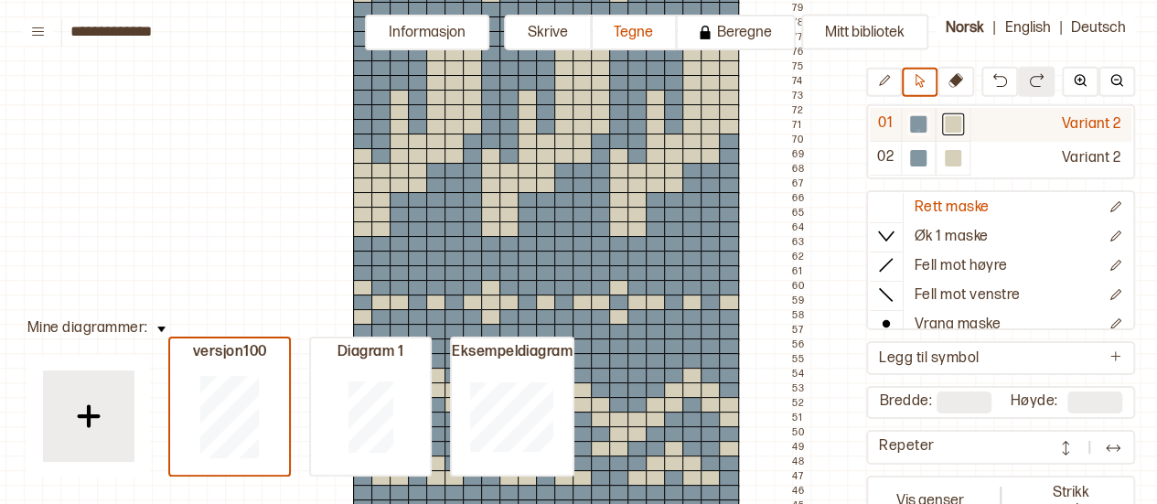
click at [917, 129] on div at bounding box center [918, 124] width 16 height 16
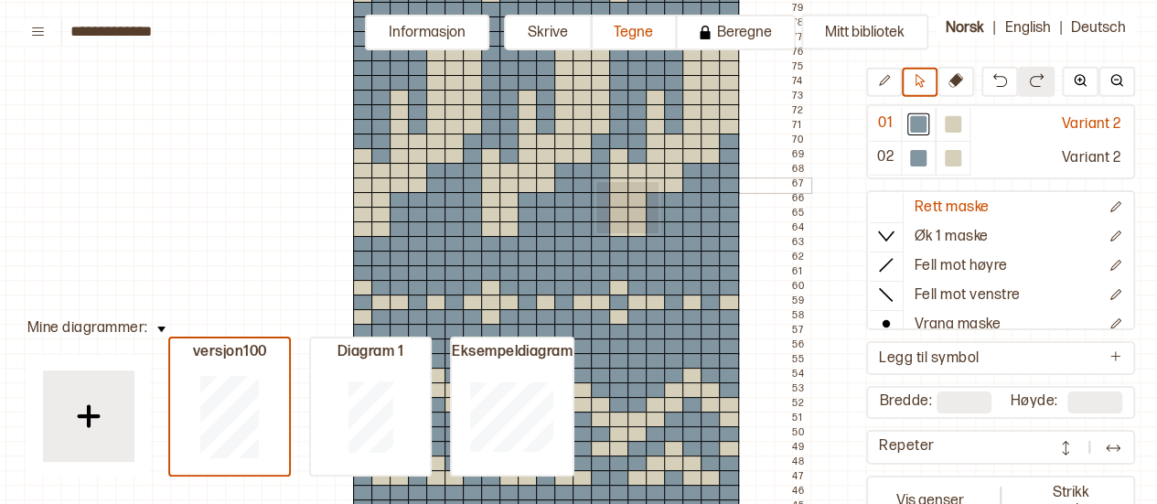
drag, startPoint x: 657, startPoint y: 231, endPoint x: 624, endPoint y: 197, distance: 47.9
click at [900, 81] on button at bounding box center [884, 82] width 36 height 29
click at [953, 76] on icon at bounding box center [956, 80] width 15 height 15
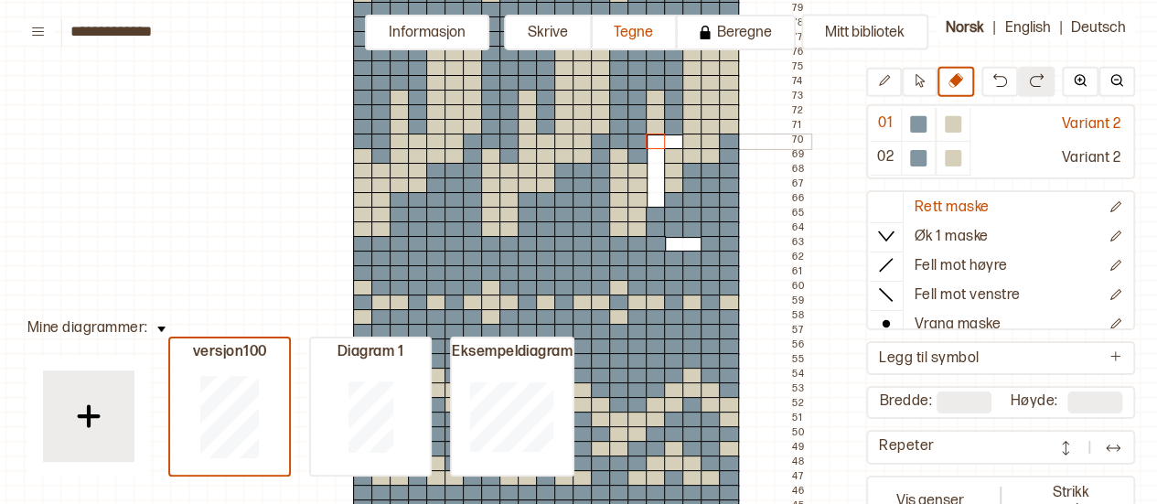
drag, startPoint x: 686, startPoint y: 243, endPoint x: 666, endPoint y: 111, distance: 134.2
click at [911, 125] on div at bounding box center [918, 124] width 16 height 16
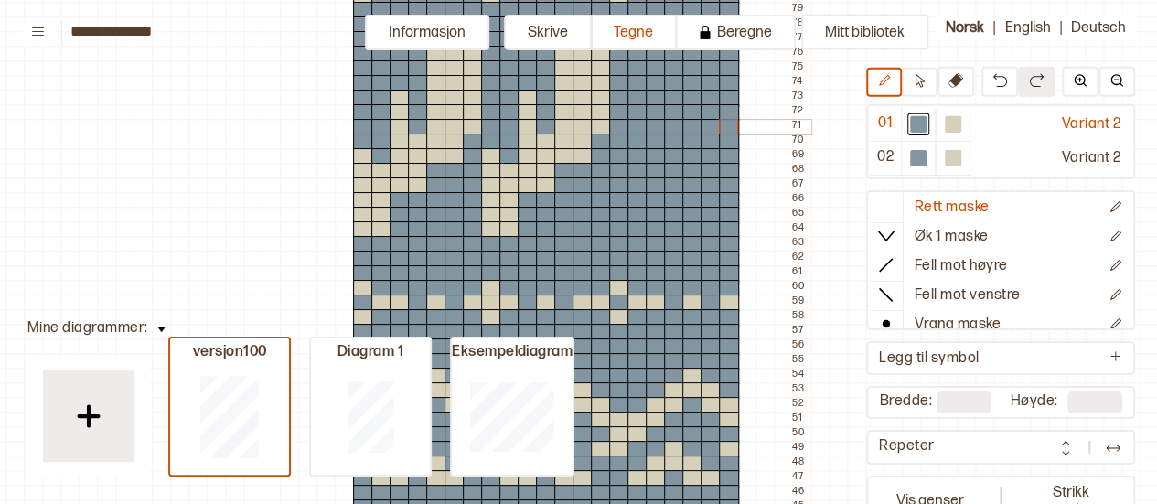
drag, startPoint x: 709, startPoint y: 249, endPoint x: 734, endPoint y: 127, distance: 124.2
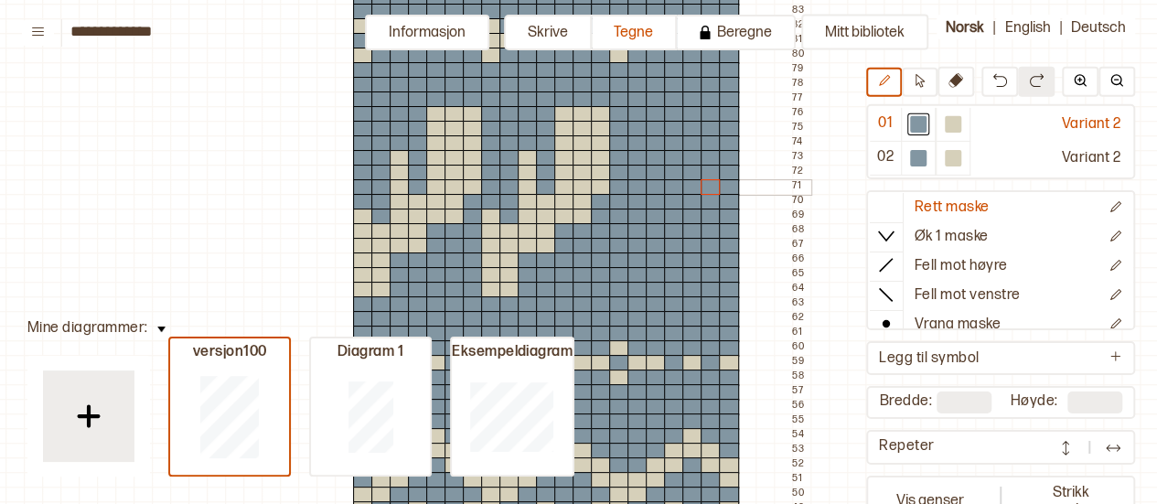
scroll to position [214, 31]
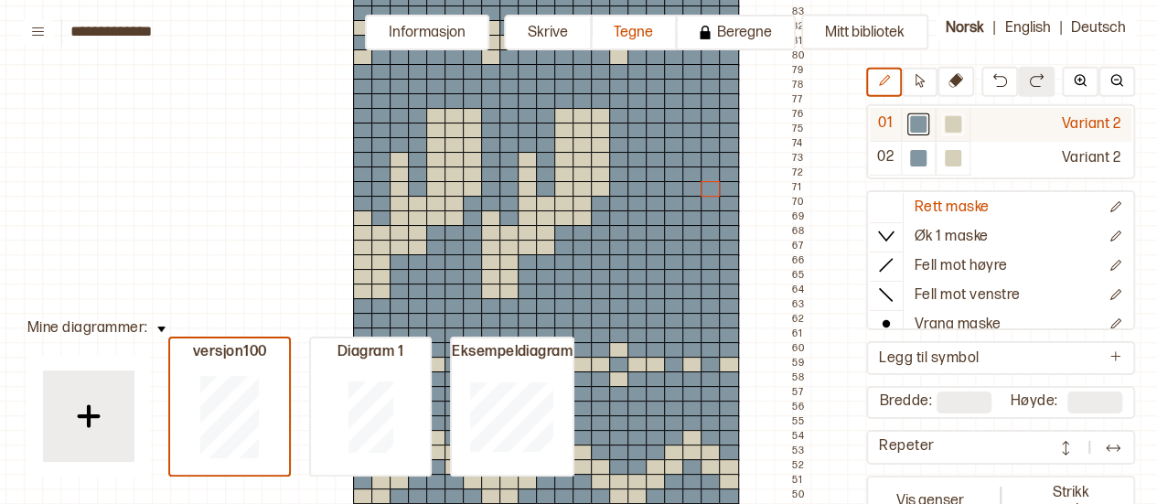
click at [942, 121] on div at bounding box center [953, 124] width 22 height 22
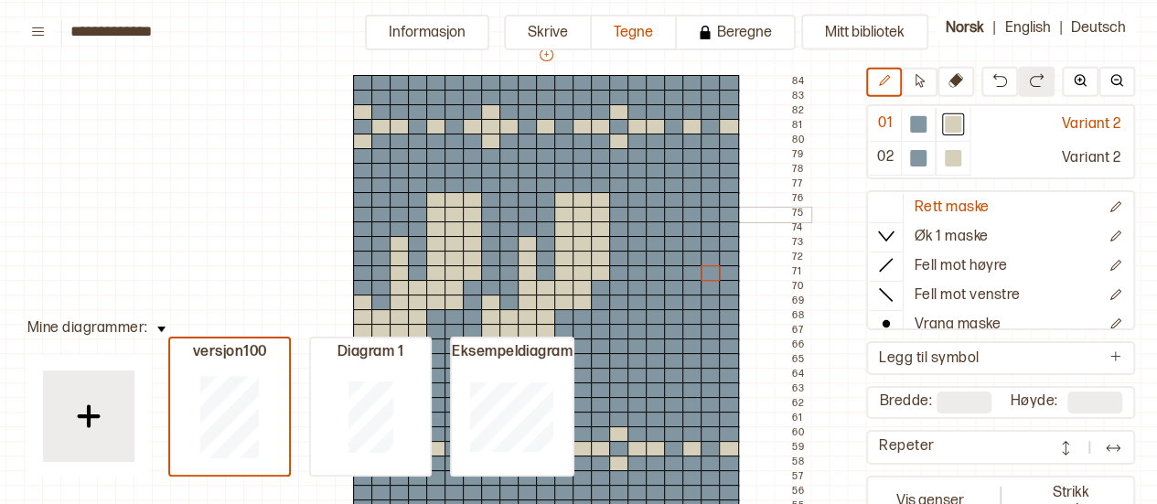
scroll to position [110, 31]
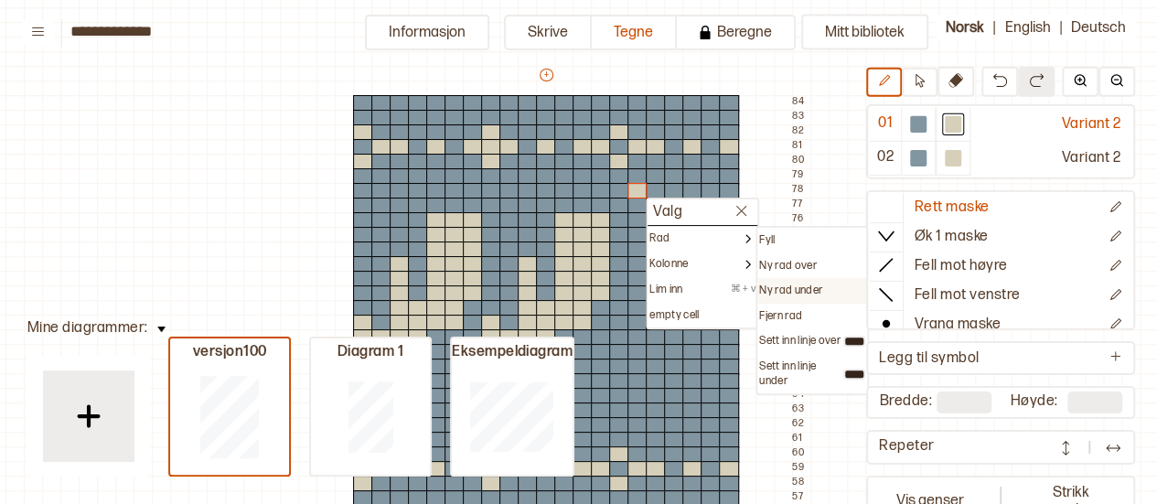
click at [776, 284] on p "Ny rad under" at bounding box center [790, 291] width 63 height 15
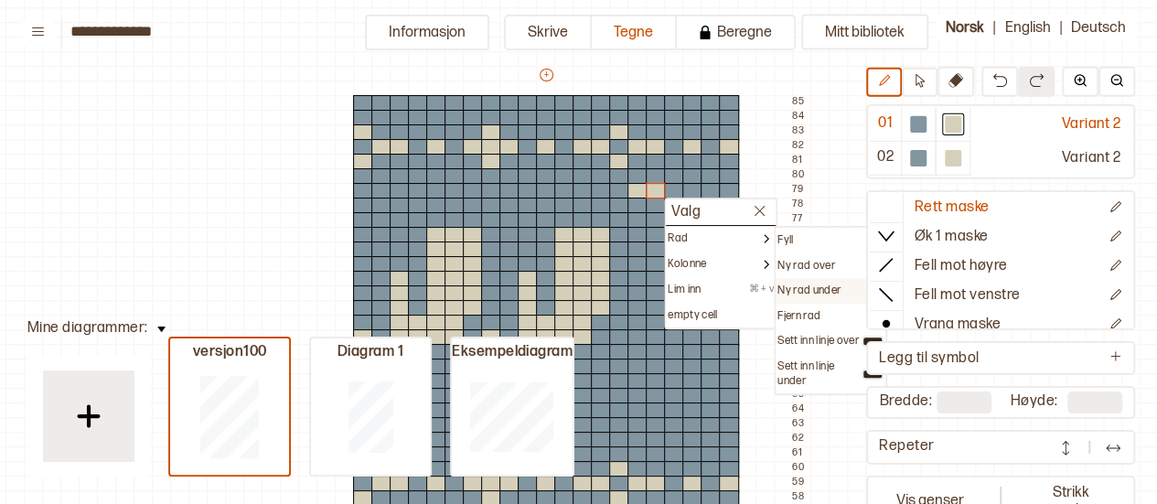
click at [796, 281] on div "Ny rad under" at bounding box center [831, 291] width 110 height 26
drag, startPoint x: 796, startPoint y: 281, endPoint x: 785, endPoint y: 294, distance: 16.9
click at [785, 294] on p "Ny rad under" at bounding box center [809, 291] width 63 height 15
type input "**"
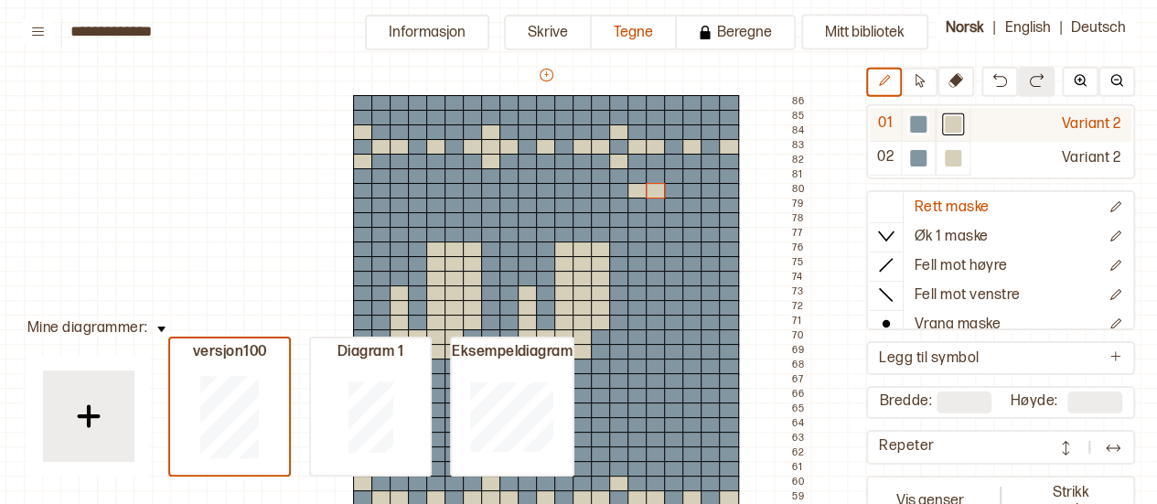
click at [916, 118] on div at bounding box center [918, 124] width 16 height 16
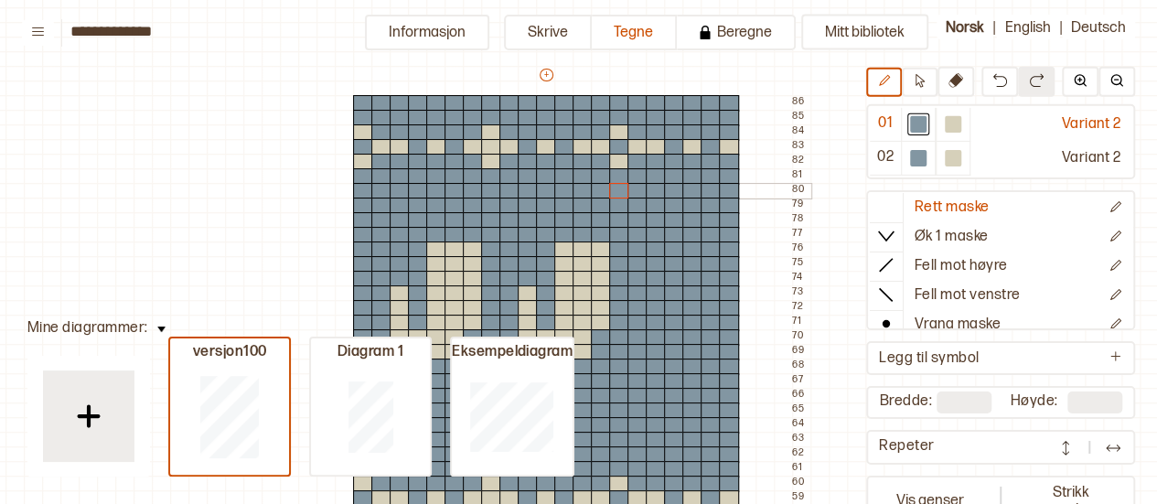
drag, startPoint x: 656, startPoint y: 188, endPoint x: 622, endPoint y: 192, distance: 34.2
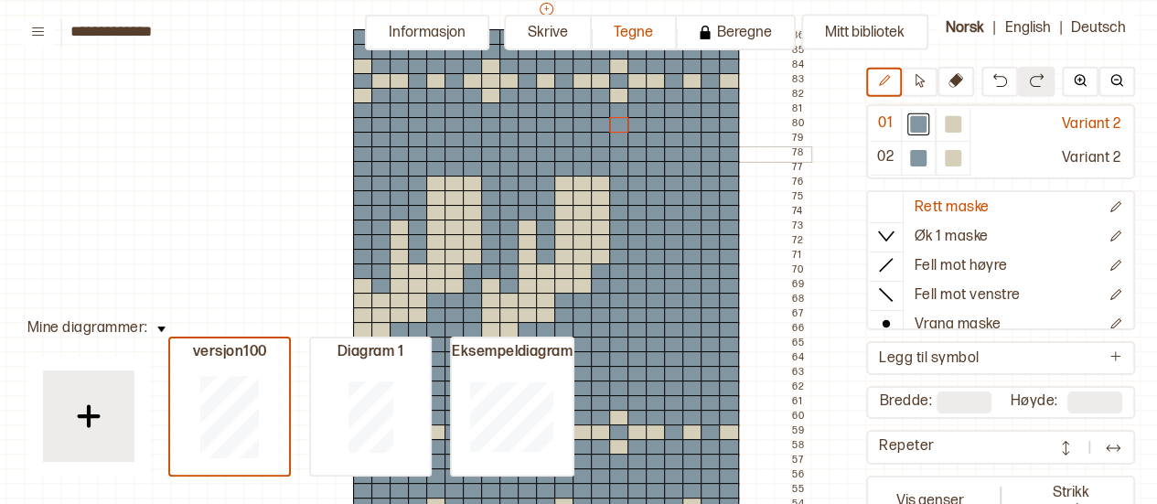
scroll to position [185, 31]
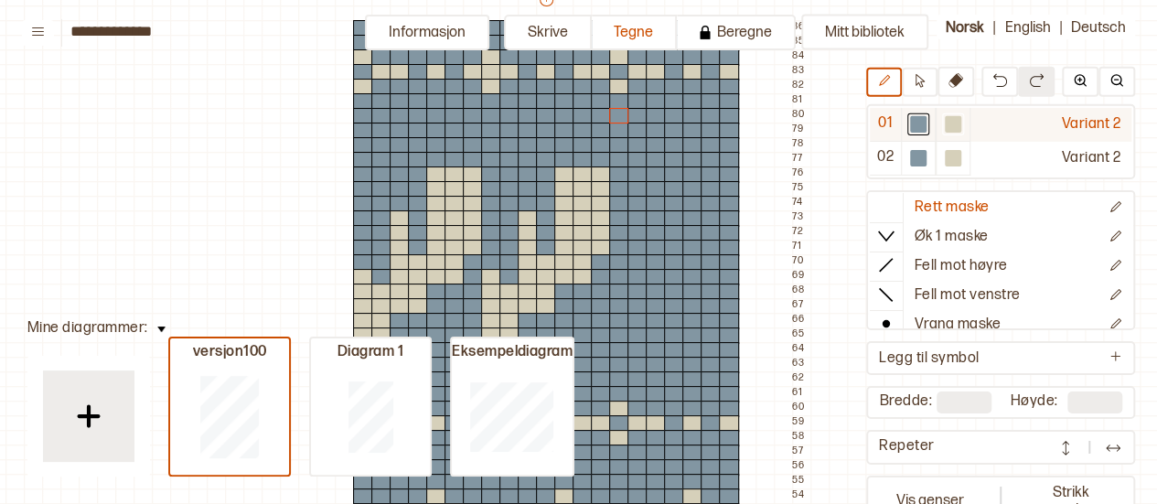
click at [940, 129] on div at bounding box center [953, 125] width 35 height 34
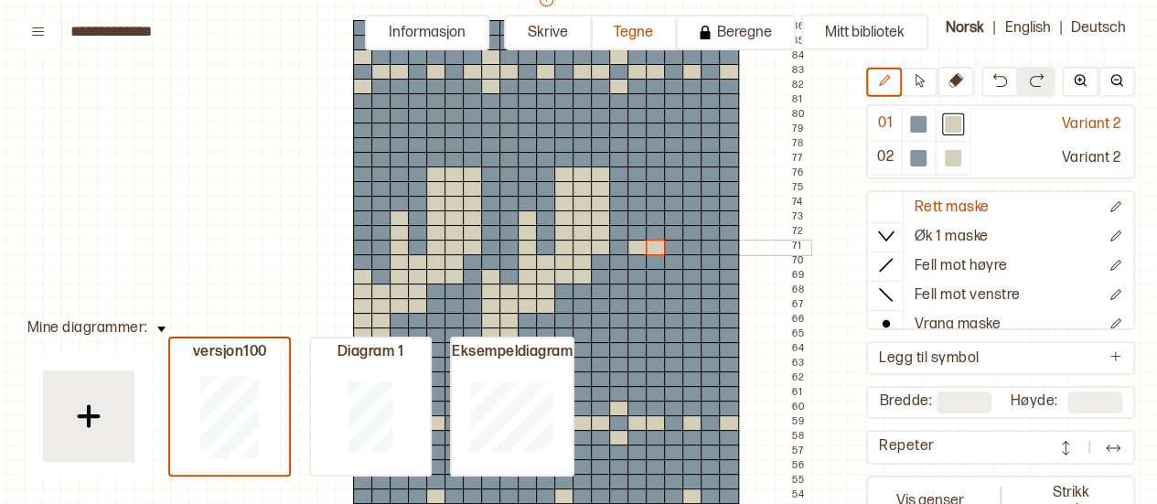
drag, startPoint x: 638, startPoint y: 247, endPoint x: 651, endPoint y: 247, distance: 13.7
drag, startPoint x: 633, startPoint y: 235, endPoint x: 634, endPoint y: 189, distance: 45.7
click at [656, 189] on div at bounding box center [656, 189] width 20 height 16
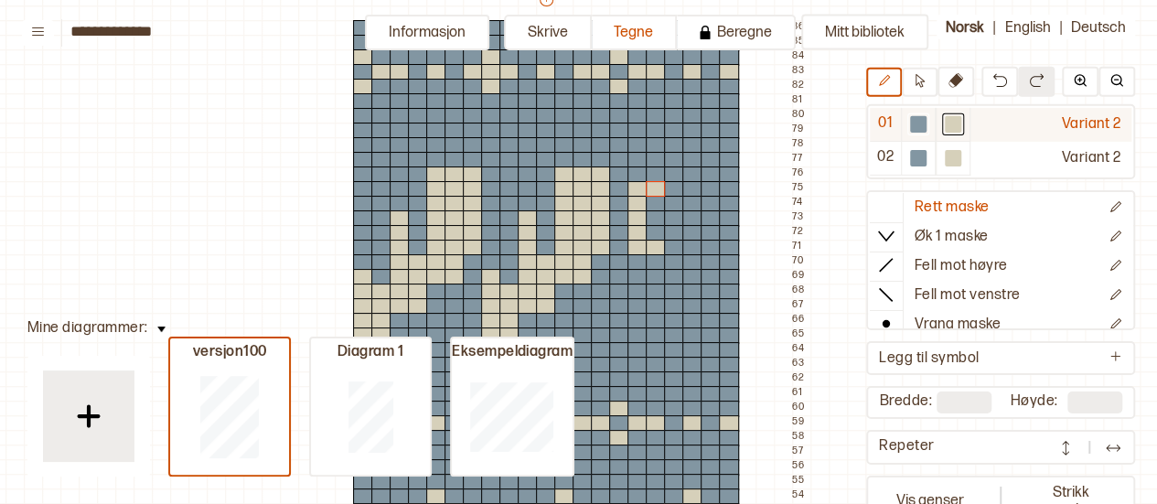
click at [917, 116] on div at bounding box center [918, 124] width 16 height 16
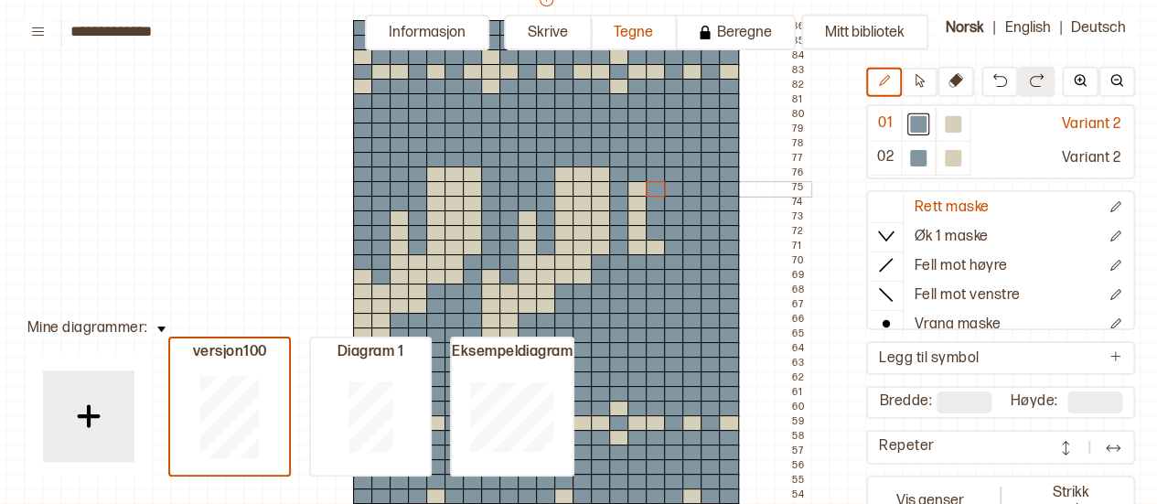
click at [657, 188] on div at bounding box center [656, 189] width 20 height 16
click at [656, 199] on div at bounding box center [656, 204] width 20 height 16
click at [945, 124] on div at bounding box center [953, 124] width 16 height 16
drag, startPoint x: 652, startPoint y: 203, endPoint x: 651, endPoint y: 234, distance: 31.1
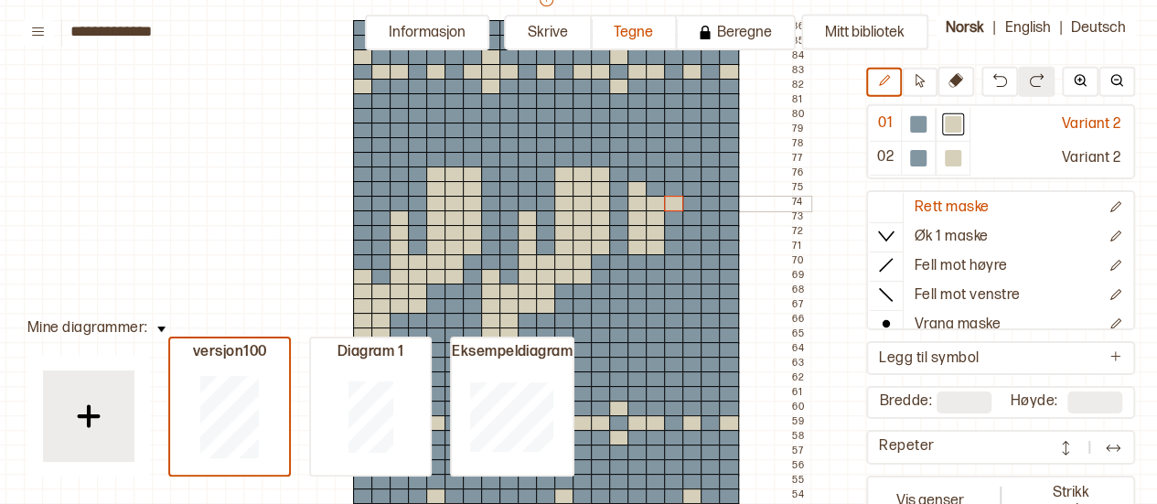
click at [664, 197] on div at bounding box center [674, 204] width 20 height 16
drag, startPoint x: 672, startPoint y: 220, endPoint x: 687, endPoint y: 220, distance: 14.7
click at [688, 206] on div at bounding box center [692, 204] width 20 height 16
drag, startPoint x: 675, startPoint y: 188, endPoint x: 675, endPoint y: 164, distance: 23.8
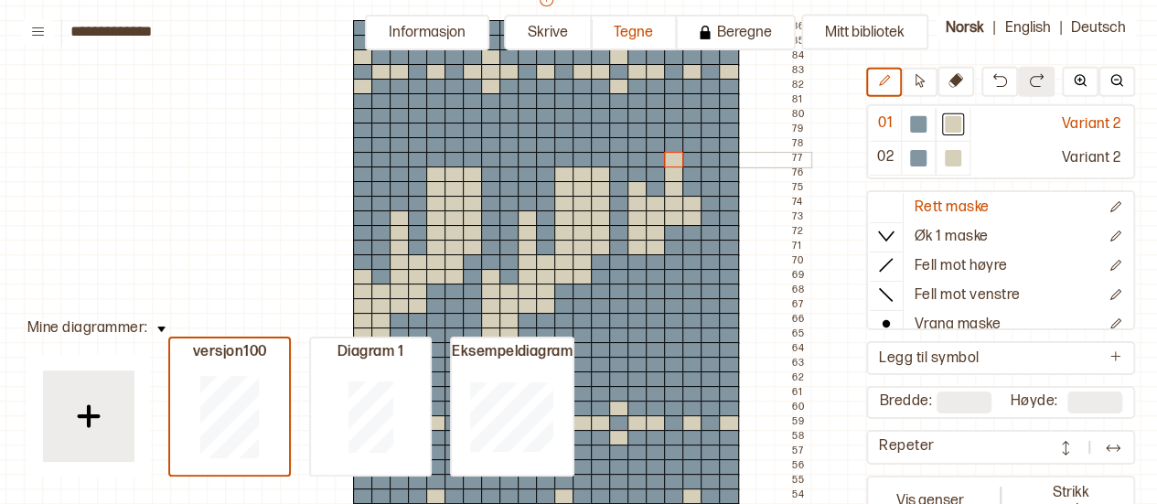
click at [695, 193] on div at bounding box center [692, 189] width 20 height 16
click at [693, 178] on div at bounding box center [692, 174] width 20 height 16
drag, startPoint x: 702, startPoint y: 188, endPoint x: 722, endPoint y: 187, distance: 20.2
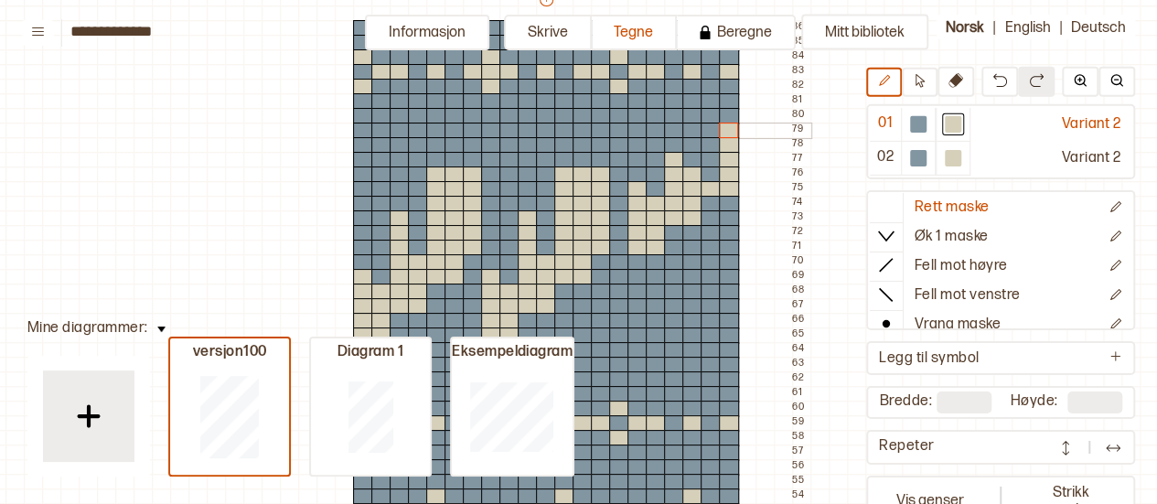
drag, startPoint x: 725, startPoint y: 175, endPoint x: 728, endPoint y: 130, distance: 44.9
drag, startPoint x: 714, startPoint y: 130, endPoint x: 713, endPoint y: 175, distance: 44.8
click at [712, 116] on div at bounding box center [711, 116] width 20 height 16
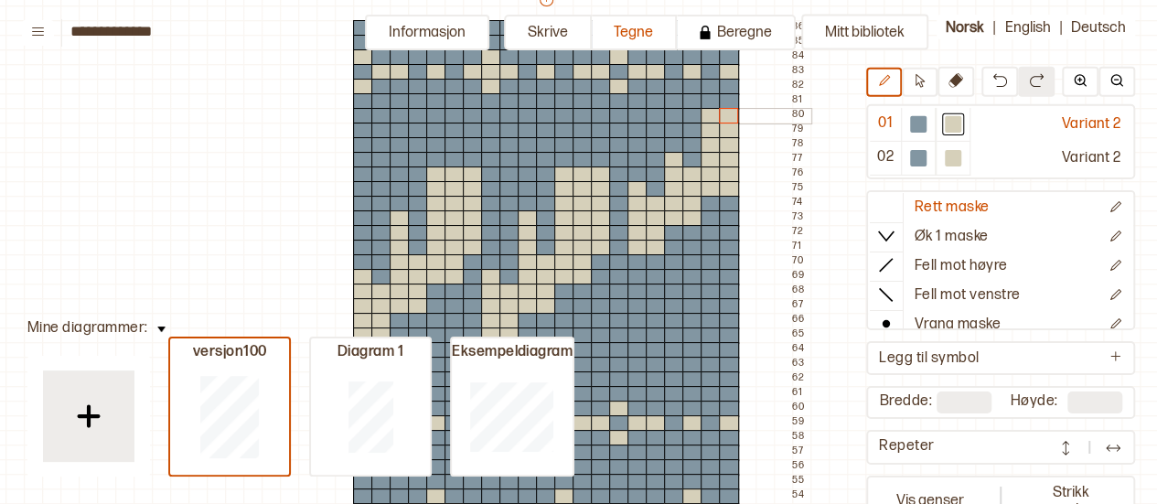
click at [723, 118] on div at bounding box center [729, 116] width 20 height 16
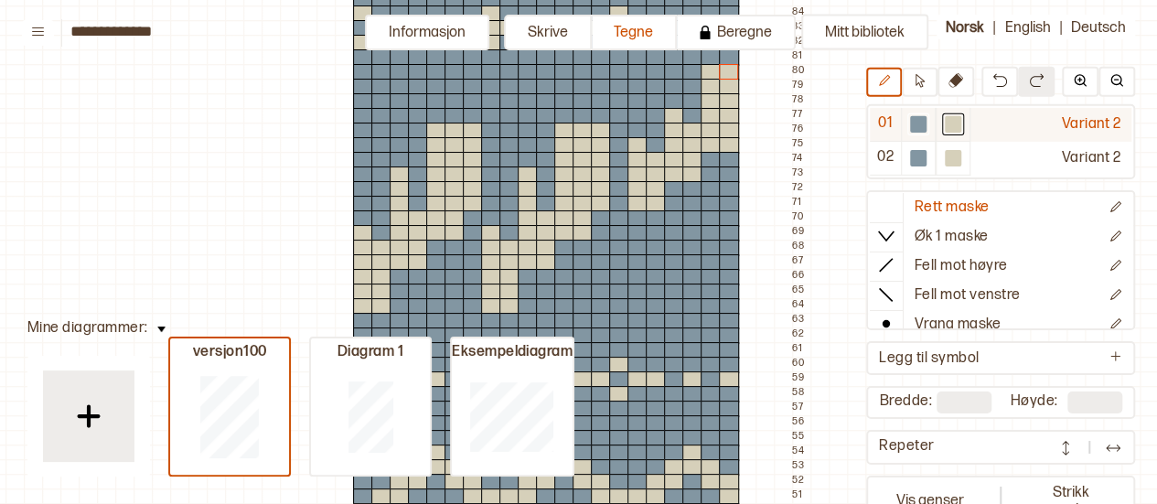
click at [924, 129] on div at bounding box center [918, 124] width 16 height 16
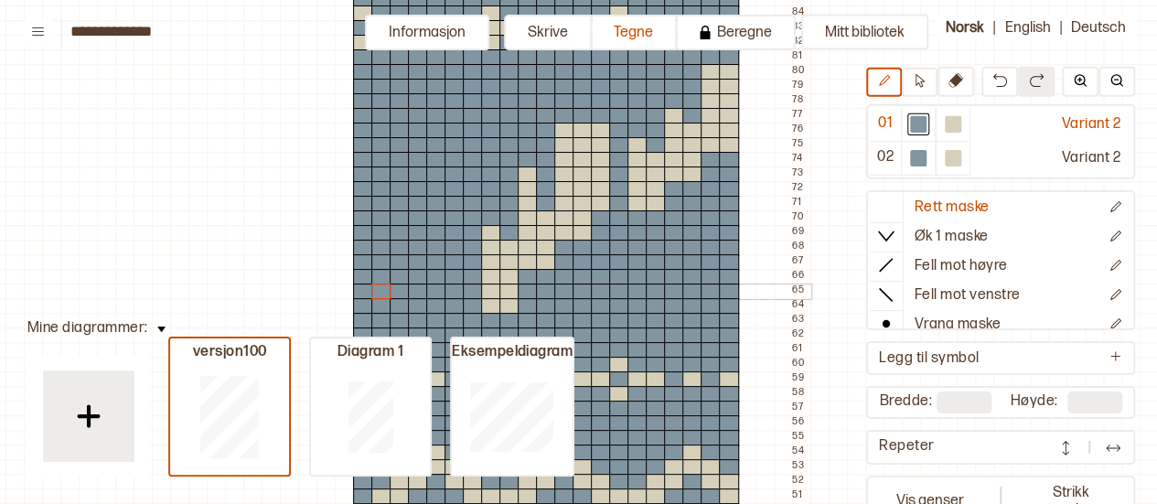
drag, startPoint x: 466, startPoint y: 152, endPoint x: 382, endPoint y: 286, distance: 158.2
click at [950, 116] on div at bounding box center [953, 124] width 16 height 16
click at [489, 175] on div at bounding box center [491, 174] width 20 height 16
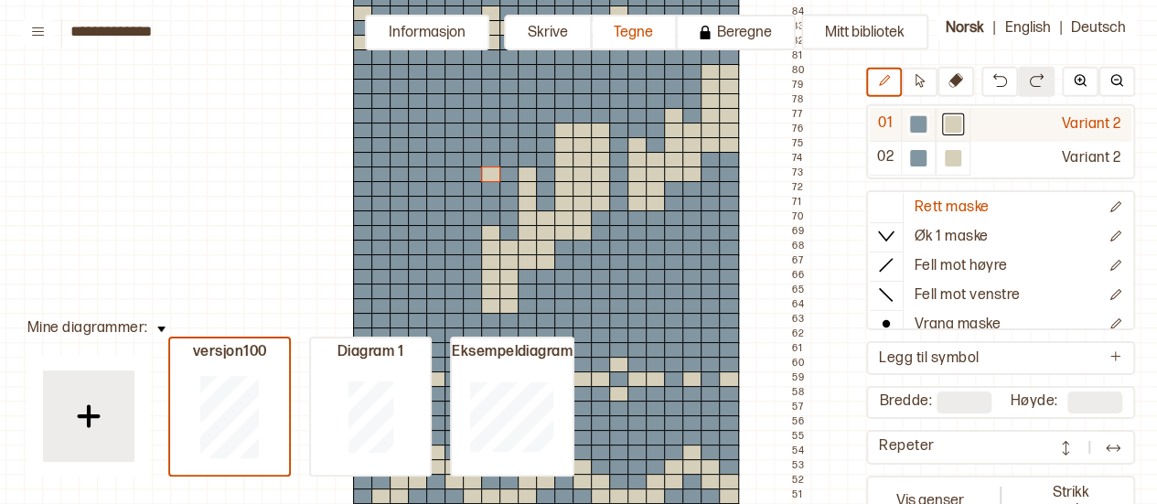
click at [918, 120] on div at bounding box center [918, 124] width 16 height 16
click at [488, 176] on div at bounding box center [491, 174] width 20 height 16
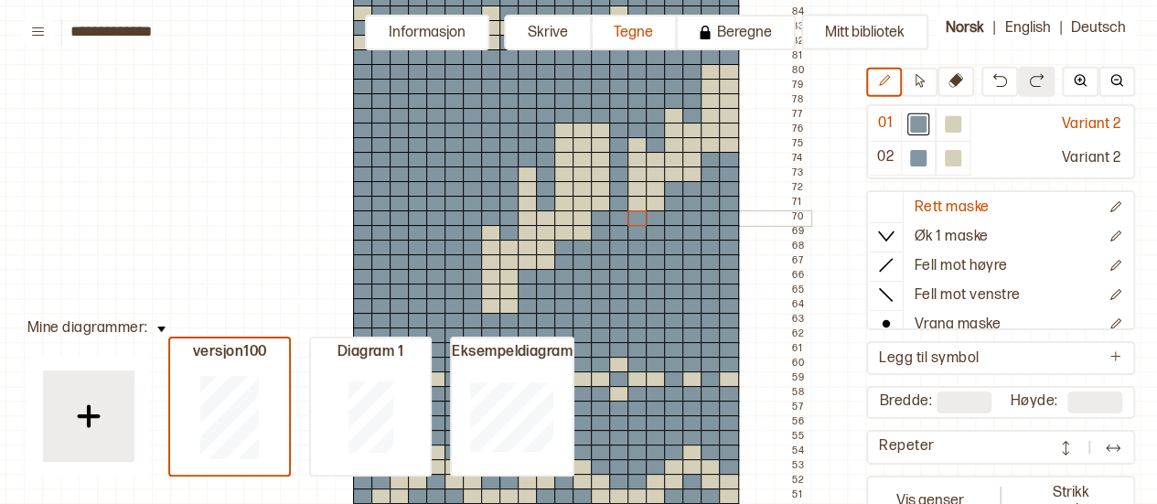
click at [634, 221] on div at bounding box center [638, 218] width 20 height 16
click at [945, 124] on div at bounding box center [953, 124] width 16 height 16
drag, startPoint x: 639, startPoint y: 216, endPoint x: 649, endPoint y: 216, distance: 10.1
click at [674, 105] on div at bounding box center [674, 101] width 20 height 16
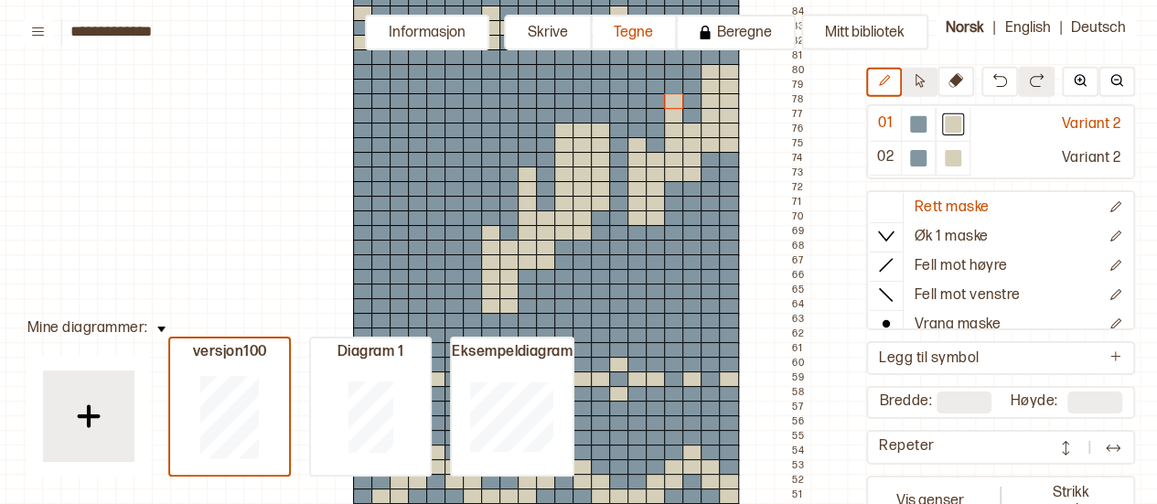
click at [923, 83] on icon at bounding box center [920, 81] width 14 height 14
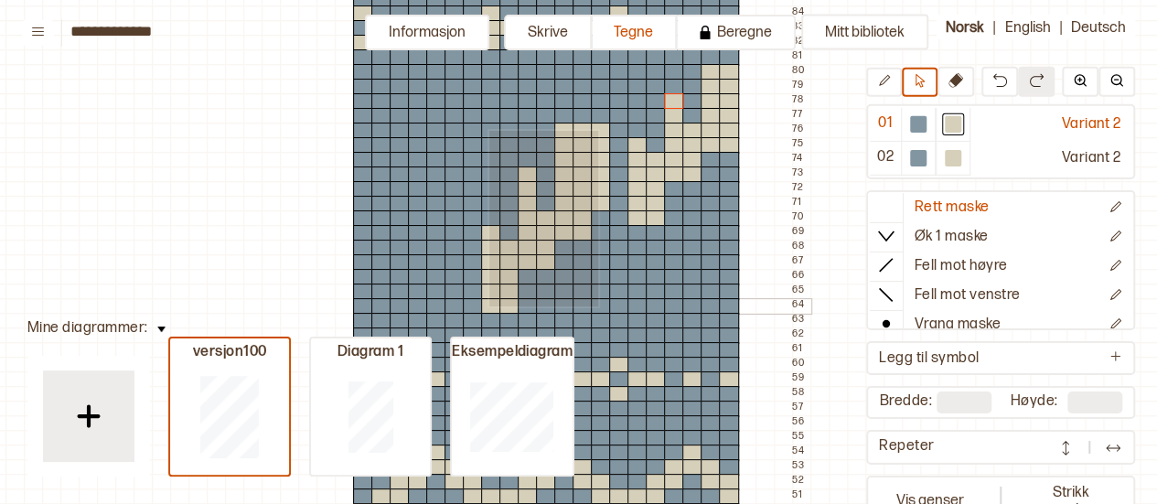
drag, startPoint x: 488, startPoint y: 129, endPoint x: 596, endPoint y: 305, distance: 206.6
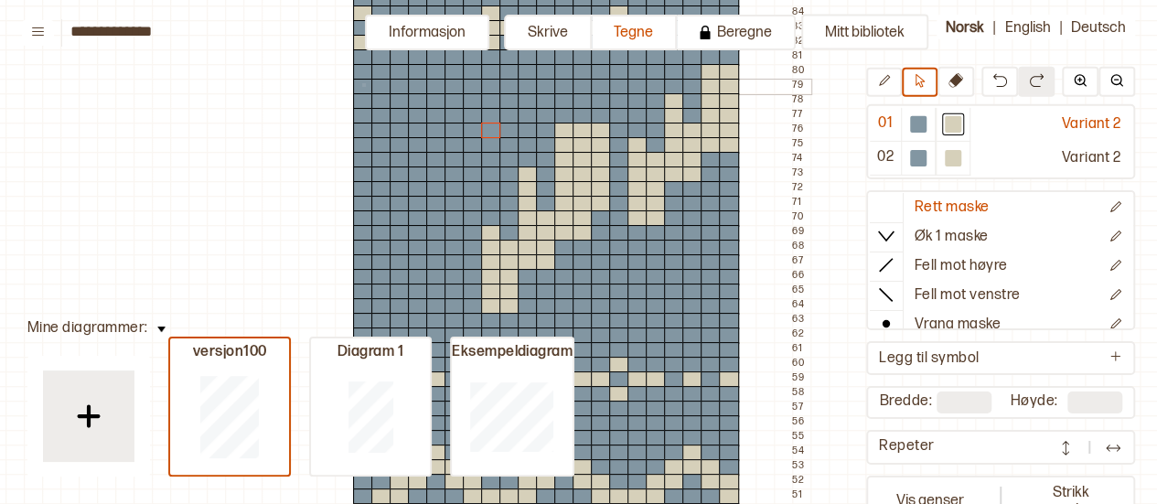
click at [362, 83] on div at bounding box center [363, 87] width 20 height 16
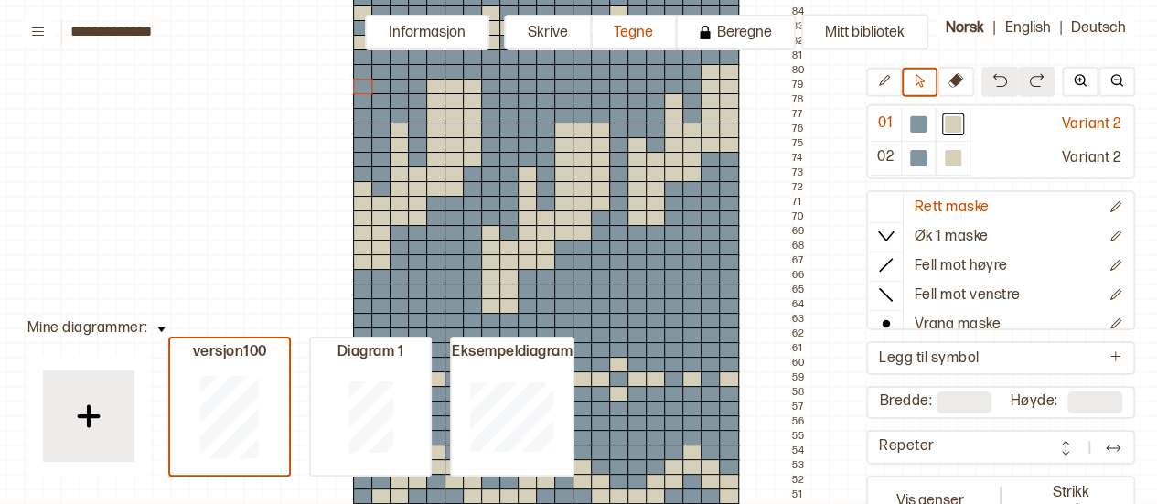
click at [999, 70] on button at bounding box center [1000, 82] width 37 height 30
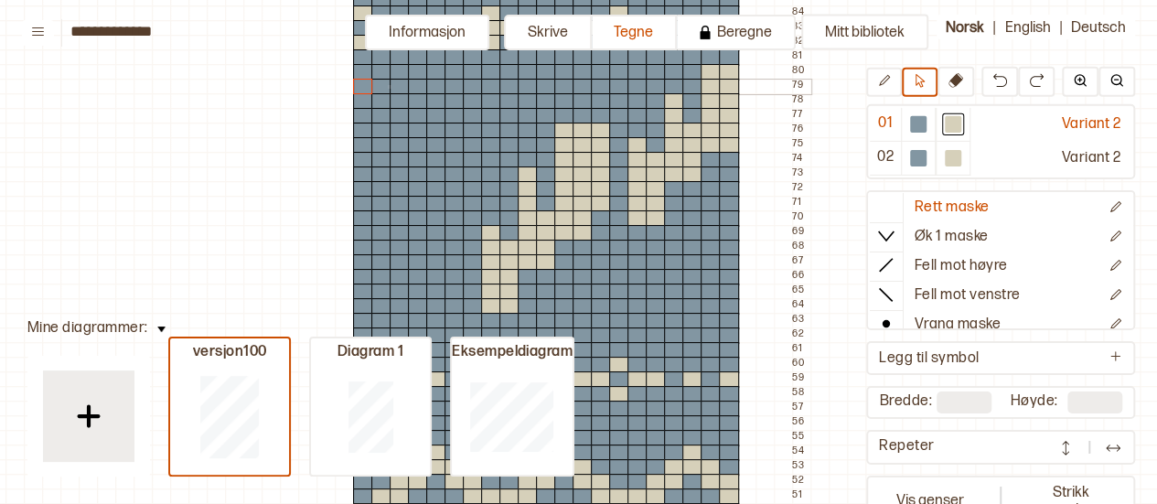
click at [388, 85] on div at bounding box center [381, 87] width 20 height 16
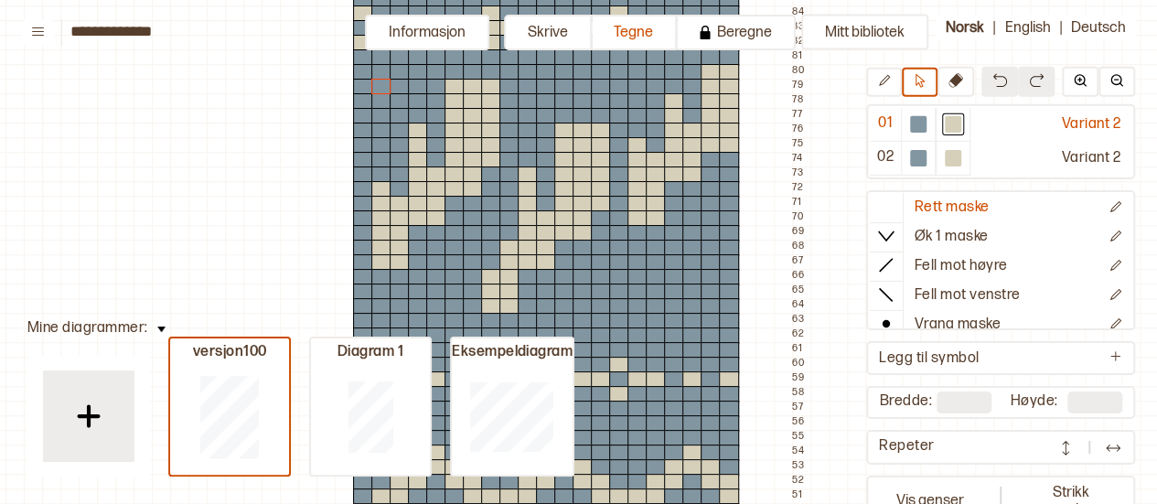
click at [1001, 78] on img at bounding box center [1000, 80] width 15 height 15
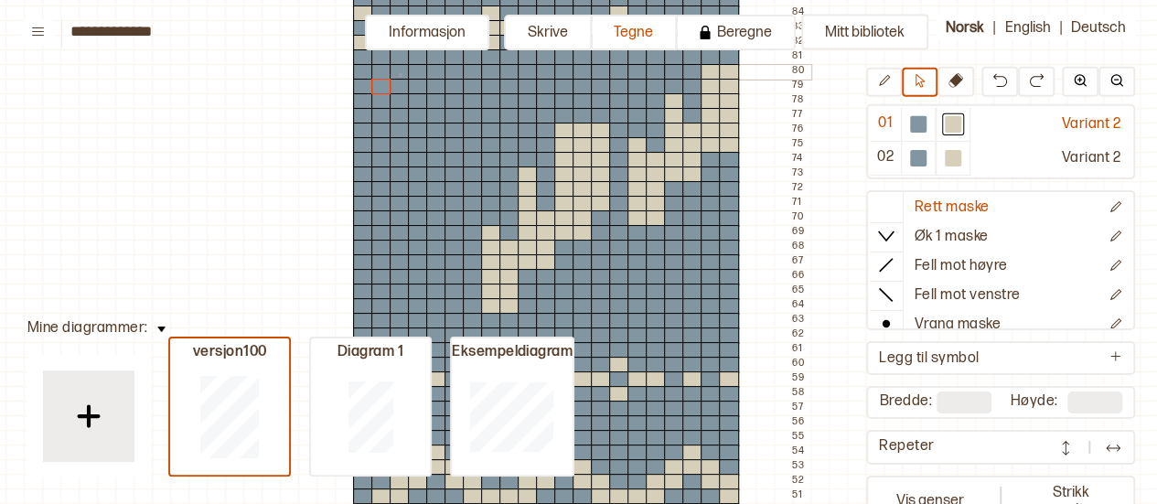
click at [399, 73] on div at bounding box center [400, 72] width 20 height 16
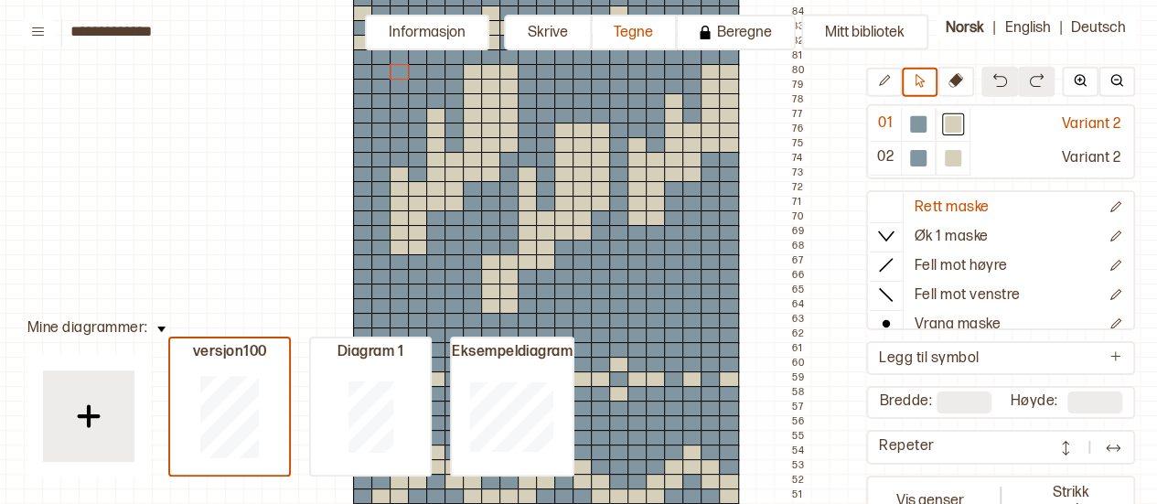
click at [1006, 86] on button at bounding box center [1000, 82] width 37 height 30
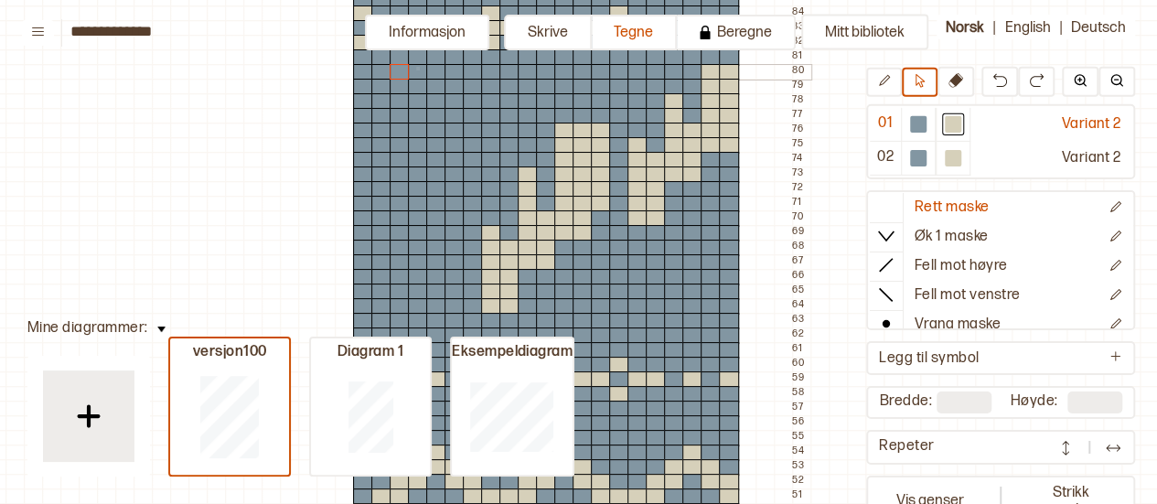
click at [416, 67] on div at bounding box center [418, 72] width 20 height 16
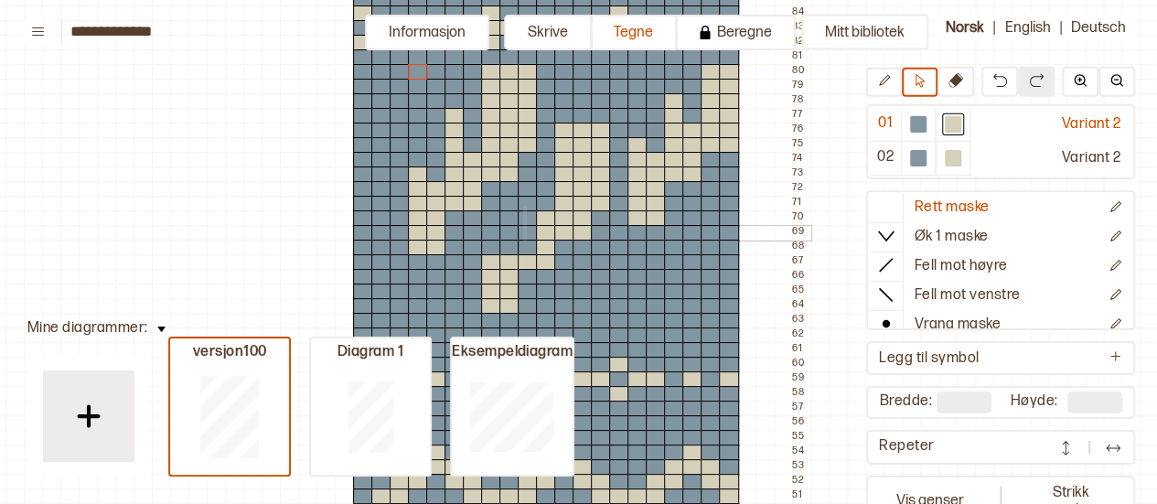
drag, startPoint x: 523, startPoint y: 206, endPoint x: 523, endPoint y: 248, distance: 42.1
click at [886, 81] on icon at bounding box center [884, 80] width 11 height 11
drag, startPoint x: 525, startPoint y: 199, endPoint x: 524, endPoint y: 247, distance: 47.6
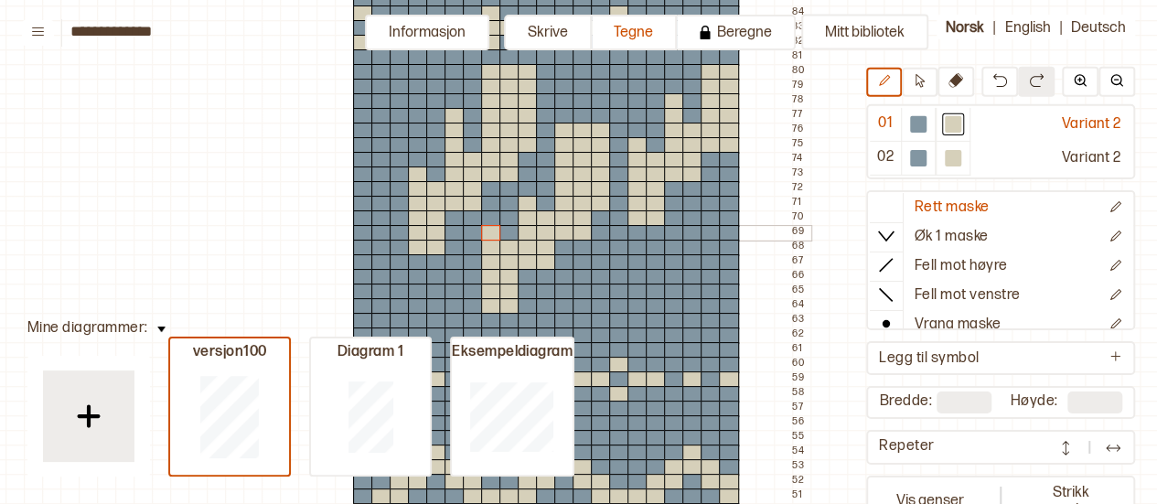
drag, startPoint x: 509, startPoint y: 248, endPoint x: 486, endPoint y: 231, distance: 28.2
click at [486, 231] on div at bounding box center [491, 233] width 20 height 16
click at [913, 121] on div at bounding box center [918, 124] width 16 height 16
click at [673, 98] on div at bounding box center [674, 101] width 20 height 16
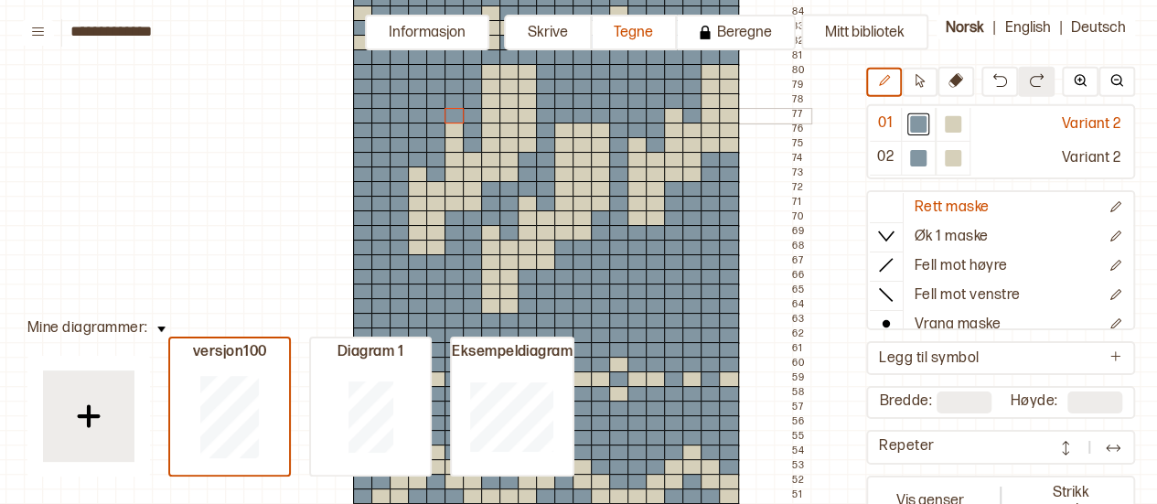
click at [456, 115] on div at bounding box center [455, 116] width 20 height 16
click at [456, 124] on div at bounding box center [455, 131] width 20 height 16
click at [942, 129] on div at bounding box center [953, 124] width 22 height 22
click at [651, 172] on div at bounding box center [656, 174] width 20 height 16
click at [926, 81] on icon at bounding box center [920, 81] width 14 height 14
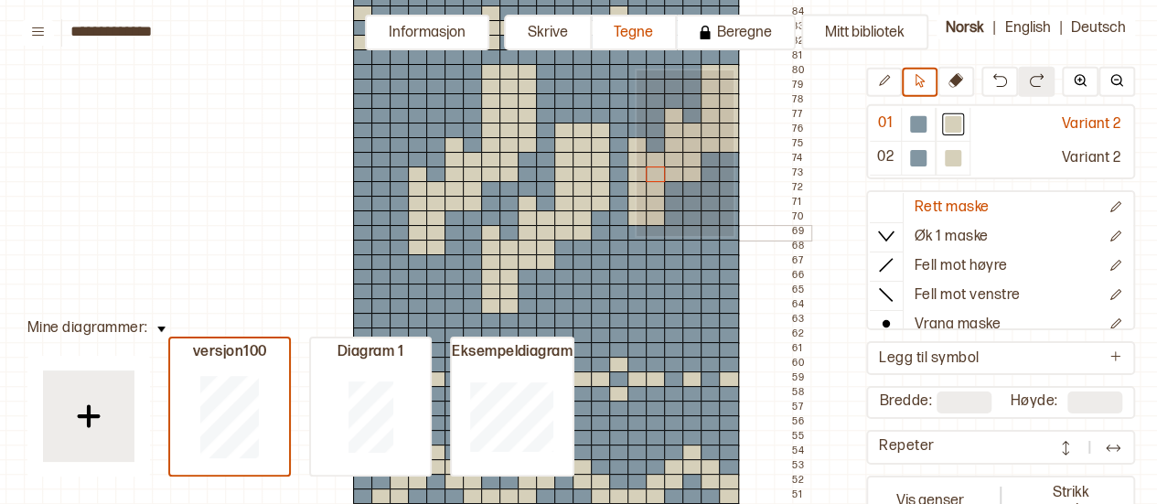
drag, startPoint x: 635, startPoint y: 69, endPoint x: 732, endPoint y: 234, distance: 191.9
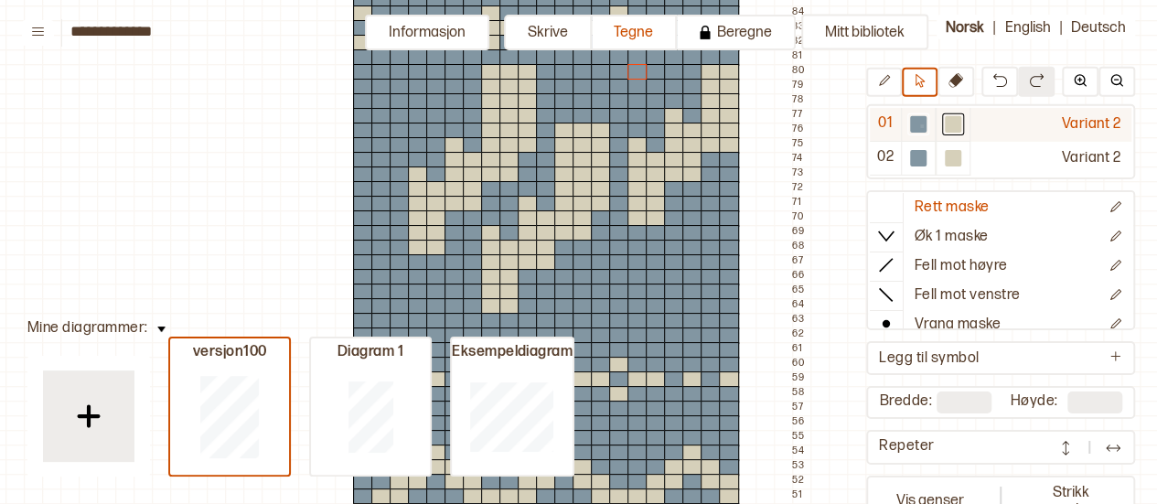
click at [920, 124] on div at bounding box center [918, 124] width 16 height 16
drag, startPoint x: 701, startPoint y: 71, endPoint x: 712, endPoint y: 79, distance: 13.2
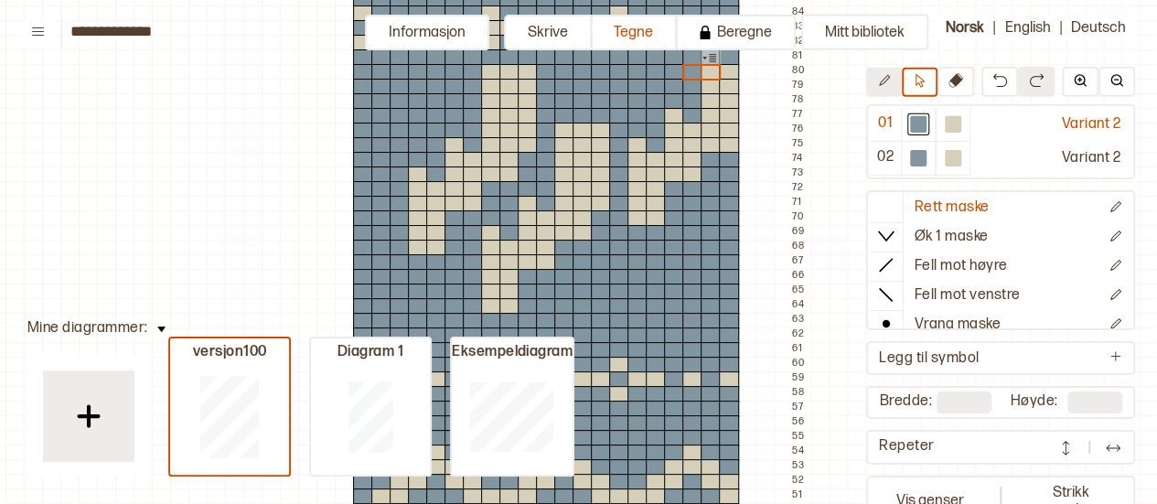
click at [890, 85] on icon at bounding box center [884, 81] width 14 height 14
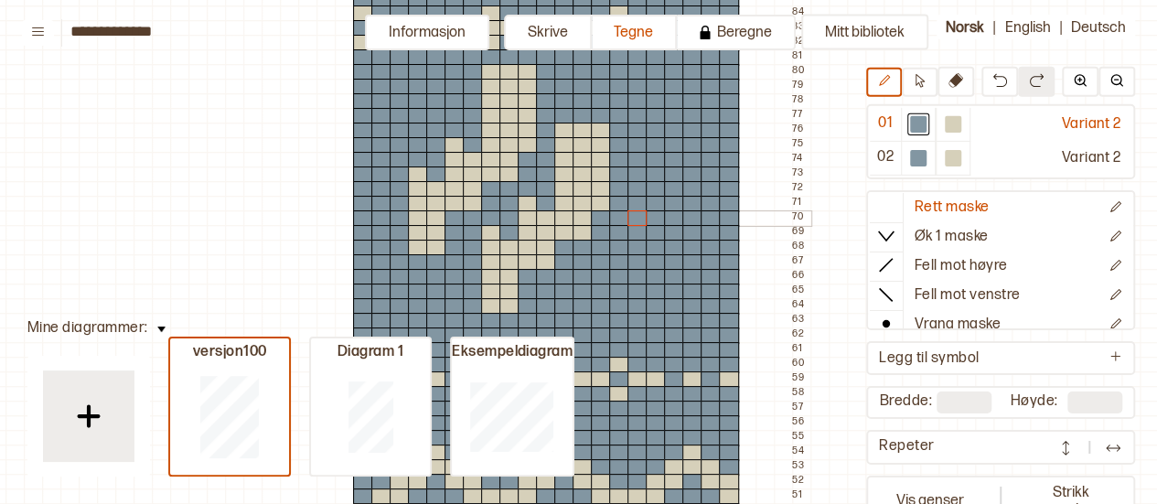
drag, startPoint x: 706, startPoint y: 75, endPoint x: 644, endPoint y: 220, distance: 158.2
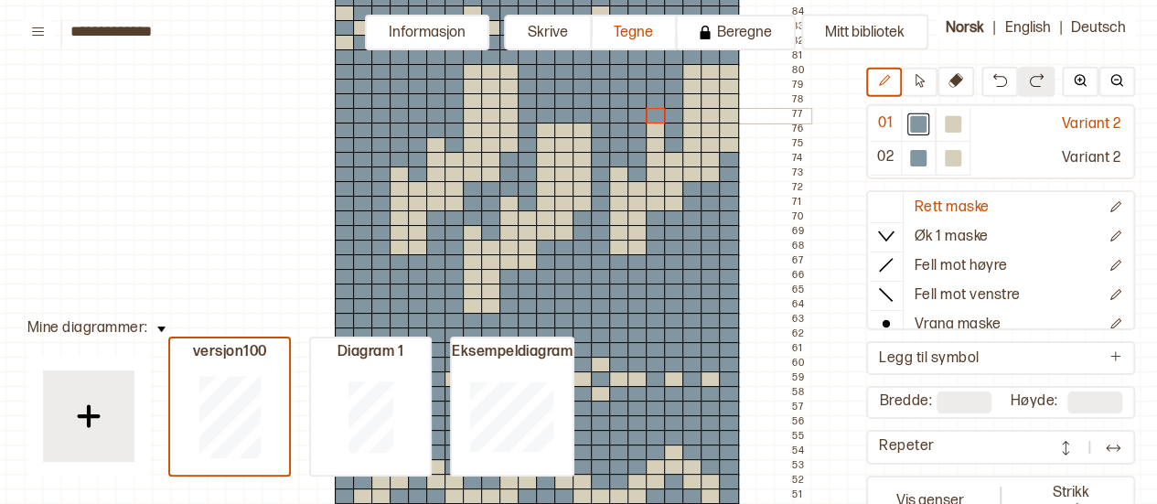
click at [652, 122] on div at bounding box center [656, 116] width 20 height 16
click at [700, 302] on div at bounding box center [692, 306] width 20 height 16
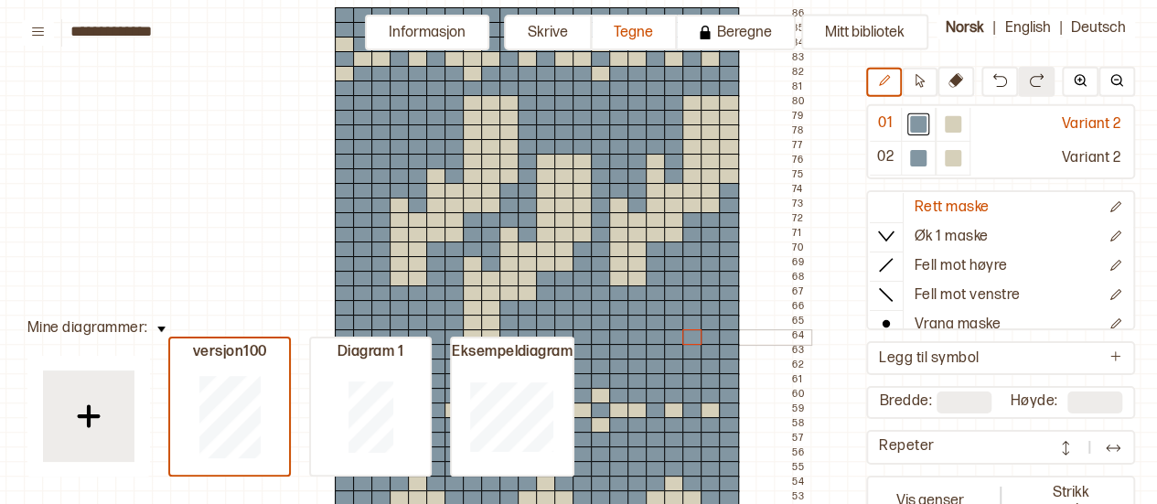
scroll to position [190, 31]
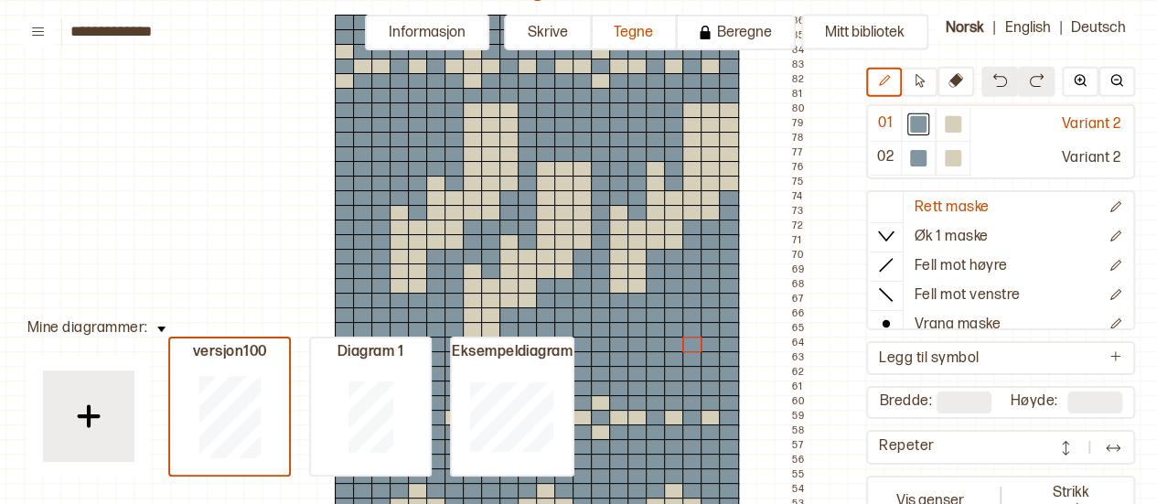
click at [989, 87] on button at bounding box center [1000, 82] width 37 height 30
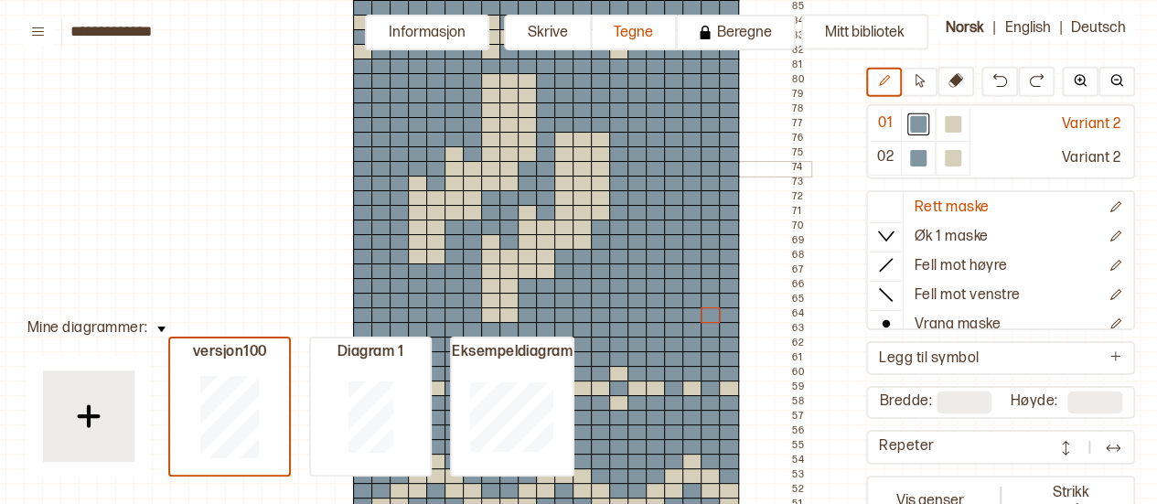
scroll to position [218, 31]
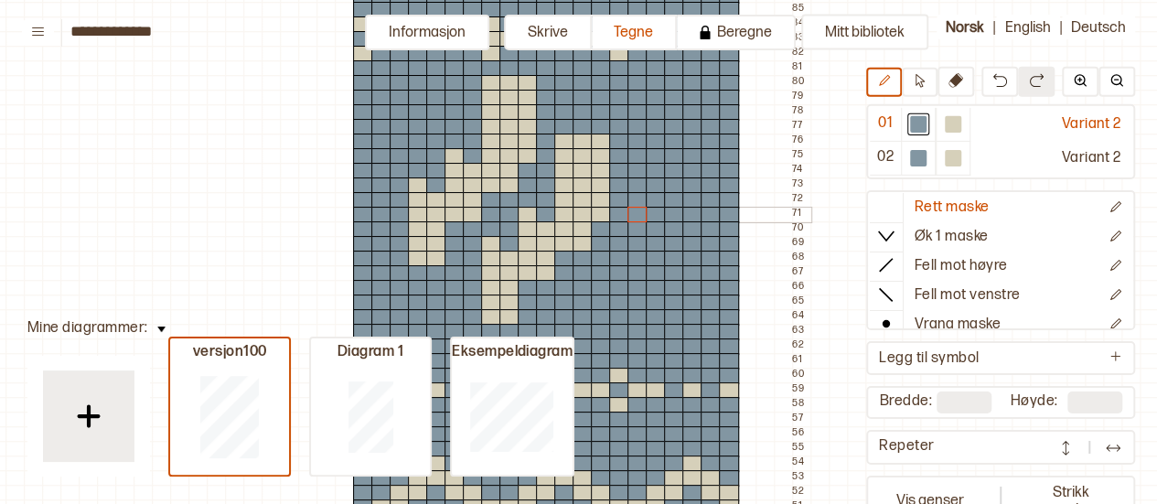
click at [641, 216] on div at bounding box center [638, 215] width 20 height 16
click at [639, 193] on div at bounding box center [638, 200] width 20 height 16
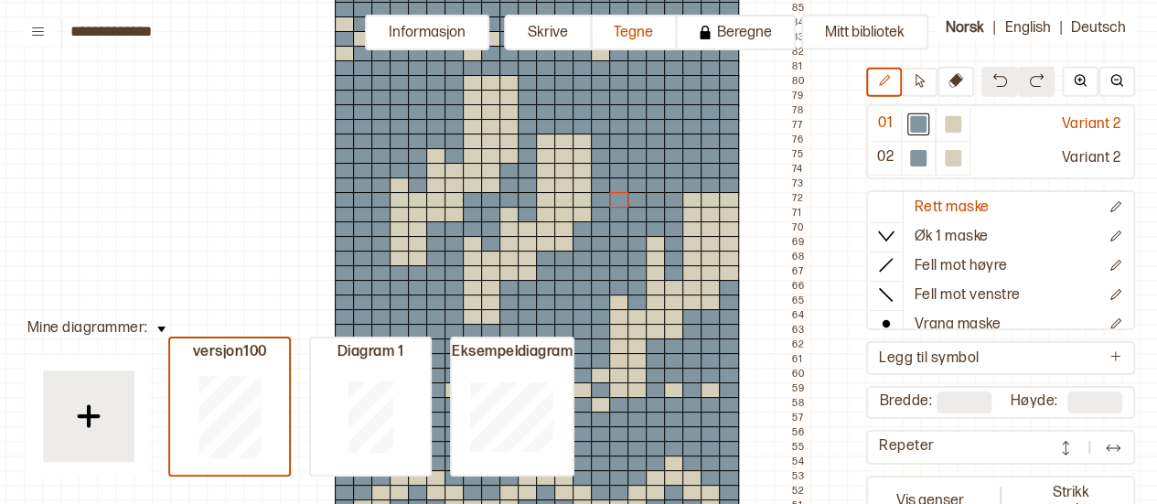
click at [993, 80] on img at bounding box center [1000, 80] width 15 height 15
type input "**"
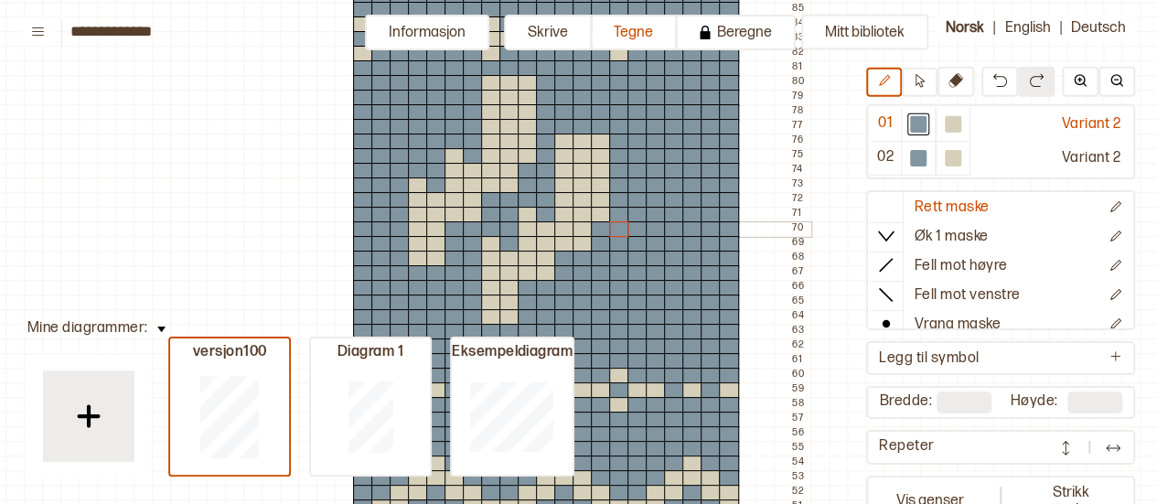
click at [620, 231] on div at bounding box center [619, 229] width 20 height 16
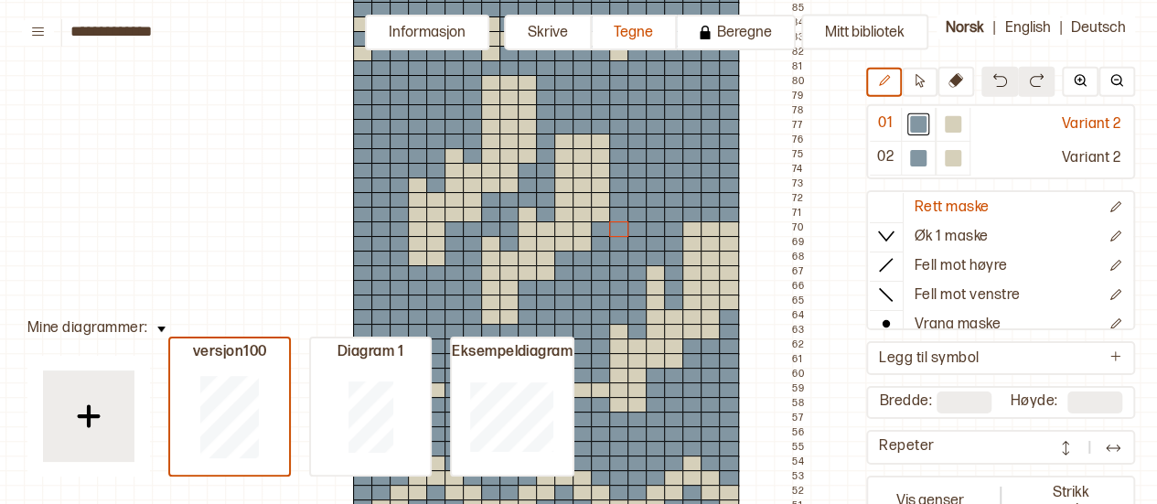
click at [999, 78] on img at bounding box center [1000, 80] width 15 height 15
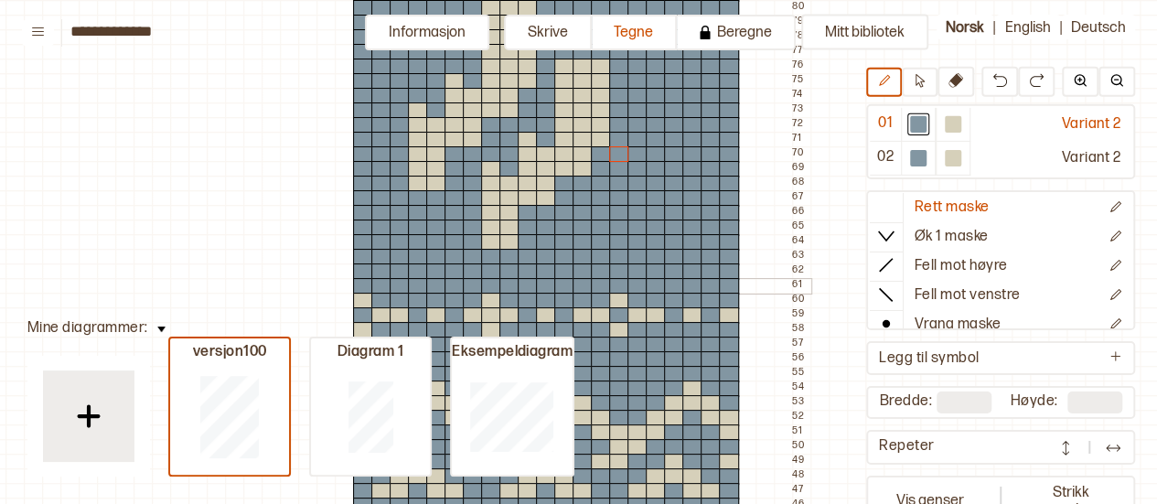
scroll to position [293, 31]
click at [502, 108] on div at bounding box center [509, 110] width 20 height 16
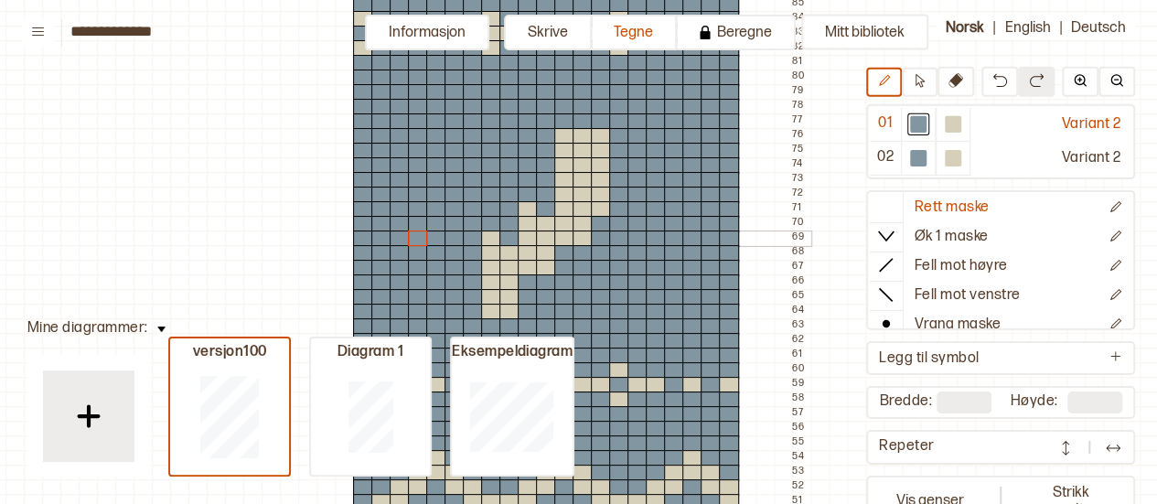
drag, startPoint x: 487, startPoint y: 78, endPoint x: 418, endPoint y: 245, distance: 180.9
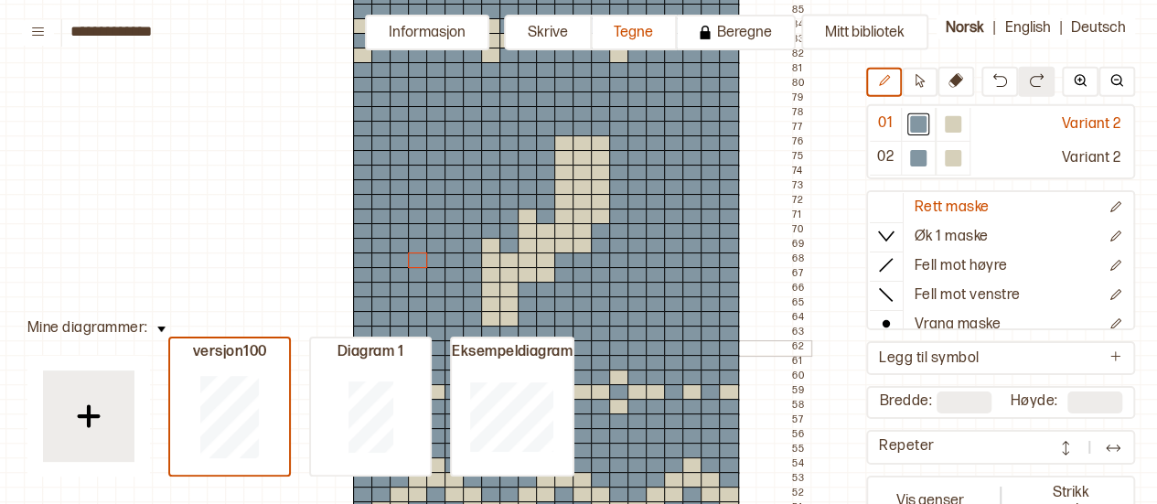
scroll to position [212, 31]
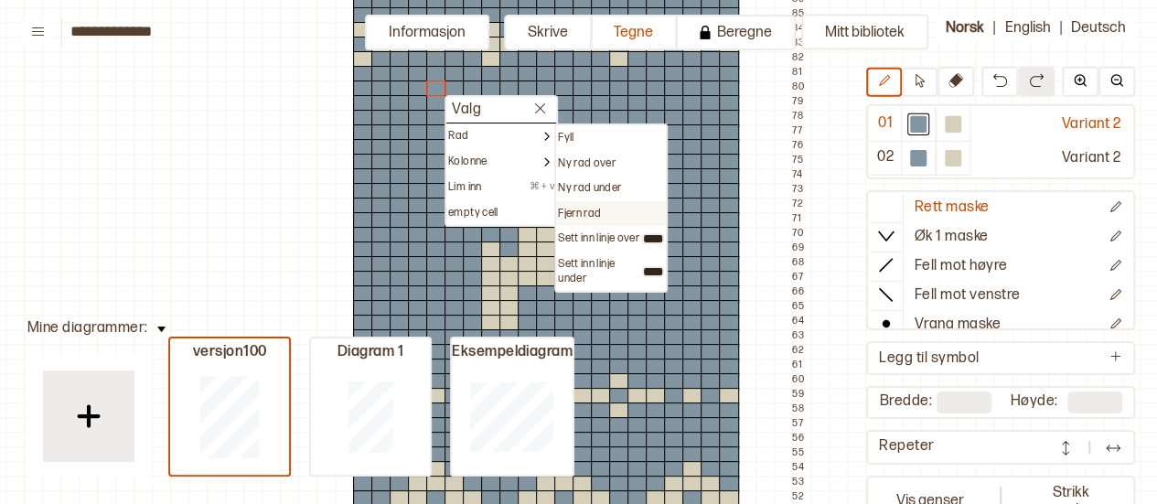
click at [586, 209] on p "Fjern rad" at bounding box center [579, 214] width 43 height 15
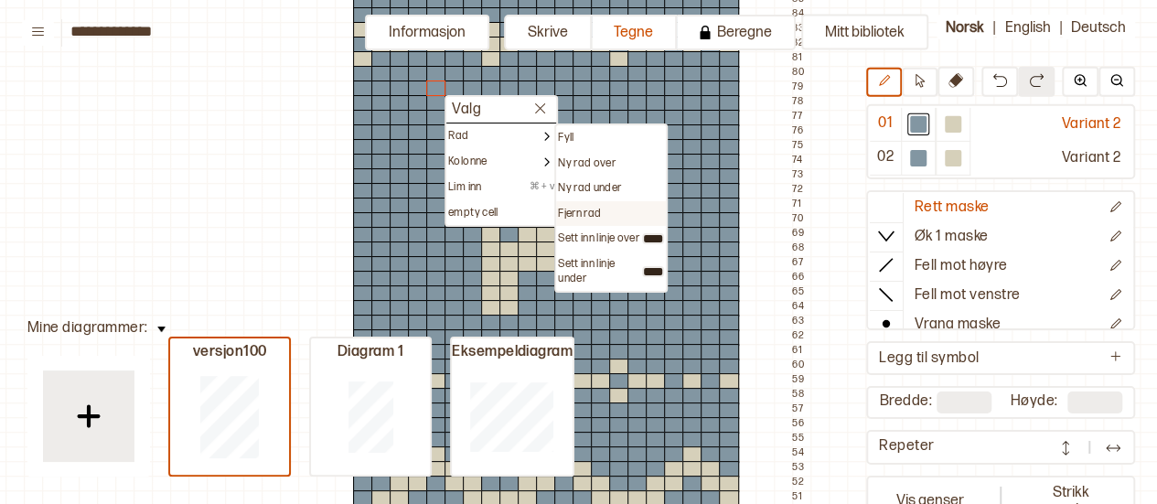
click at [583, 204] on div "Fjern rad" at bounding box center [611, 214] width 110 height 26
click at [584, 222] on div "Fjern rad" at bounding box center [611, 214] width 110 height 26
click at [582, 216] on p "Fjern rad" at bounding box center [579, 214] width 43 height 15
type input "**"
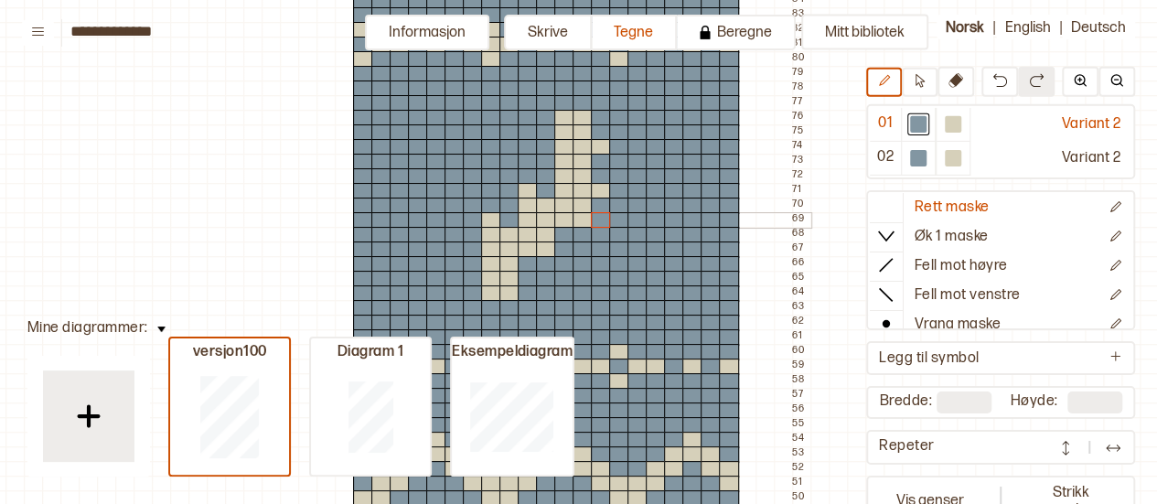
drag, startPoint x: 607, startPoint y: 118, endPoint x: 599, endPoint y: 222, distance: 104.6
click at [945, 131] on div at bounding box center [953, 124] width 16 height 16
drag, startPoint x: 599, startPoint y: 122, endPoint x: 598, endPoint y: 211, distance: 89.7
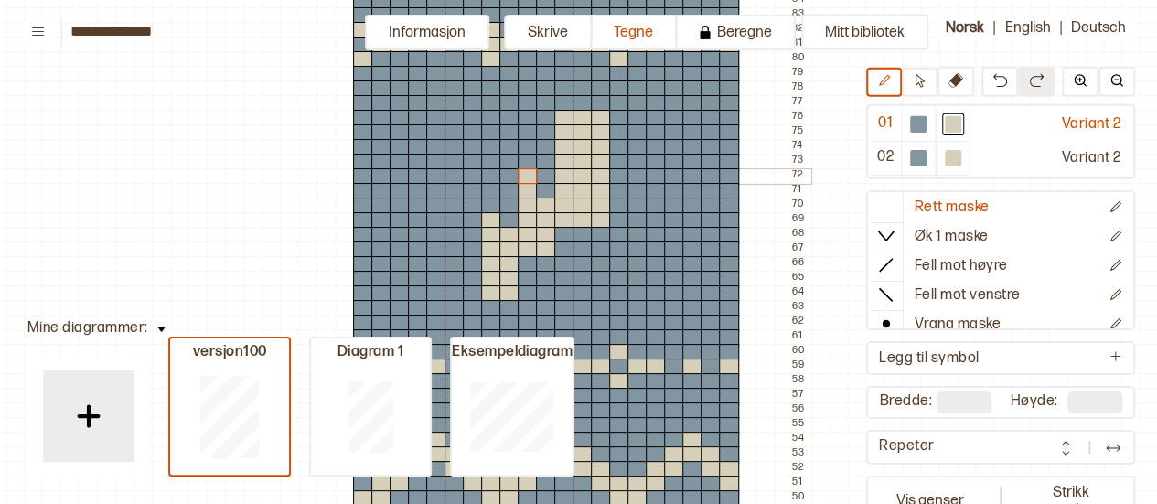
click at [520, 177] on div at bounding box center [528, 176] width 20 height 16
click at [492, 205] on div at bounding box center [491, 206] width 20 height 16
click at [929, 85] on button at bounding box center [920, 82] width 36 height 29
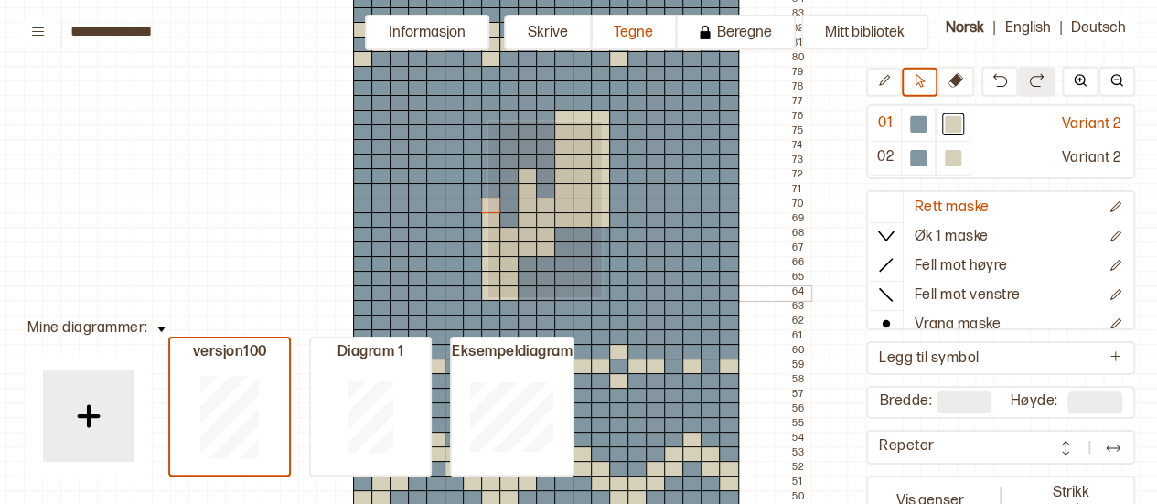
drag, startPoint x: 487, startPoint y: 120, endPoint x: 600, endPoint y: 295, distance: 209.1
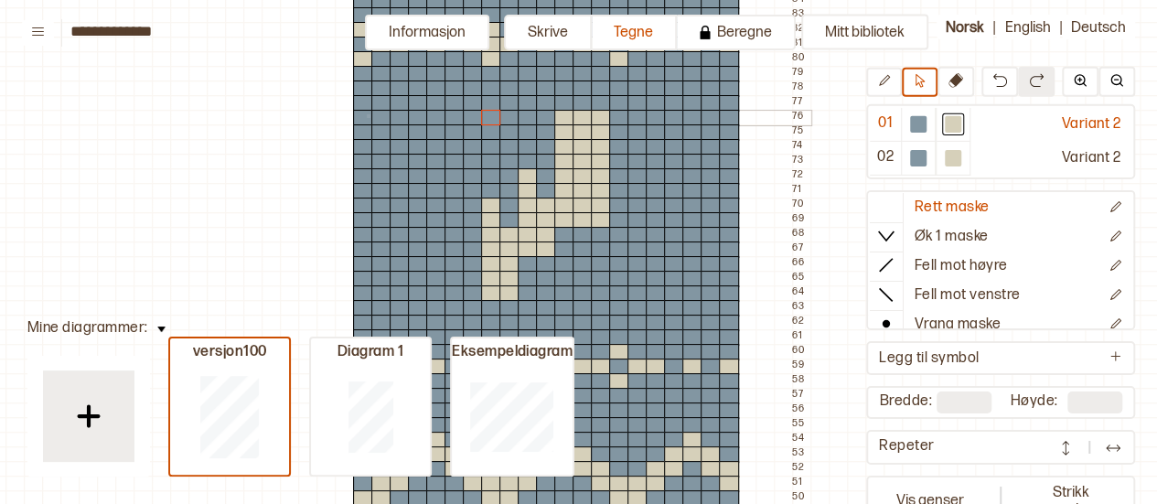
click at [367, 114] on div at bounding box center [363, 118] width 20 height 16
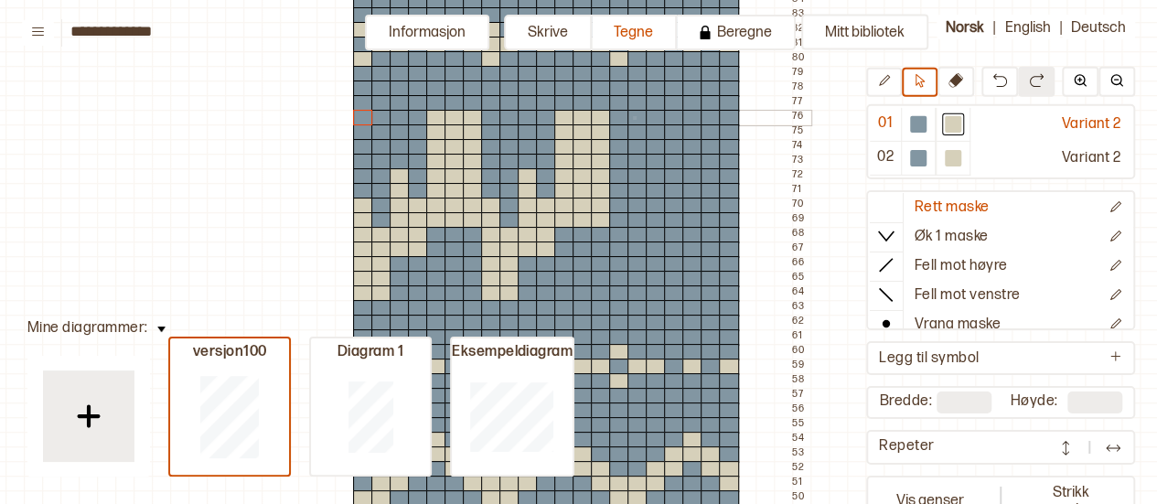
click at [633, 116] on div at bounding box center [638, 118] width 20 height 16
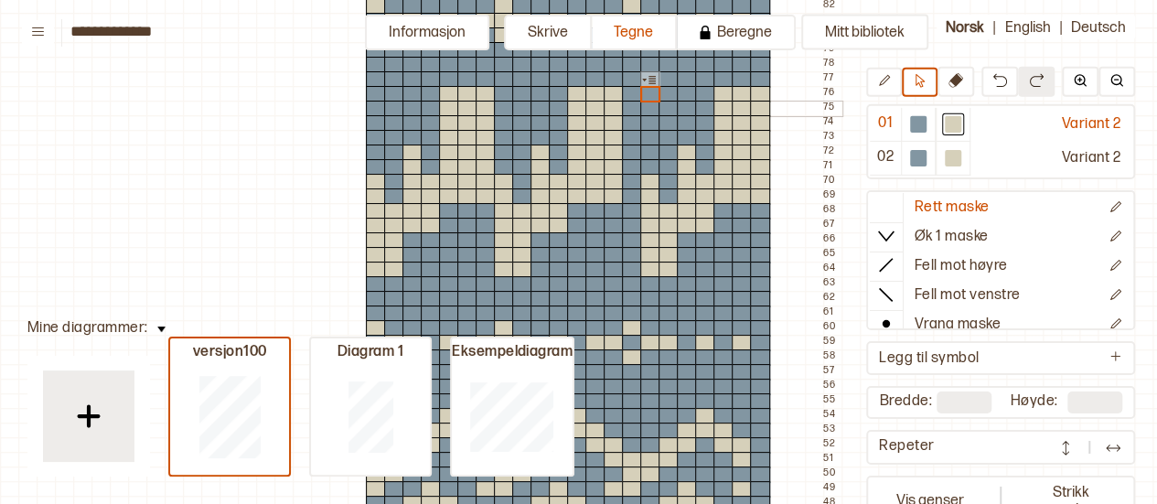
scroll to position [238, 0]
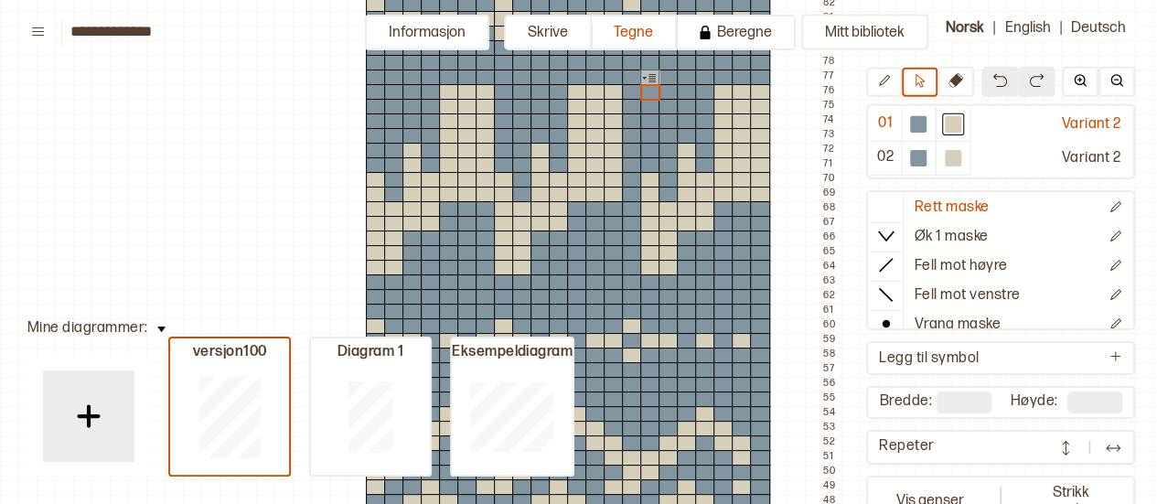
click at [995, 91] on button at bounding box center [1000, 82] width 37 height 30
type input "**"
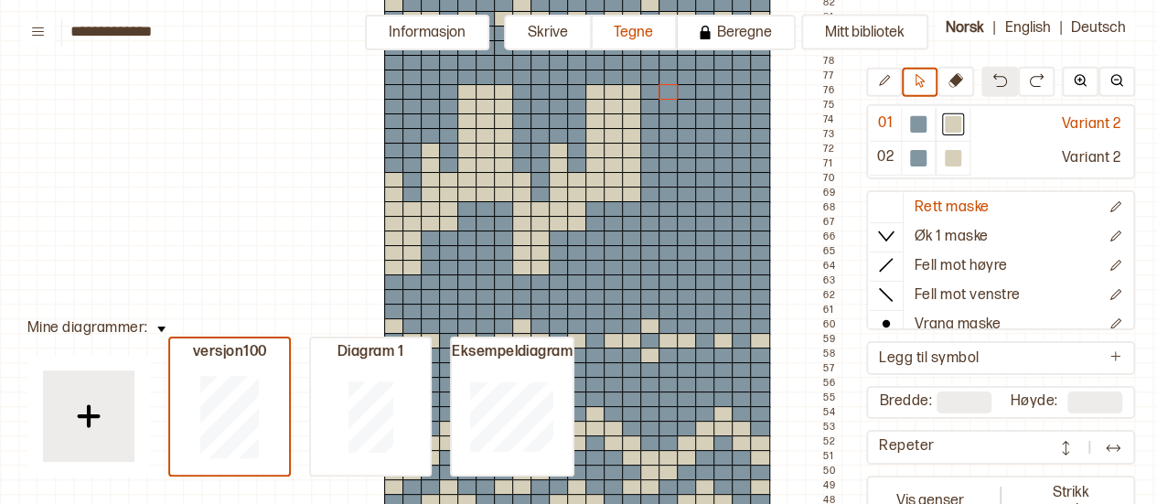
click at [995, 91] on button at bounding box center [1000, 82] width 37 height 30
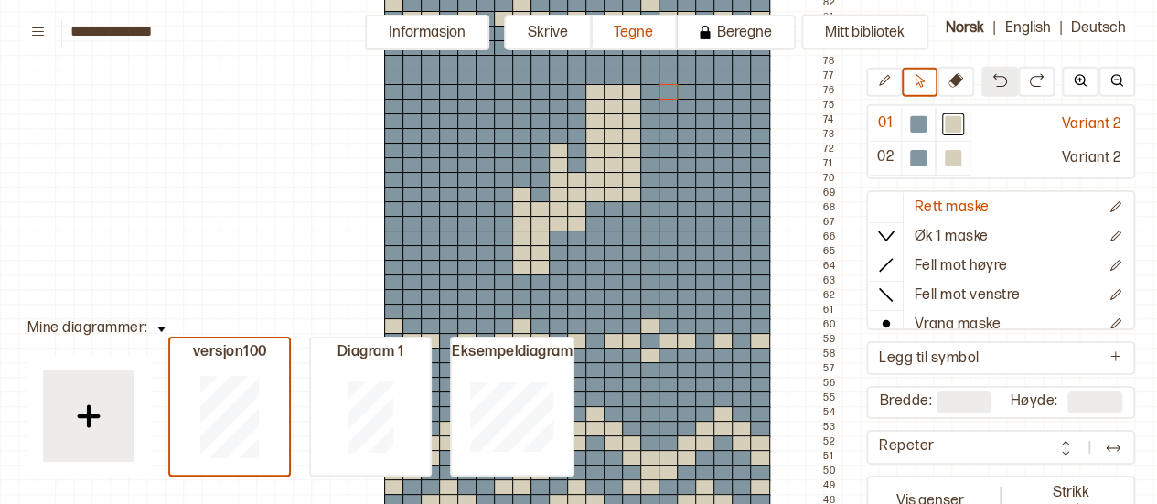
click at [995, 91] on button at bounding box center [1000, 82] width 37 height 30
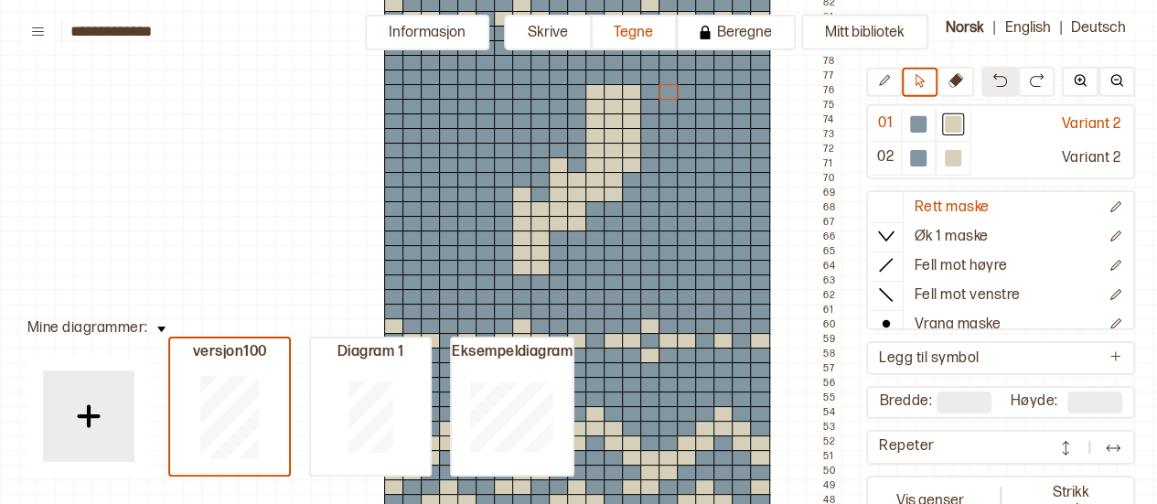
click at [995, 91] on button at bounding box center [1000, 82] width 37 height 30
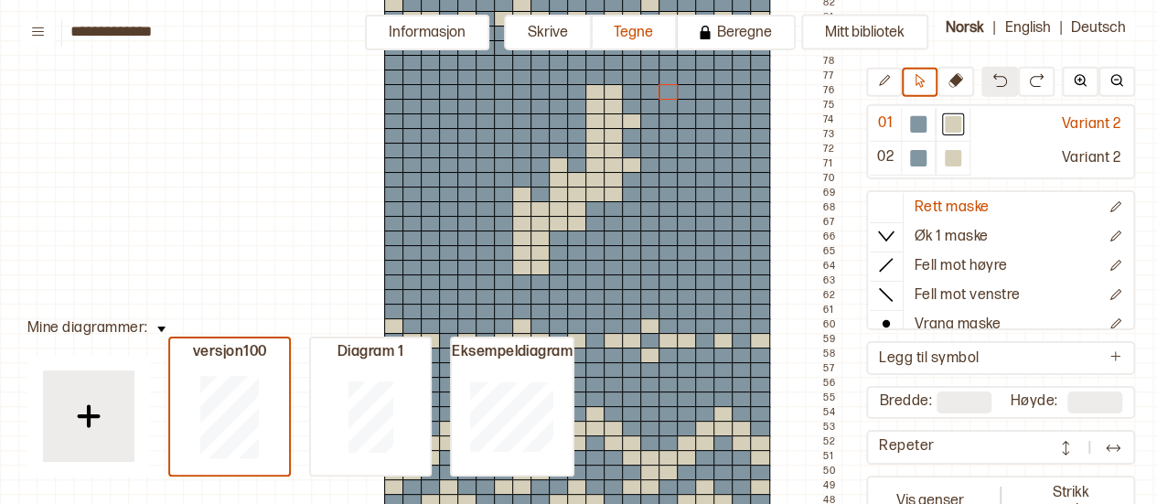
click at [995, 91] on button at bounding box center [1000, 82] width 37 height 30
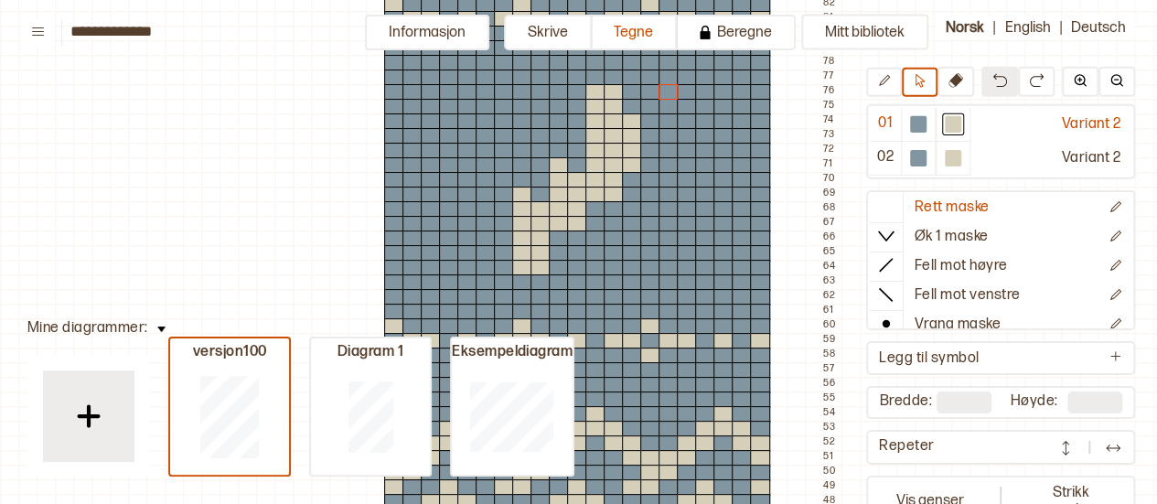
click at [995, 91] on button at bounding box center [1000, 82] width 37 height 30
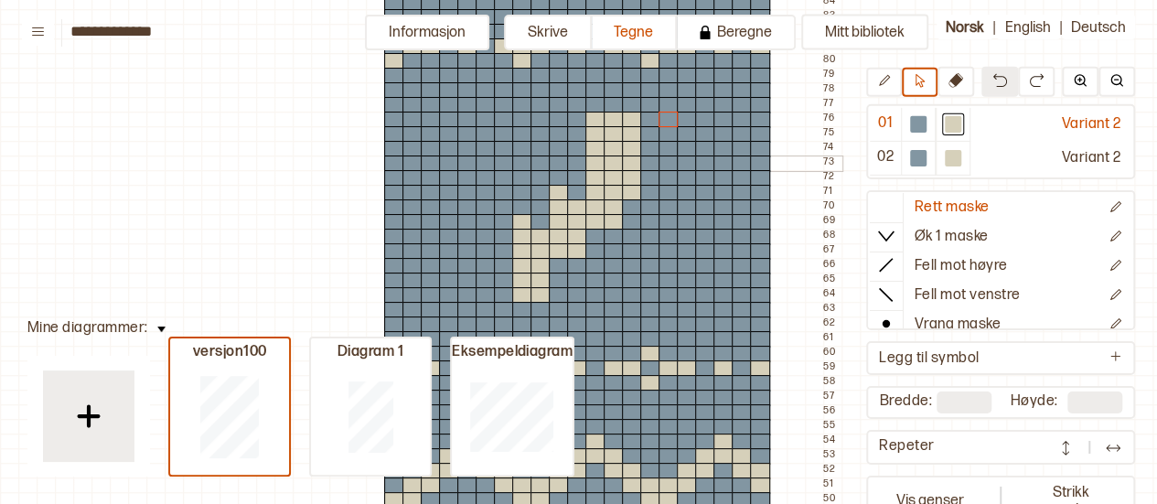
scroll to position [210, 0]
drag, startPoint x: 666, startPoint y: 215, endPoint x: 666, endPoint y: 254, distance: 39.3
click at [888, 87] on icon at bounding box center [884, 81] width 14 height 14
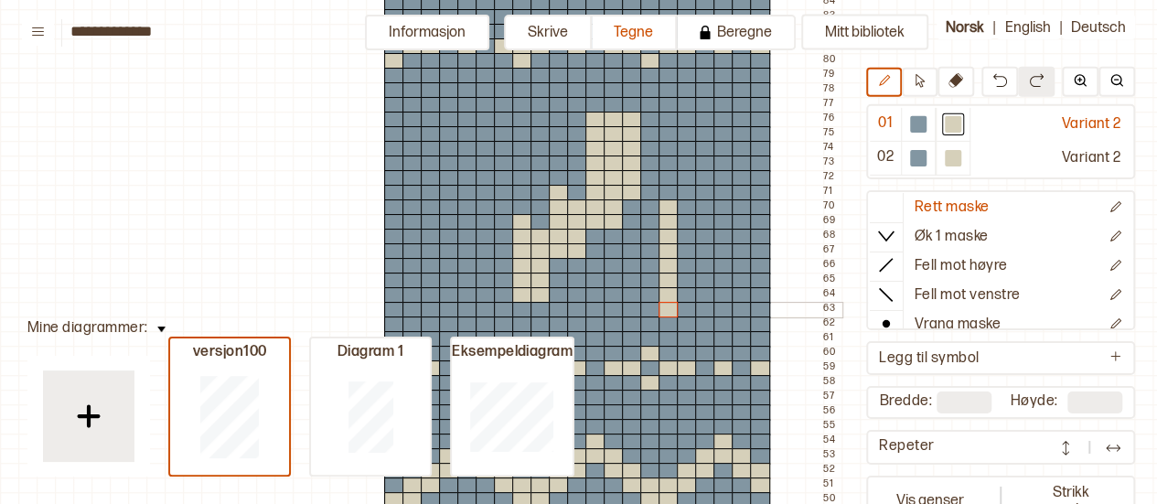
drag, startPoint x: 668, startPoint y: 203, endPoint x: 664, endPoint y: 303, distance: 99.8
click at [910, 122] on div at bounding box center [918, 124] width 16 height 16
click at [670, 313] on div at bounding box center [669, 310] width 20 height 16
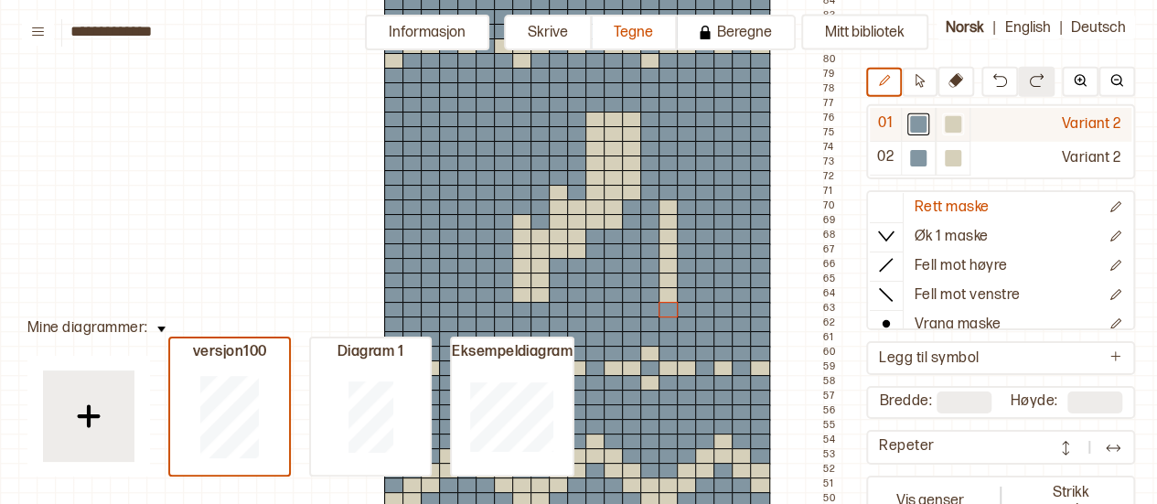
click at [945, 123] on div at bounding box center [953, 124] width 16 height 16
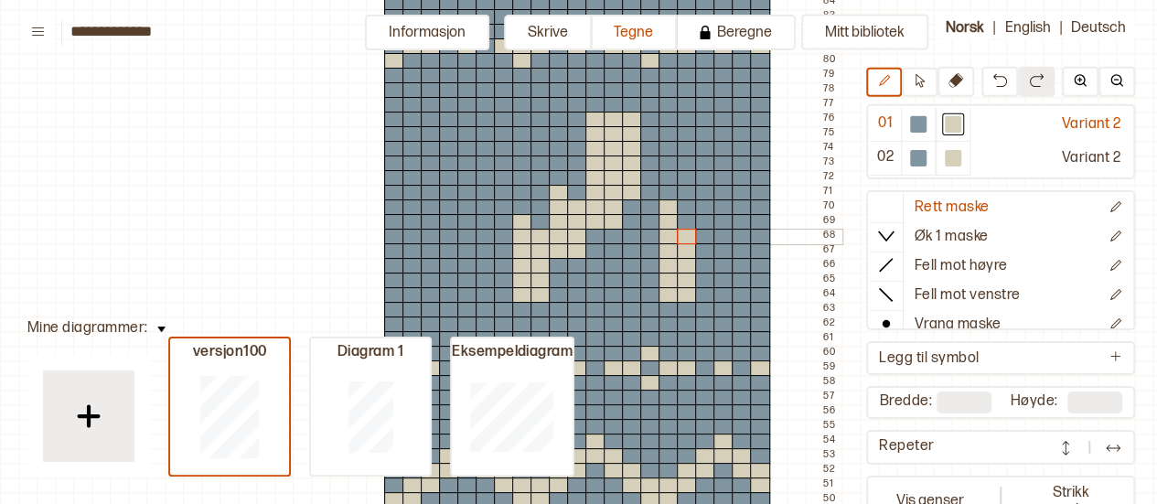
drag, startPoint x: 692, startPoint y: 294, endPoint x: 681, endPoint y: 239, distance: 56.0
drag, startPoint x: 693, startPoint y: 239, endPoint x: 700, endPoint y: 250, distance: 12.7
drag, startPoint x: 706, startPoint y: 225, endPoint x: 705, endPoint y: 192, distance: 32.9
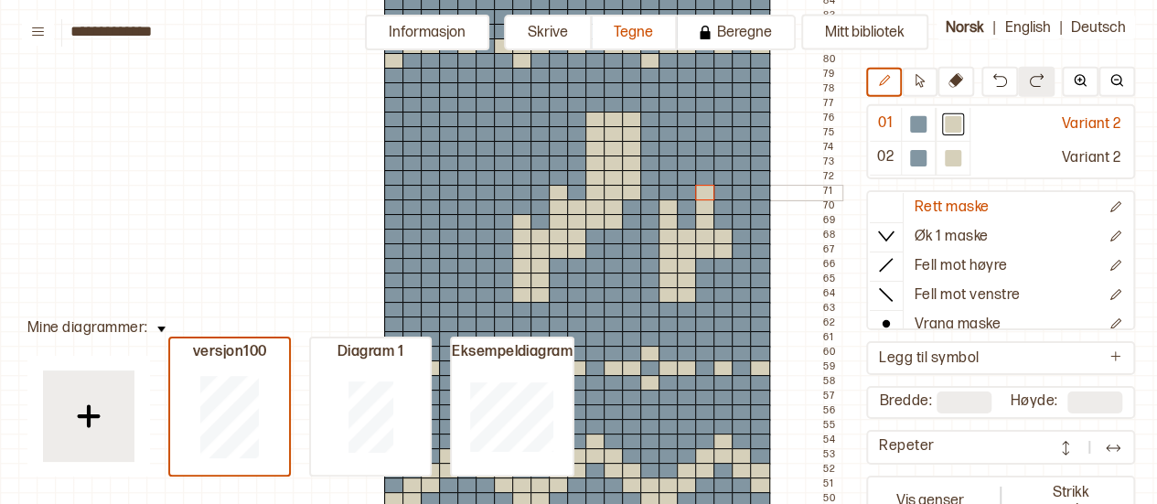
drag, startPoint x: 728, startPoint y: 231, endPoint x: 726, endPoint y: 211, distance: 19.3
drag, startPoint x: 726, startPoint y: 211, endPoint x: 759, endPoint y: 209, distance: 33.0
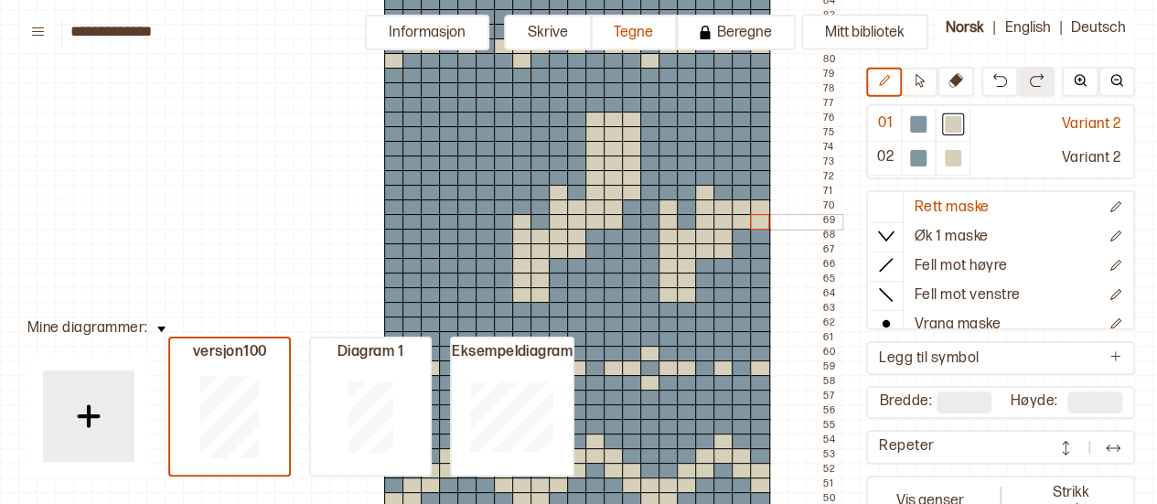
drag, startPoint x: 743, startPoint y: 220, endPoint x: 754, endPoint y: 220, distance: 11.0
drag, startPoint x: 764, startPoint y: 191, endPoint x: 763, endPoint y: 128, distance: 63.1
drag, startPoint x: 736, startPoint y: 192, endPoint x: 737, endPoint y: 119, distance: 73.2
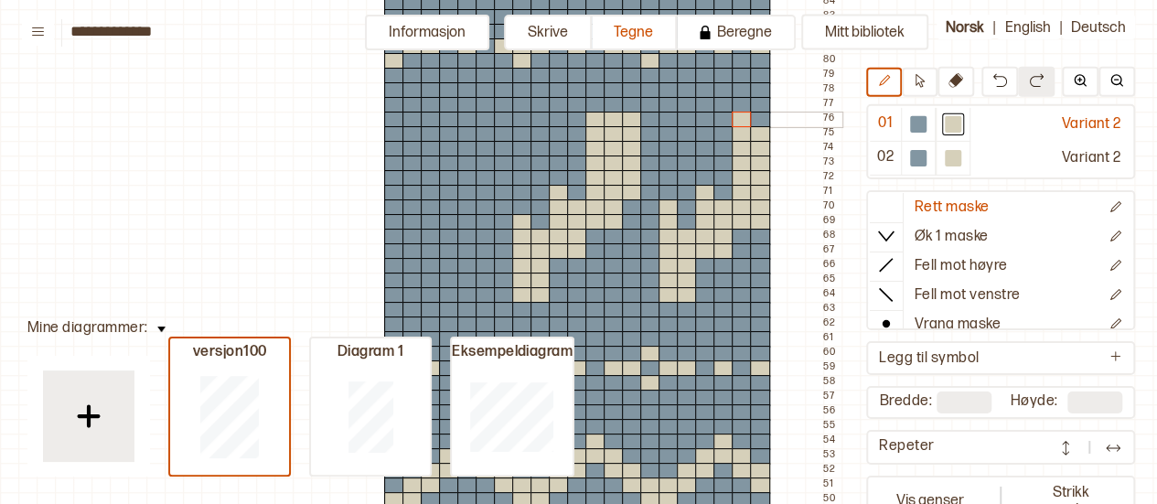
click at [754, 117] on div at bounding box center [760, 120] width 20 height 16
drag, startPoint x: 412, startPoint y: 290, endPoint x: 393, endPoint y: 291, distance: 18.3
drag, startPoint x: 393, startPoint y: 291, endPoint x: 390, endPoint y: 222, distance: 68.7
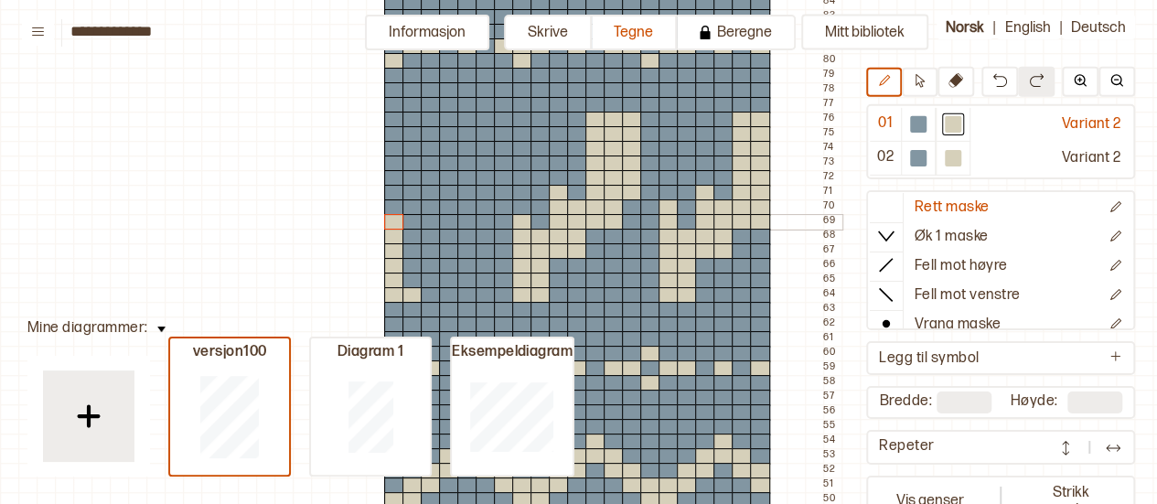
drag, startPoint x: 409, startPoint y: 285, endPoint x: 410, endPoint y: 242, distance: 43.0
drag, startPoint x: 426, startPoint y: 255, endPoint x: 443, endPoint y: 252, distance: 16.9
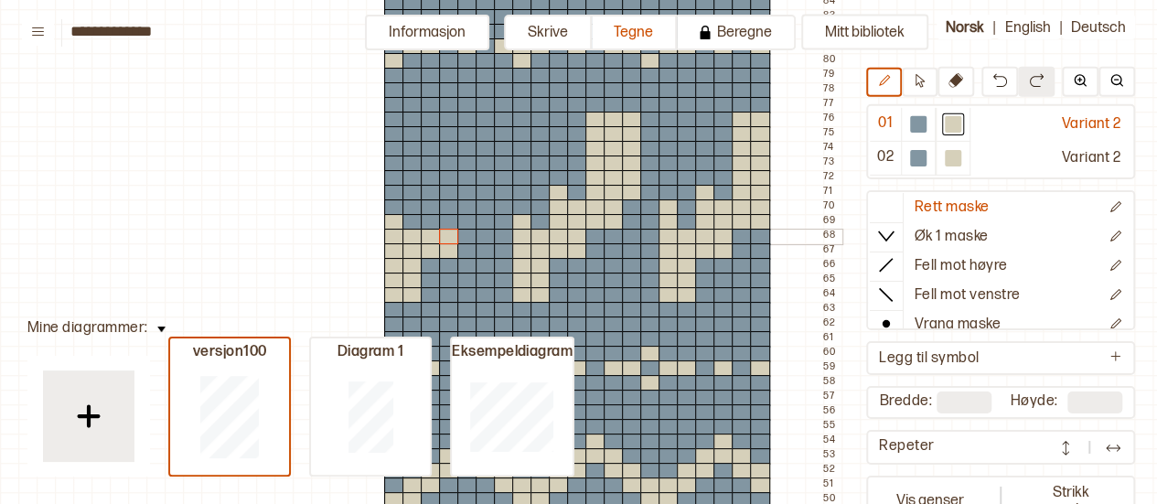
drag, startPoint x: 430, startPoint y: 239, endPoint x: 441, endPoint y: 239, distance: 11.0
drag, startPoint x: 430, startPoint y: 226, endPoint x: 429, endPoint y: 195, distance: 31.1
drag, startPoint x: 445, startPoint y: 227, endPoint x: 446, endPoint y: 209, distance: 18.3
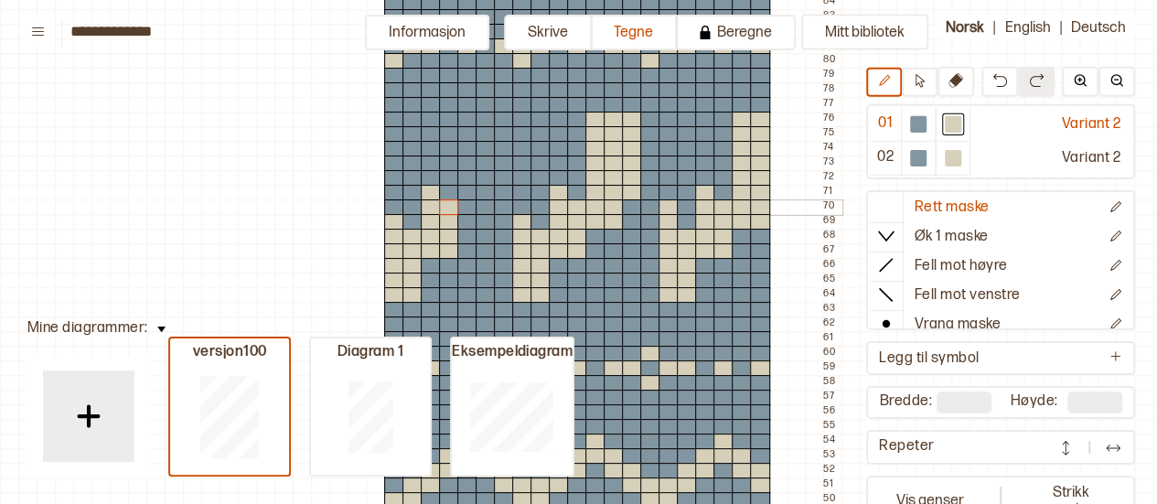
click at [459, 220] on div at bounding box center [467, 222] width 20 height 16
click at [478, 220] on div at bounding box center [486, 222] width 20 height 16
click at [487, 207] on div at bounding box center [486, 207] width 20 height 16
click at [474, 207] on div at bounding box center [467, 207] width 20 height 16
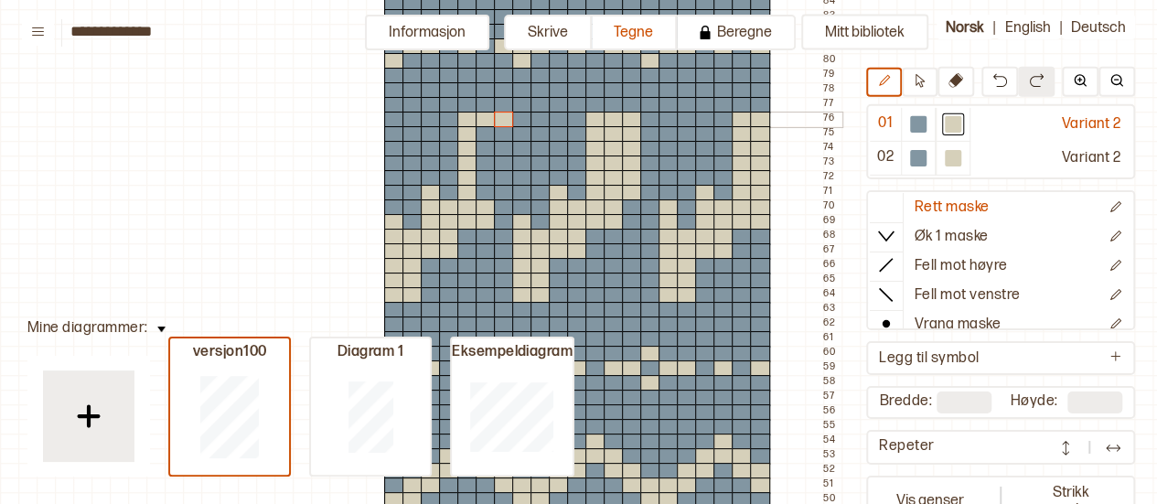
drag, startPoint x: 474, startPoint y: 196, endPoint x: 499, endPoint y: 118, distance: 81.9
drag, startPoint x: 501, startPoint y: 189, endPoint x: 488, endPoint y: 125, distance: 65.5
drag, startPoint x: 487, startPoint y: 132, endPoint x: 489, endPoint y: 192, distance: 60.4
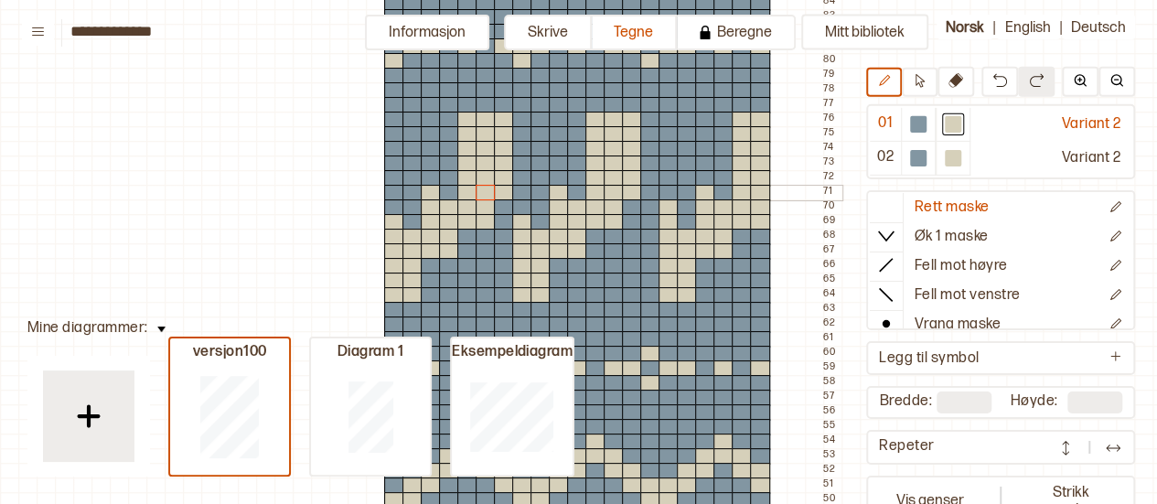
click at [913, 129] on div at bounding box center [918, 124] width 16 height 16
click at [664, 209] on div at bounding box center [669, 207] width 20 height 16
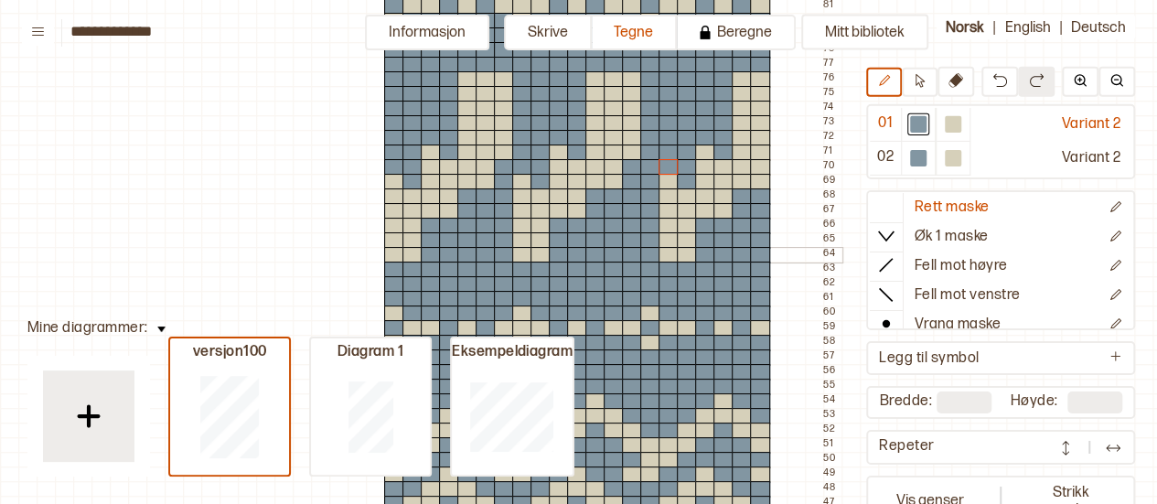
scroll to position [254, 0]
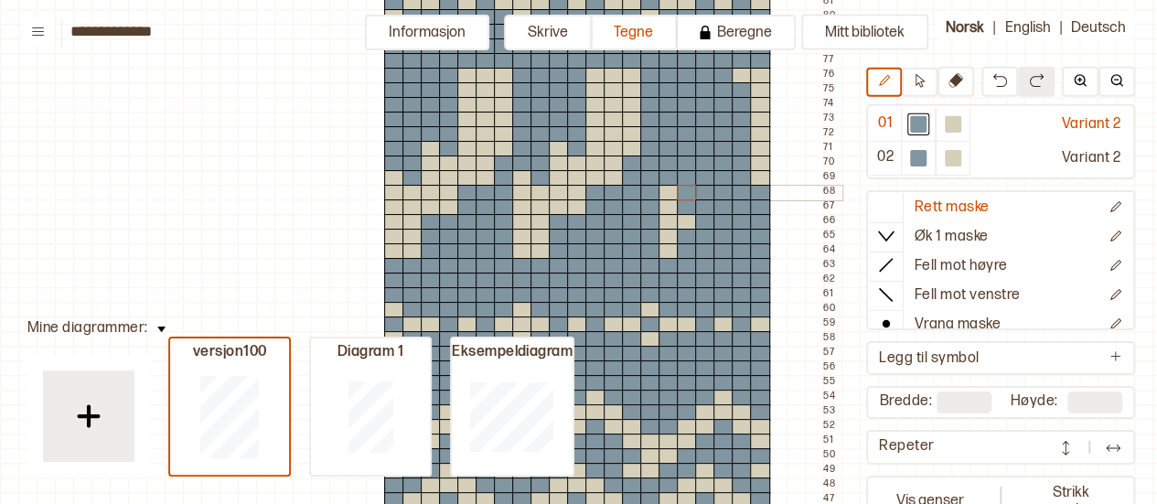
drag, startPoint x: 662, startPoint y: 180, endPoint x: 685, endPoint y: 191, distance: 25.4
click at [685, 222] on div at bounding box center [687, 222] width 20 height 16
click at [952, 117] on div at bounding box center [953, 124] width 16 height 16
drag, startPoint x: 651, startPoint y: 184, endPoint x: 649, endPoint y: 235, distance: 51.3
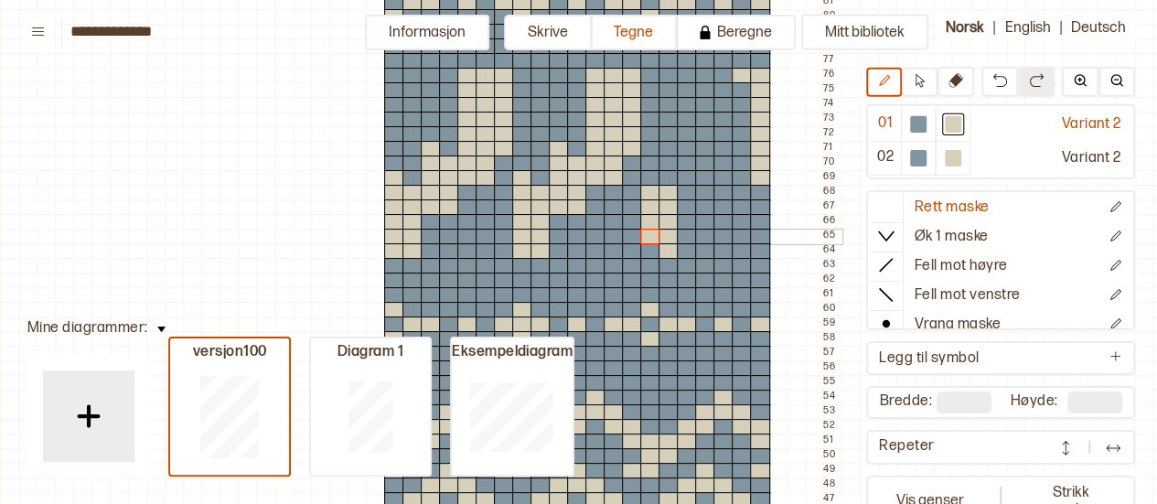
click at [649, 242] on div at bounding box center [650, 237] width 20 height 16
click at [649, 248] on div at bounding box center [650, 251] width 20 height 16
click at [649, 175] on div at bounding box center [650, 178] width 20 height 16
drag, startPoint x: 683, startPoint y: 191, endPoint x: 683, endPoint y: 207, distance: 15.6
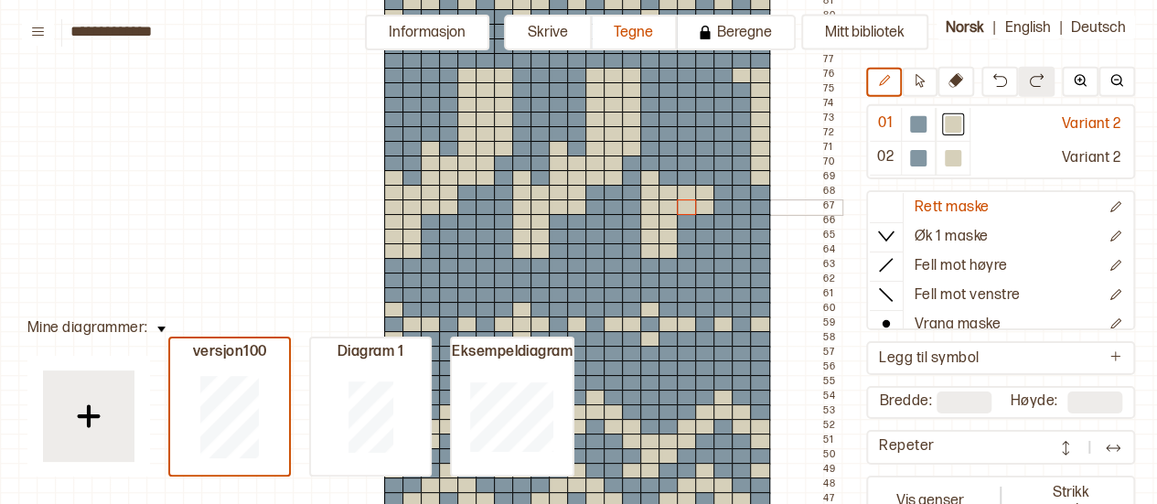
drag, startPoint x: 684, startPoint y: 177, endPoint x: 687, endPoint y: 147, distance: 30.3
drag, startPoint x: 709, startPoint y: 188, endPoint x: 710, endPoint y: 165, distance: 22.9
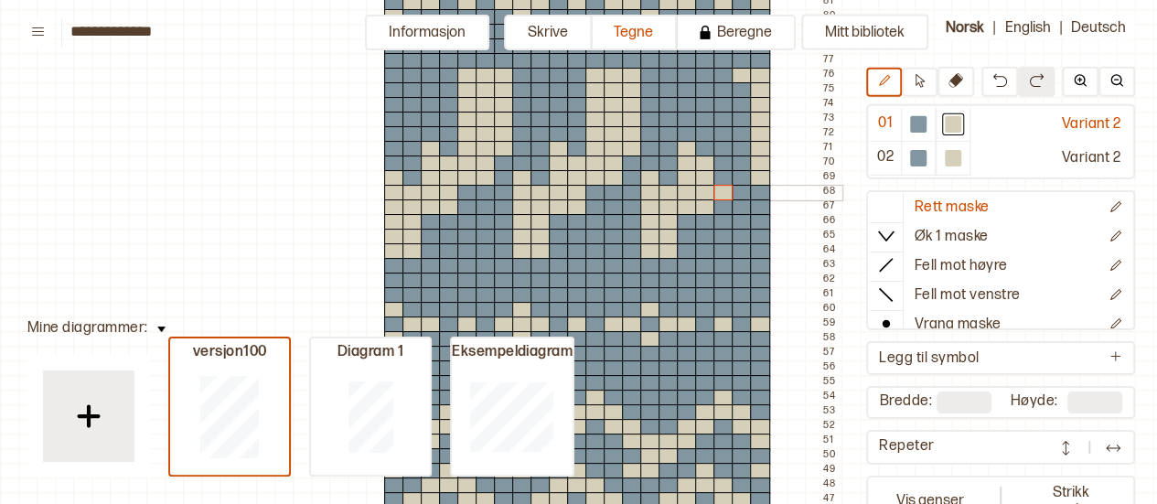
click at [714, 185] on div at bounding box center [724, 193] width 20 height 16
click at [903, 129] on div at bounding box center [918, 125] width 35 height 34
click at [907, 129] on div at bounding box center [918, 124] width 22 height 22
click at [911, 129] on div at bounding box center [918, 124] width 16 height 16
click at [729, 194] on div at bounding box center [724, 193] width 20 height 16
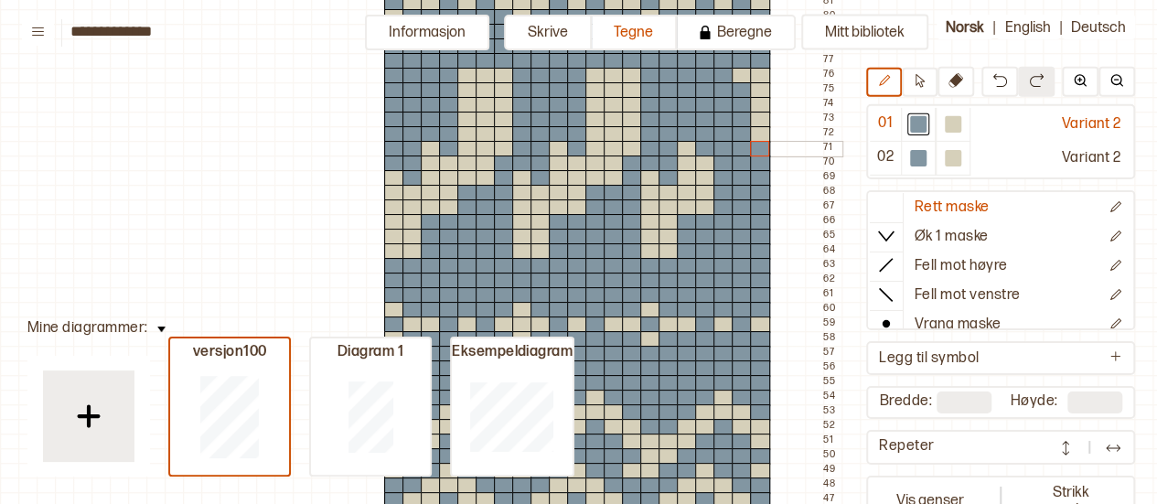
drag, startPoint x: 756, startPoint y: 177, endPoint x: 757, endPoint y: 153, distance: 23.9
click at [953, 122] on div at bounding box center [953, 124] width 16 height 16
click at [723, 173] on div at bounding box center [724, 178] width 20 height 16
click at [730, 173] on div at bounding box center [724, 178] width 20 height 16
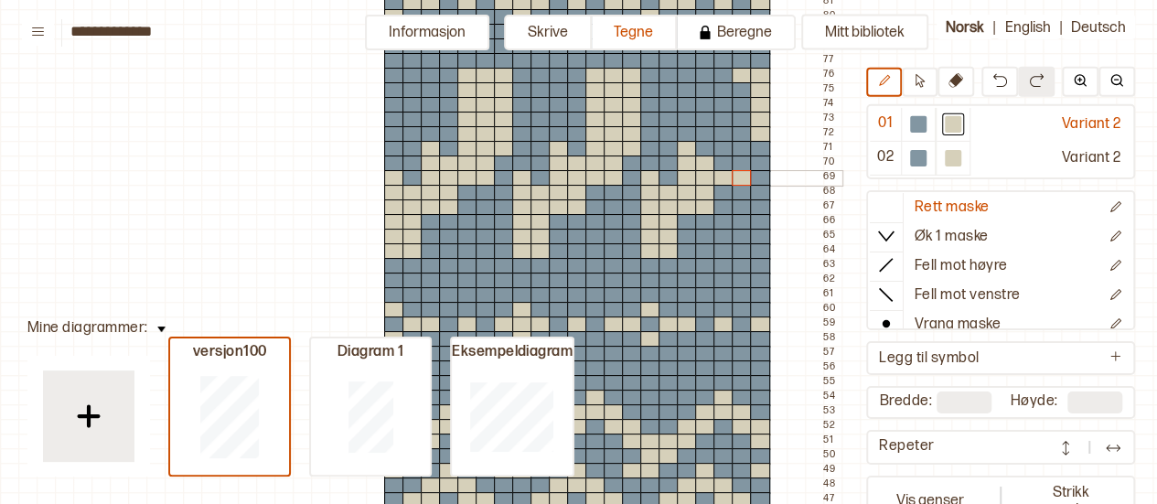
click at [747, 179] on div at bounding box center [742, 178] width 20 height 16
drag, startPoint x: 746, startPoint y: 167, endPoint x: 733, endPoint y: 167, distance: 12.8
click at [733, 167] on div at bounding box center [742, 164] width 20 height 16
click at [730, 167] on div at bounding box center [724, 164] width 20 height 16
drag, startPoint x: 723, startPoint y: 151, endPoint x: 726, endPoint y: 81, distance: 69.6
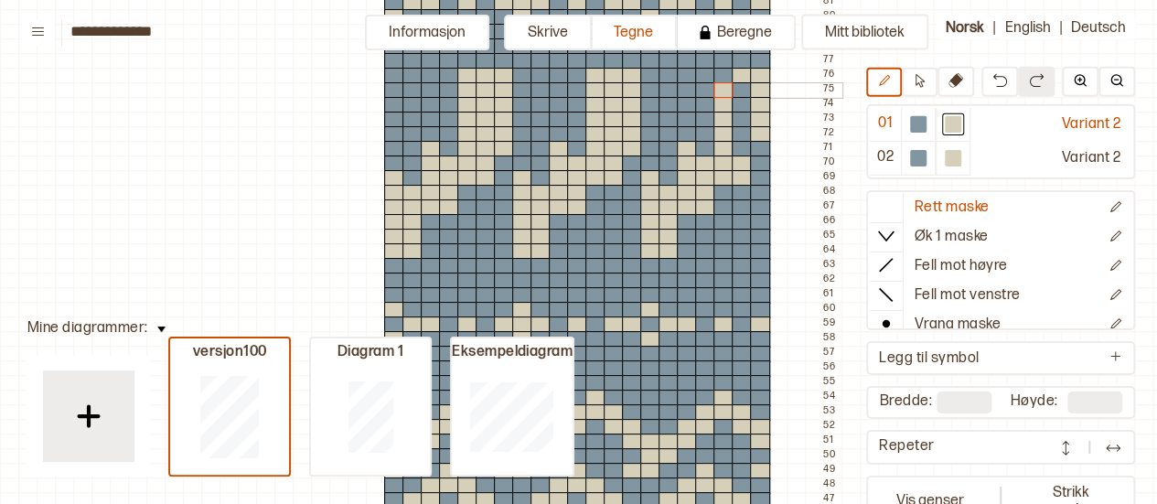
click at [726, 79] on div at bounding box center [724, 76] width 20 height 16
drag, startPoint x: 726, startPoint y: 79, endPoint x: 735, endPoint y: 83, distance: 9.4
drag, startPoint x: 736, startPoint y: 84, endPoint x: 734, endPoint y: 143, distance: 58.6
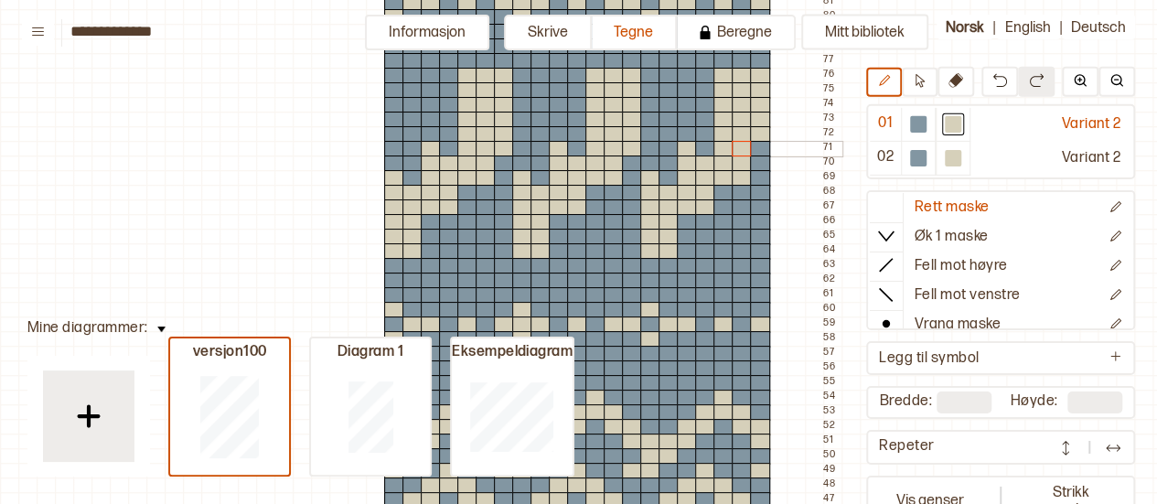
click at [761, 146] on div at bounding box center [760, 149] width 20 height 16
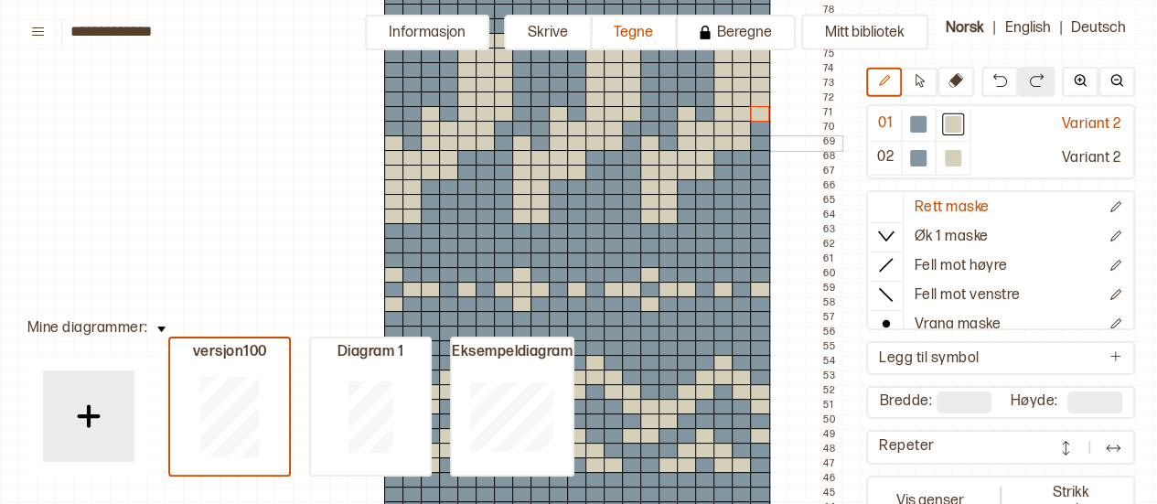
scroll to position [247, 0]
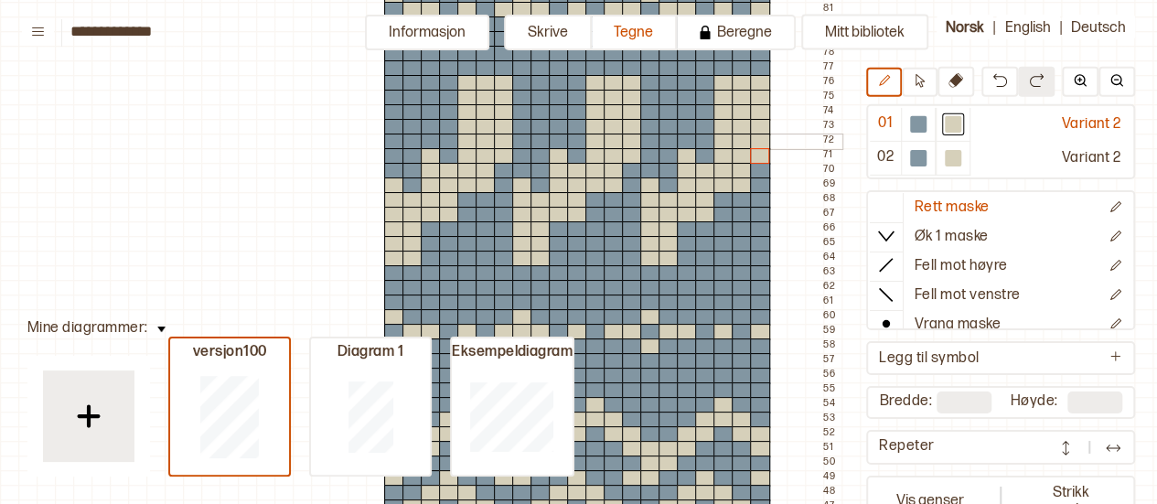
click at [689, 136] on div at bounding box center [687, 142] width 20 height 16
click at [558, 144] on div at bounding box center [559, 142] width 20 height 16
click at [427, 141] on div at bounding box center [431, 142] width 20 height 16
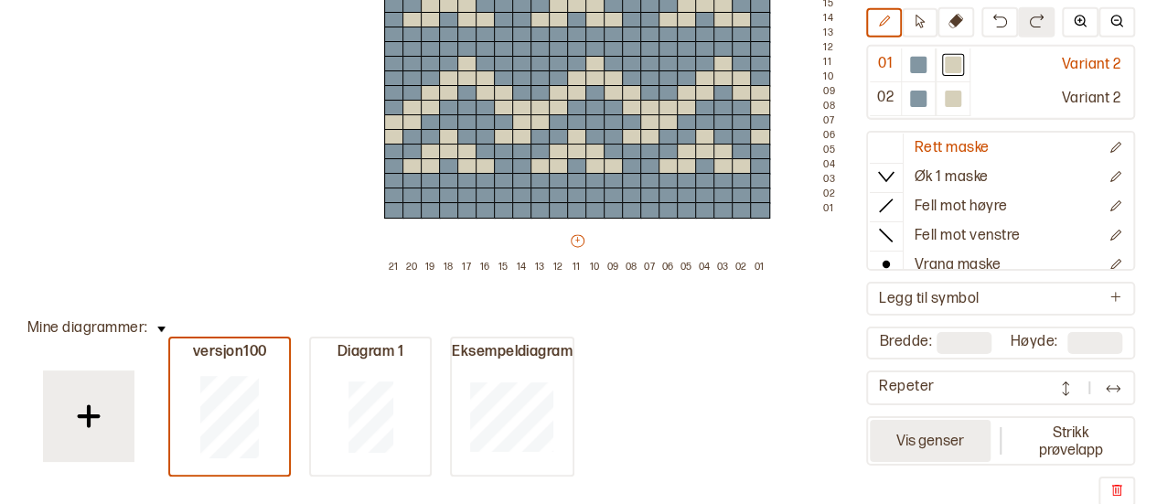
scroll to position [60, 0]
click at [934, 439] on button "Vis genser" at bounding box center [930, 439] width 121 height 42
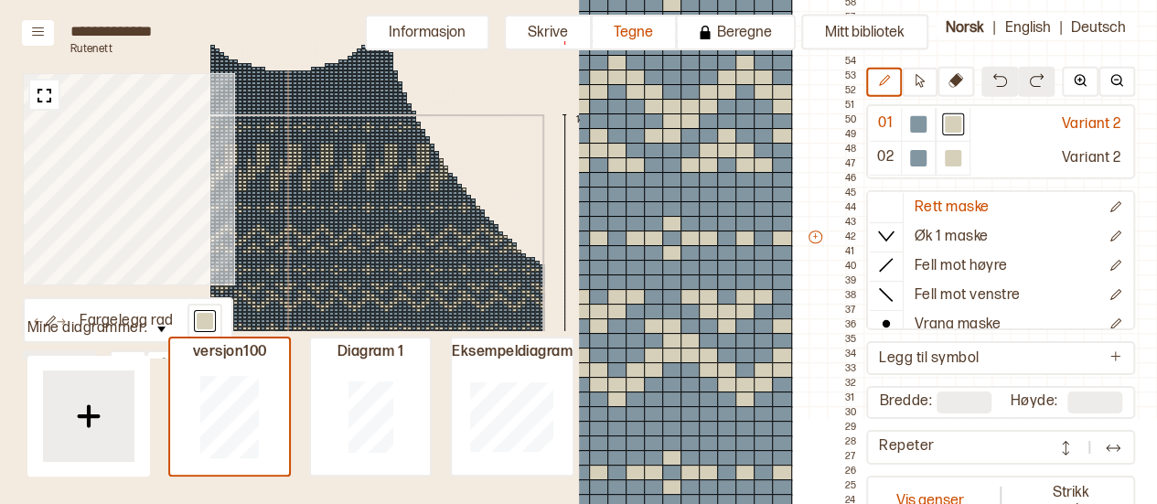
scroll to position [0, 234]
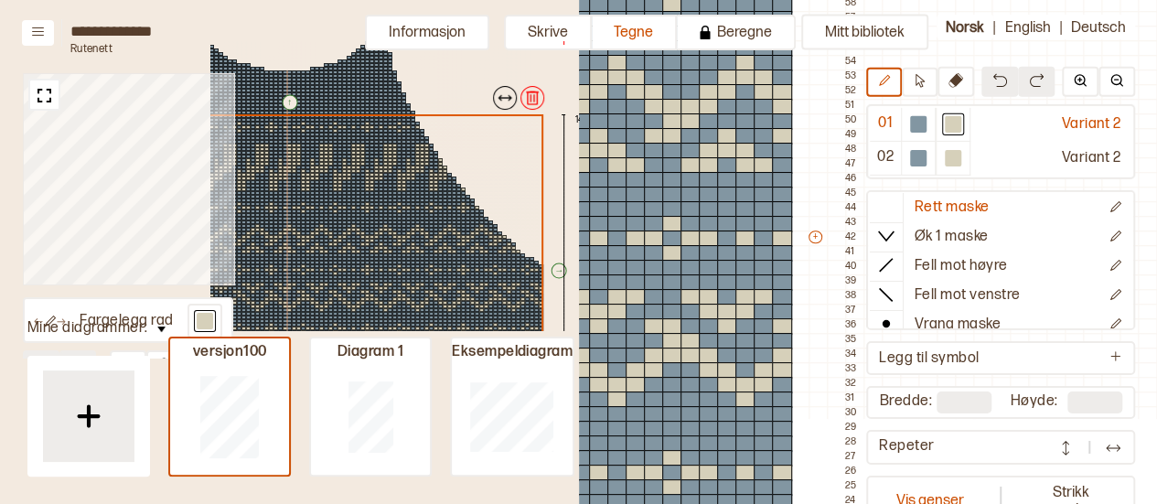
click at [385, 186] on div "↑ ← ↓ → 144 61" at bounding box center [287, 341] width 622 height 628
click at [532, 102] on img at bounding box center [532, 98] width 18 height 18
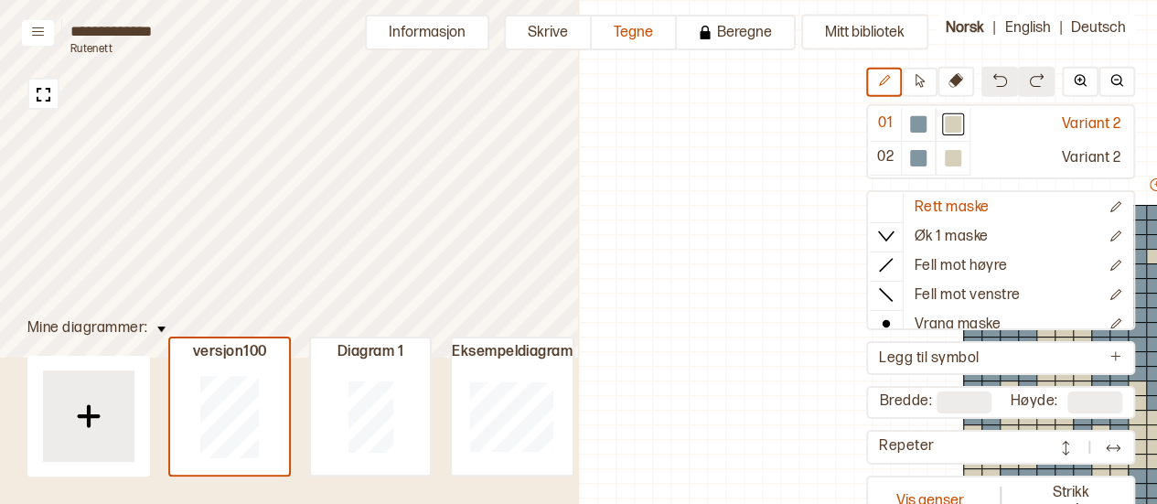
scroll to position [589, 557]
